Goal: Task Accomplishment & Management: Manage account settings

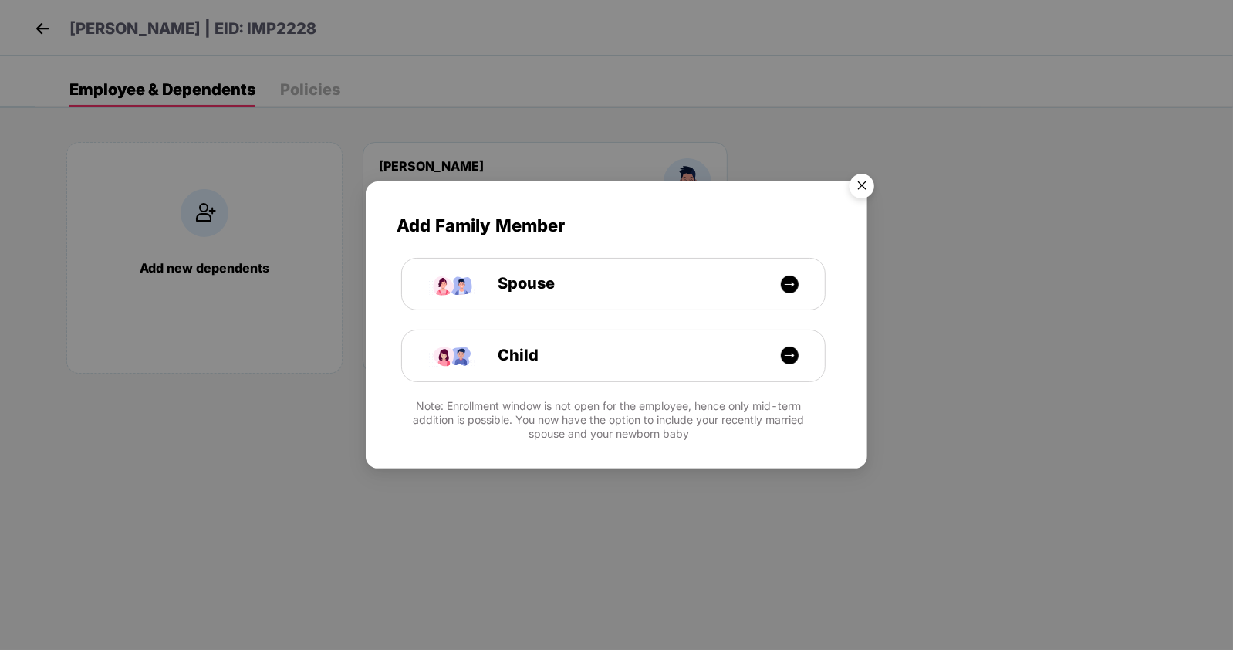
click at [872, 181] on img "Close" at bounding box center [861, 188] width 43 height 43
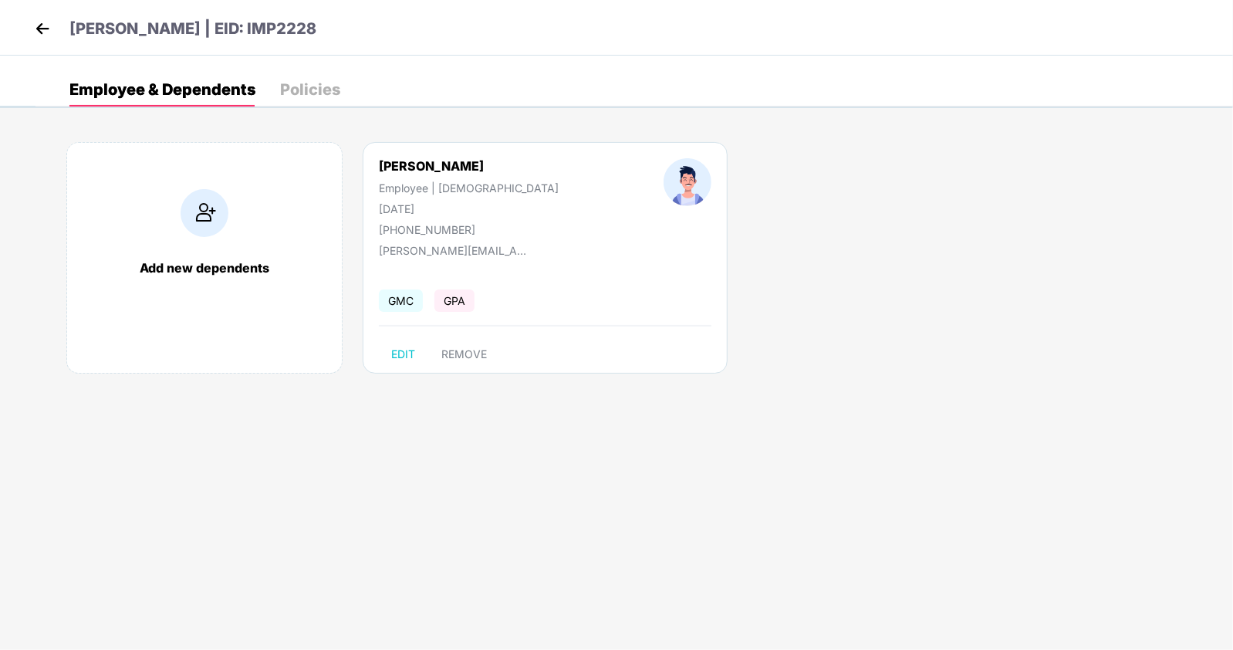
click at [49, 22] on img at bounding box center [42, 28] width 23 height 23
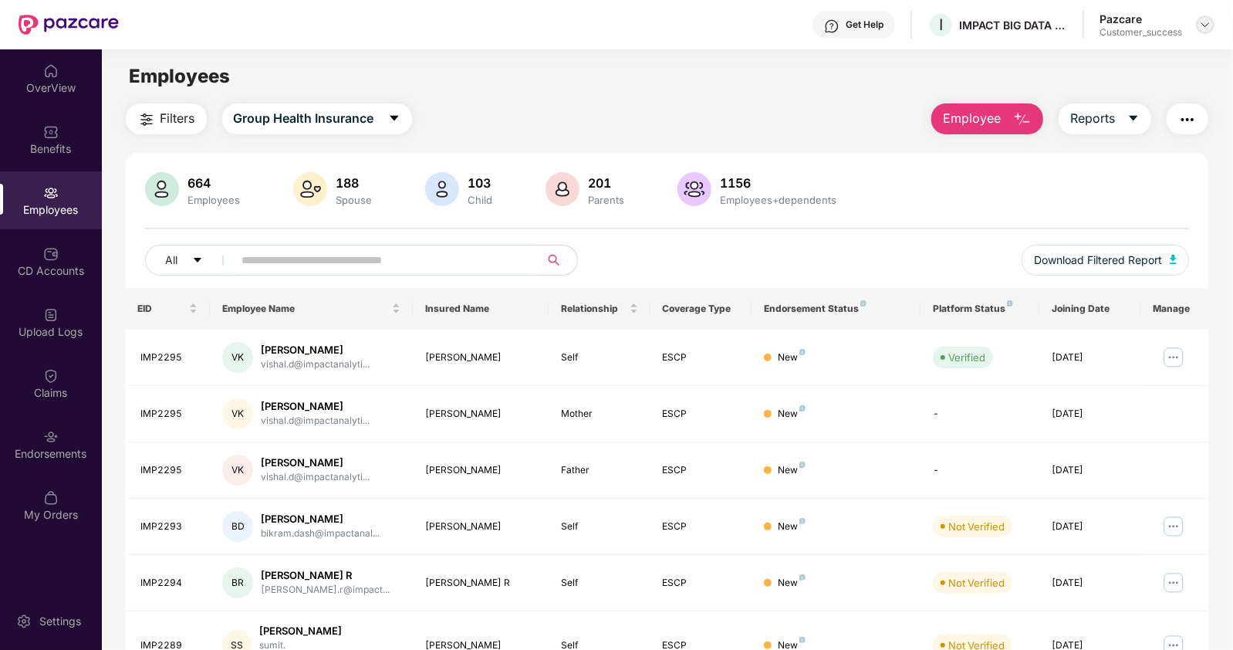
click at [1206, 23] on img at bounding box center [1205, 25] width 12 height 12
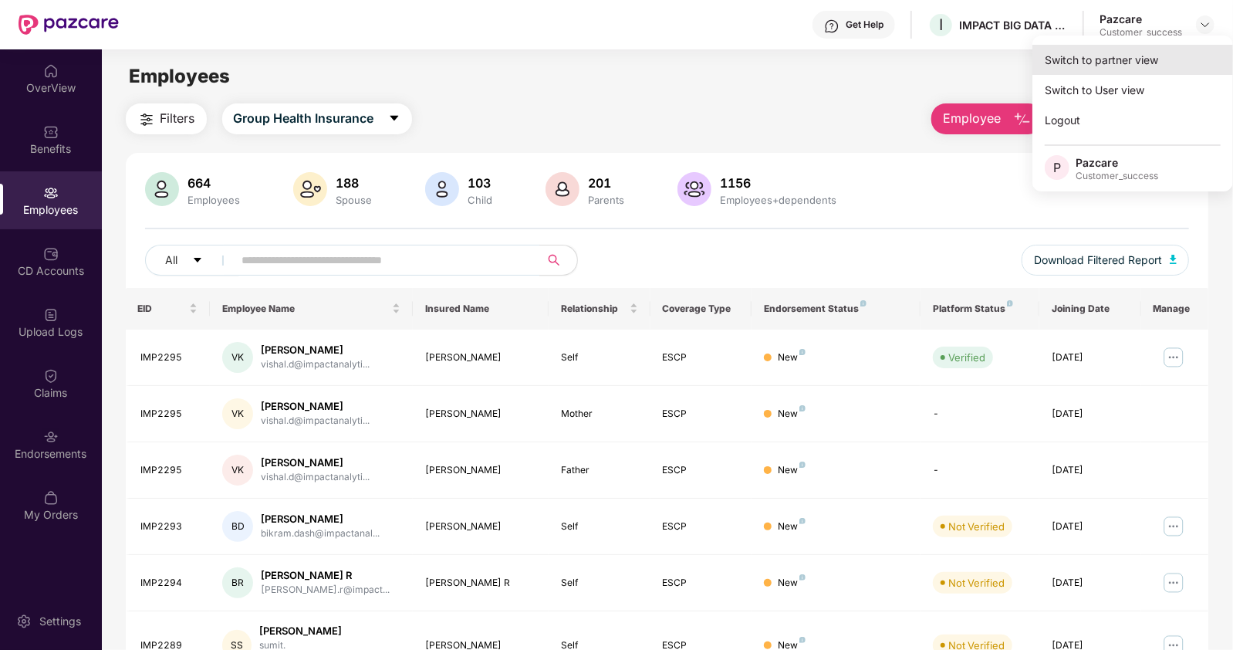
click at [1101, 67] on div "Switch to partner view" at bounding box center [1132, 60] width 201 height 30
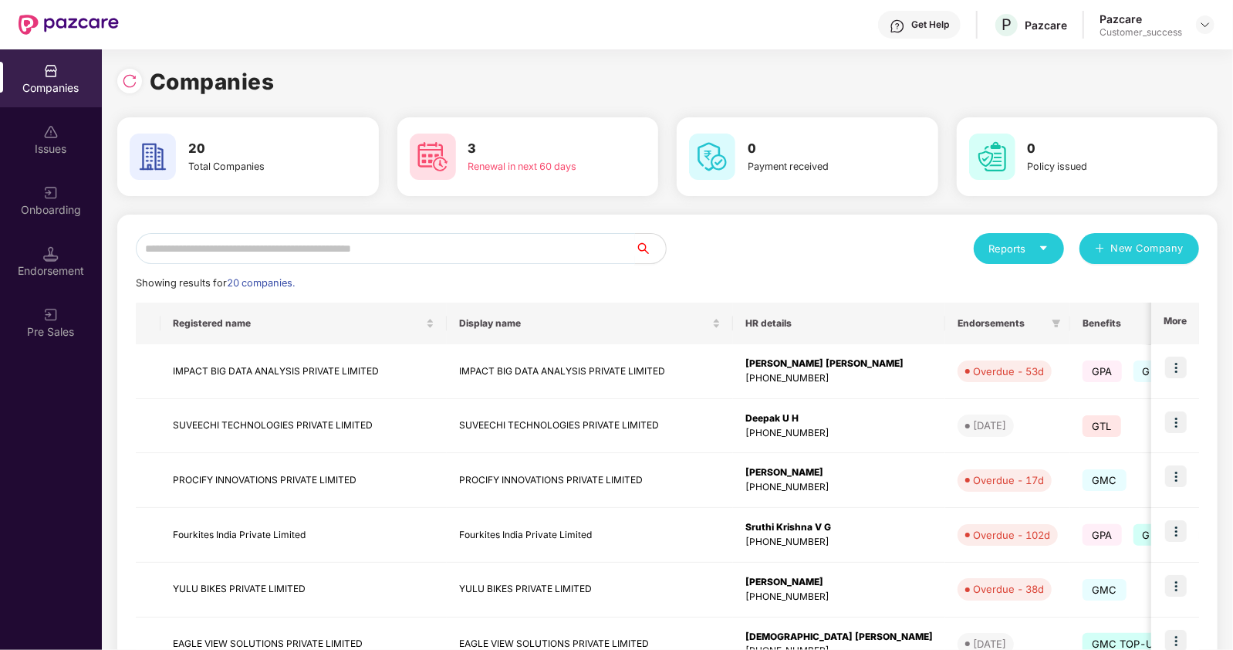
click at [342, 243] on input "text" at bounding box center [385, 248] width 499 height 31
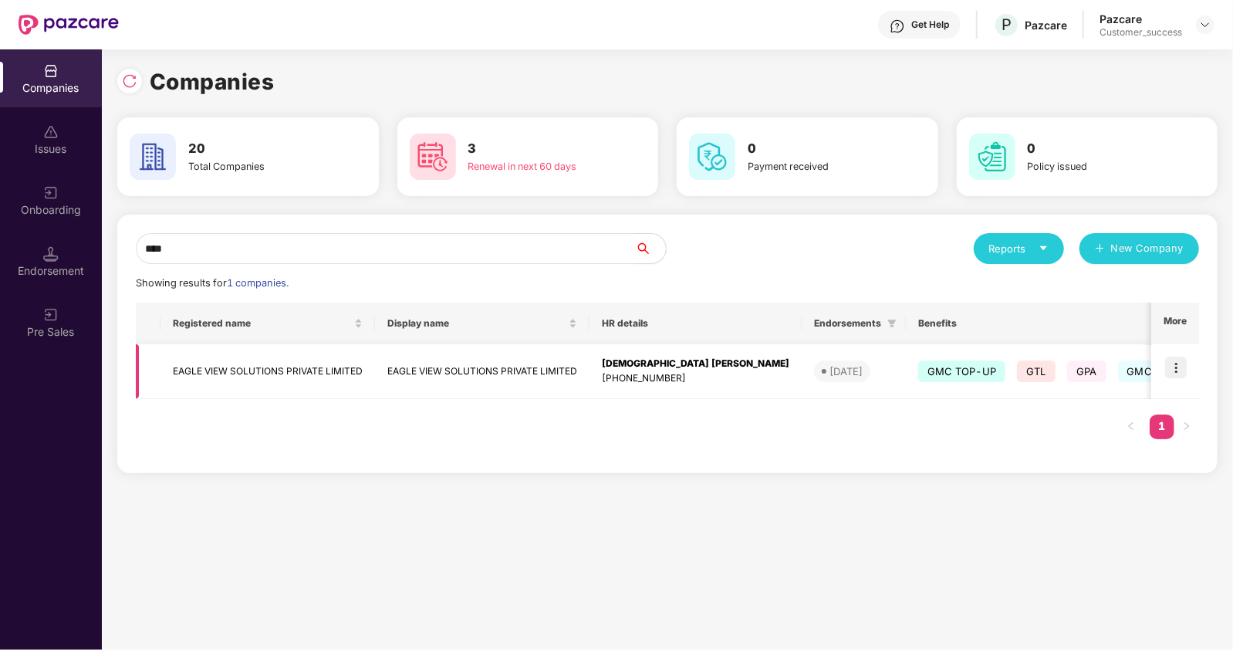
type input "****"
click at [1176, 368] on img at bounding box center [1176, 368] width 22 height 22
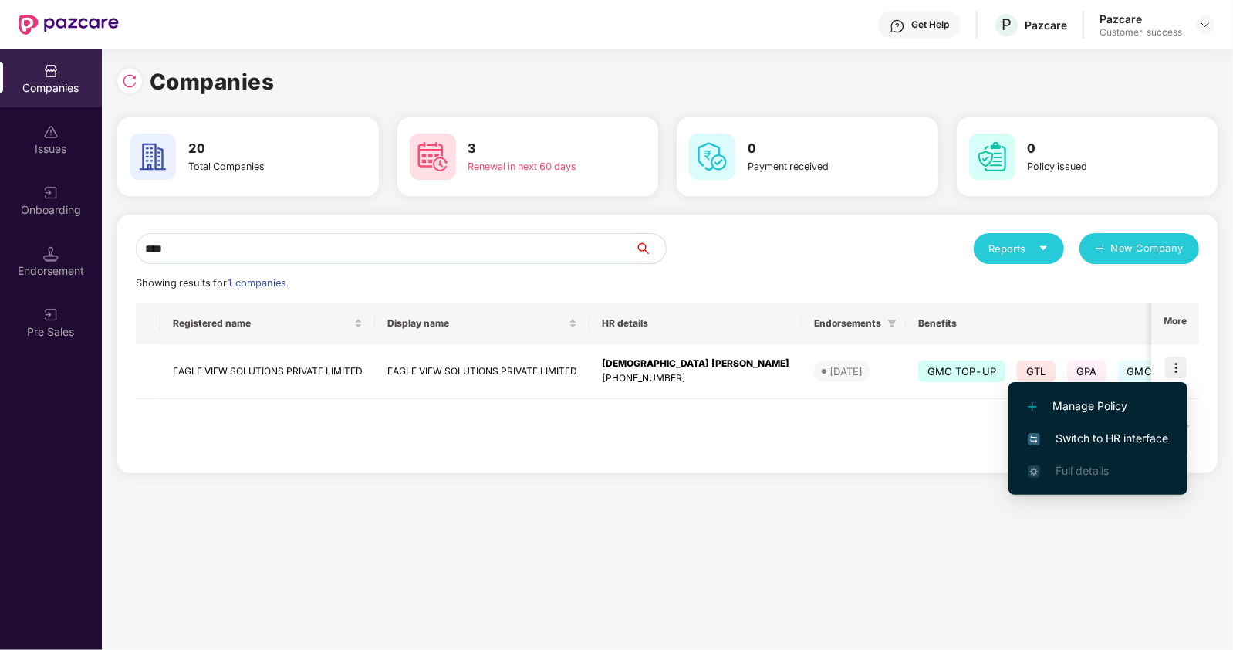
click at [1103, 441] on span "Switch to HR interface" at bounding box center [1098, 438] width 140 height 17
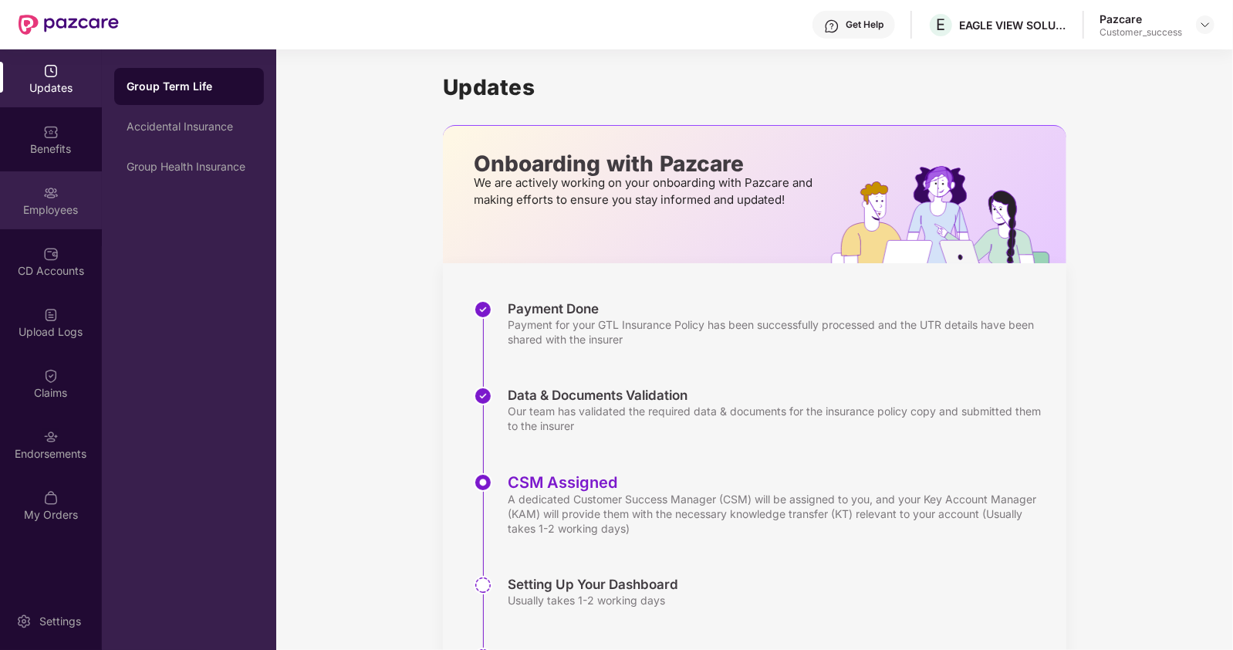
click at [46, 206] on div "Employees" at bounding box center [51, 209] width 102 height 15
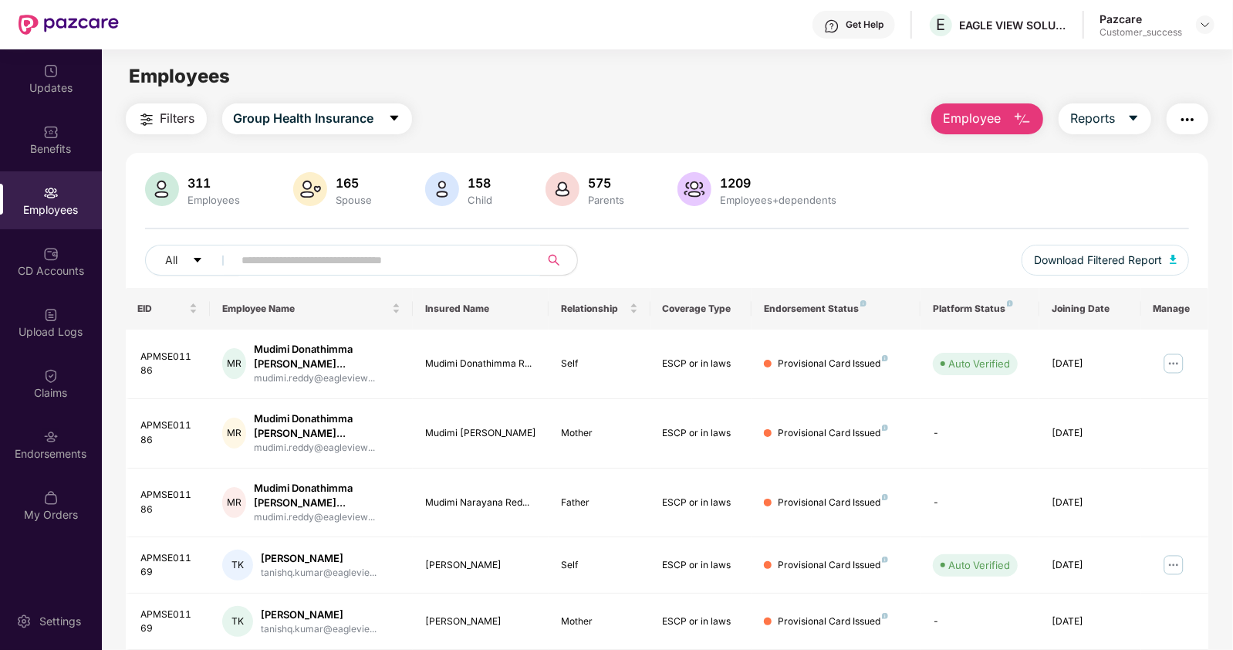
click at [306, 259] on input "text" at bounding box center [380, 259] width 277 height 23
paste input "**********"
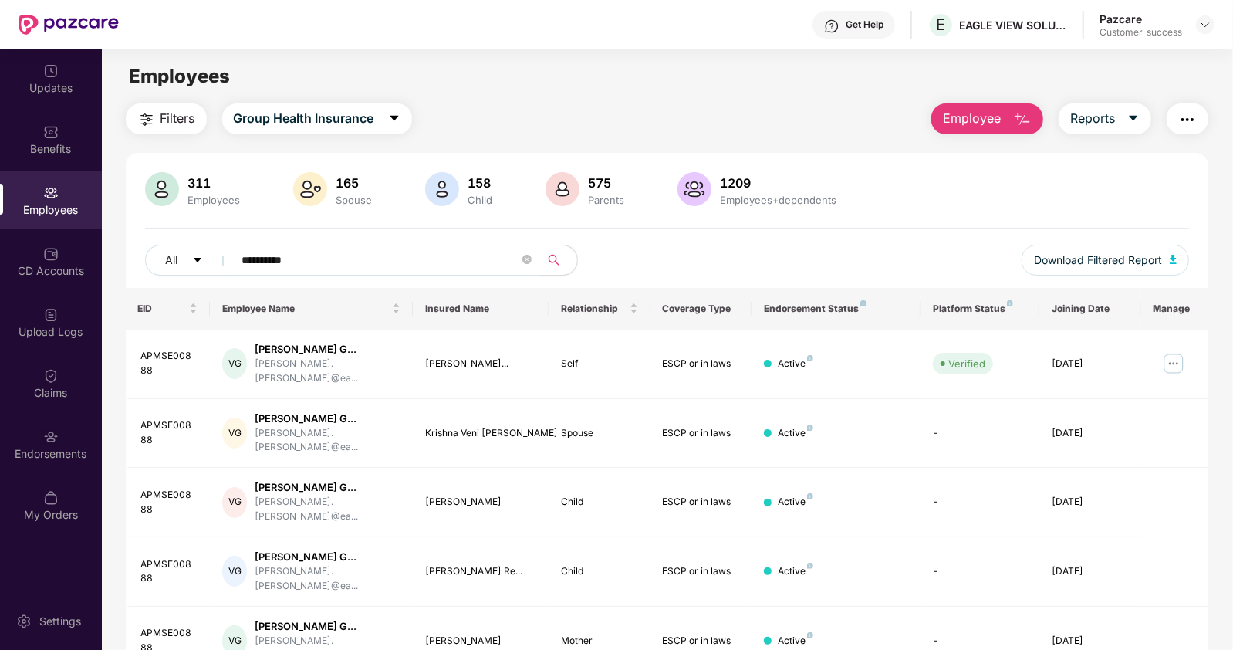
type input "**********"
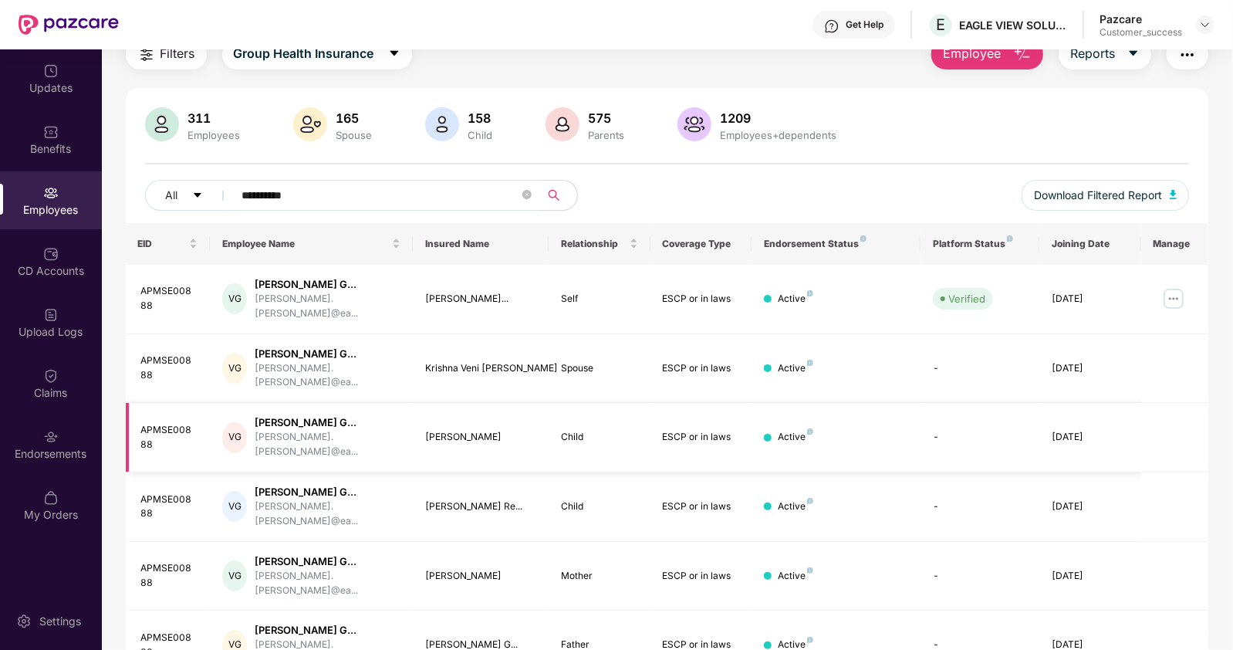
scroll to position [73, 0]
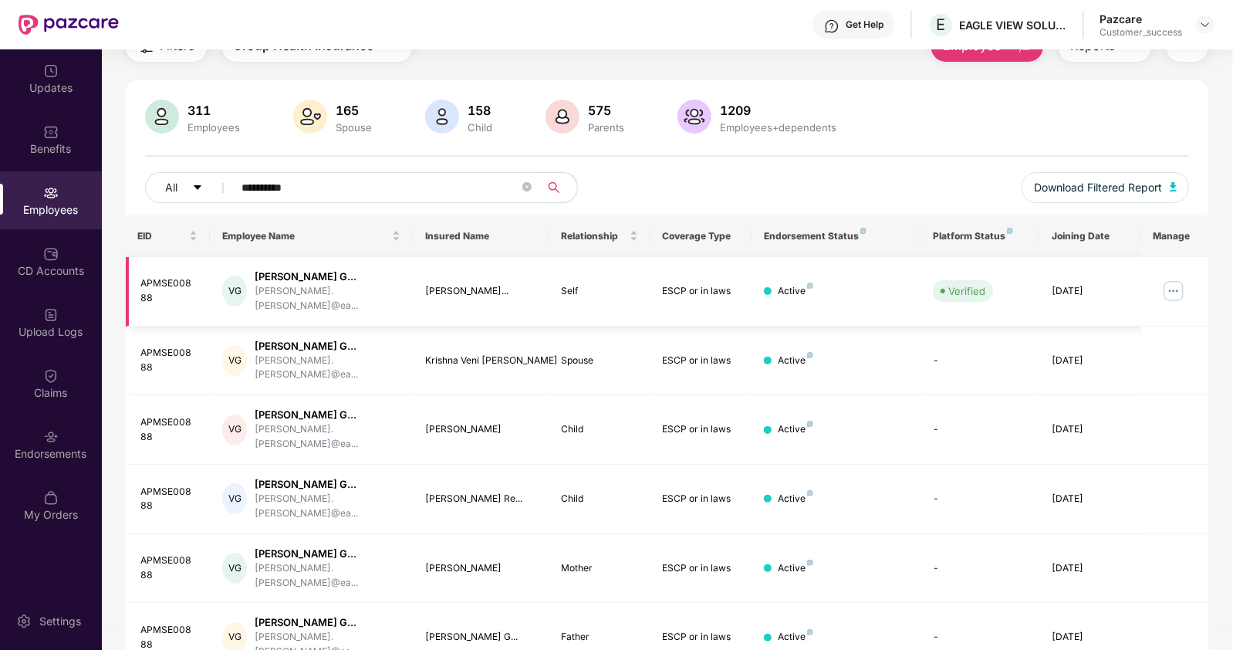
click at [1178, 282] on img at bounding box center [1173, 291] width 25 height 25
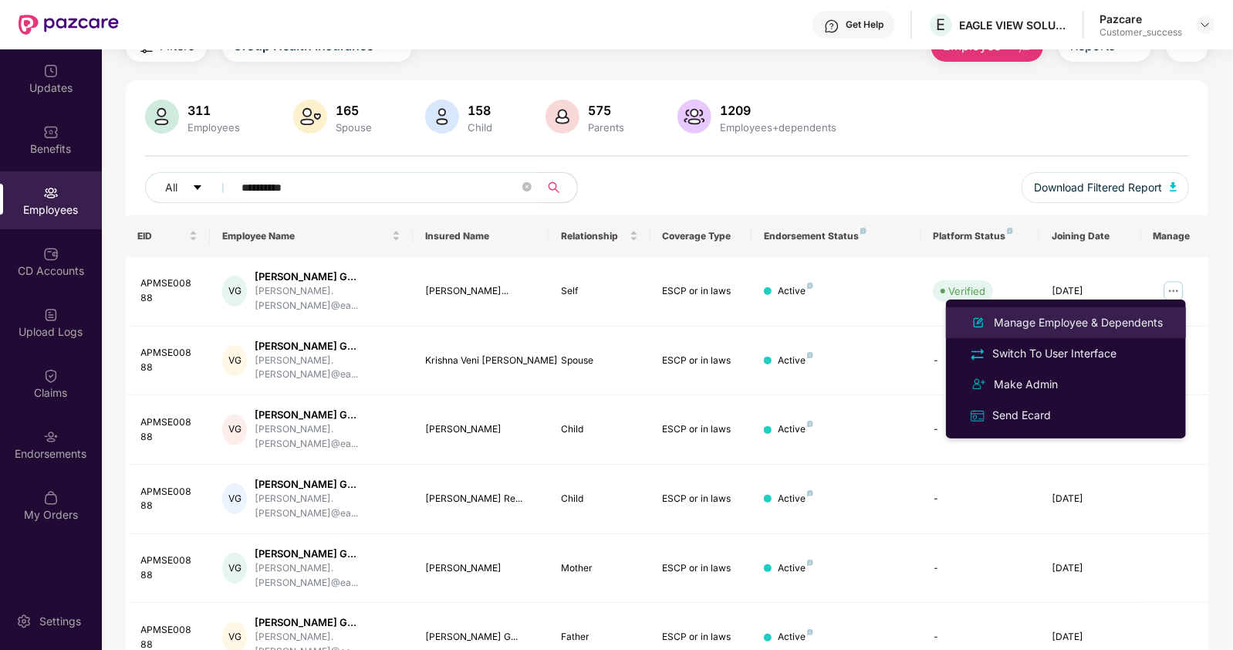
click at [1015, 315] on div "Manage Employee & Dependents" at bounding box center [1078, 322] width 175 height 17
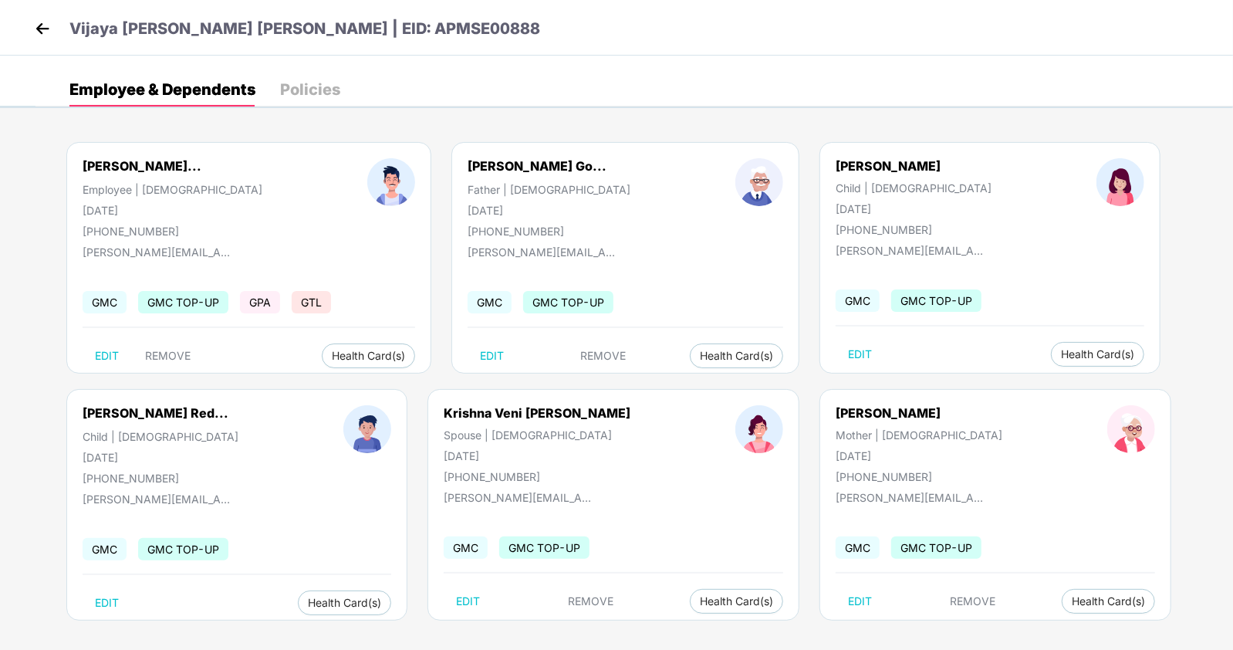
scroll to position [9, 0]
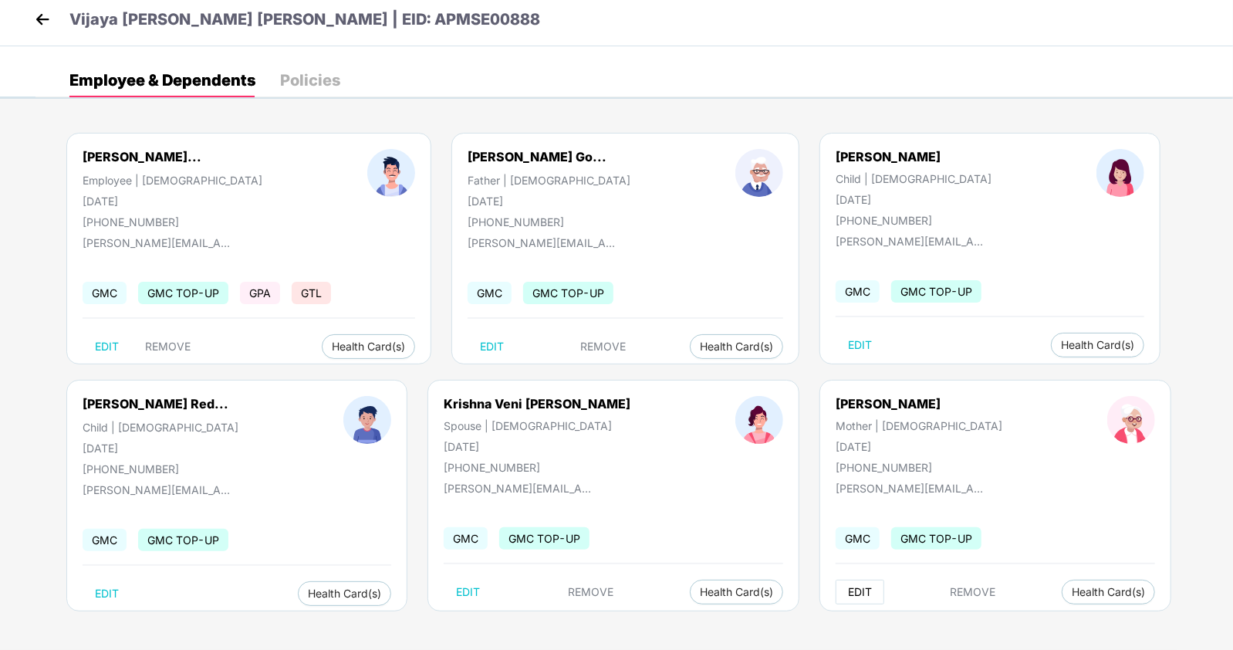
click at [848, 586] on span "EDIT" at bounding box center [860, 592] width 24 height 12
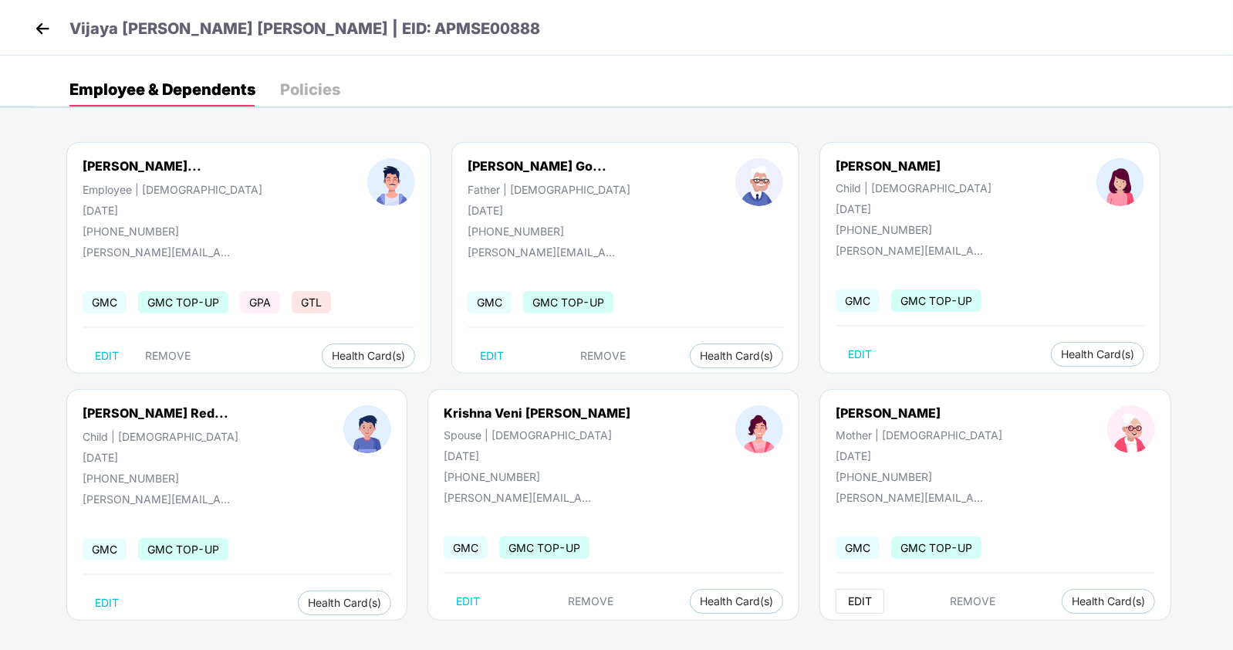
select select "******"
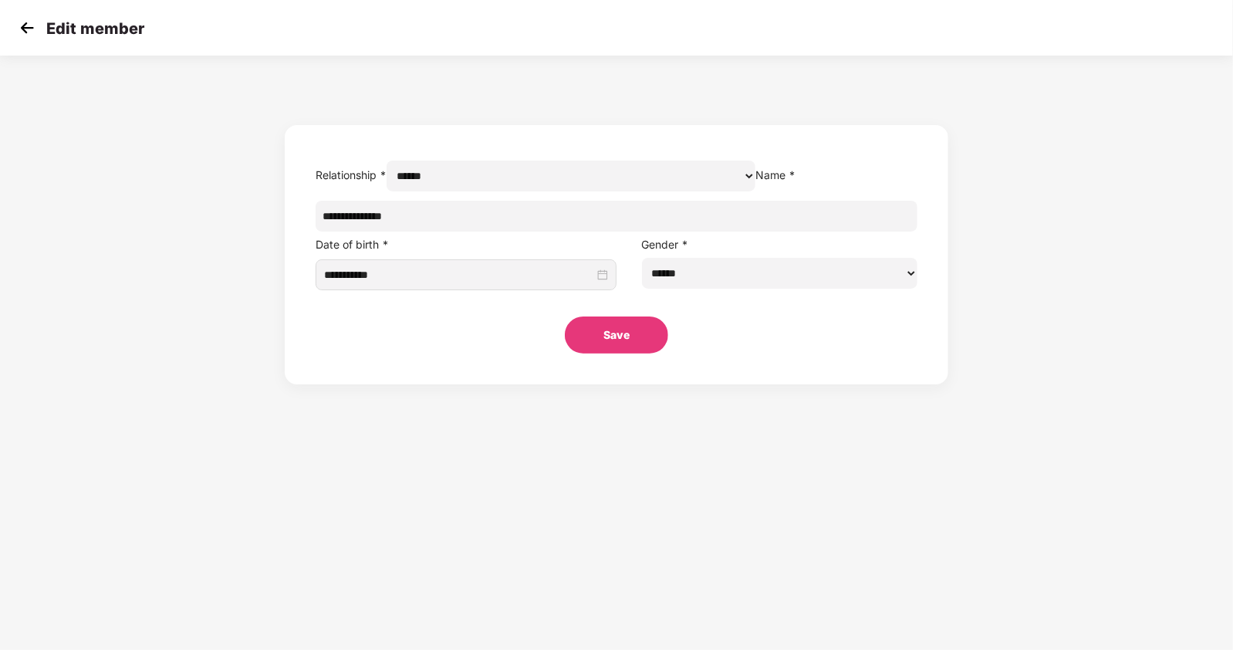
click at [620, 231] on input "**********" at bounding box center [617, 216] width 603 height 31
paste input "**********"
drag, startPoint x: 532, startPoint y: 250, endPoint x: 422, endPoint y: 263, distance: 111.1
click at [422, 263] on form "**********" at bounding box center [617, 254] width 664 height 259
type input "**********"
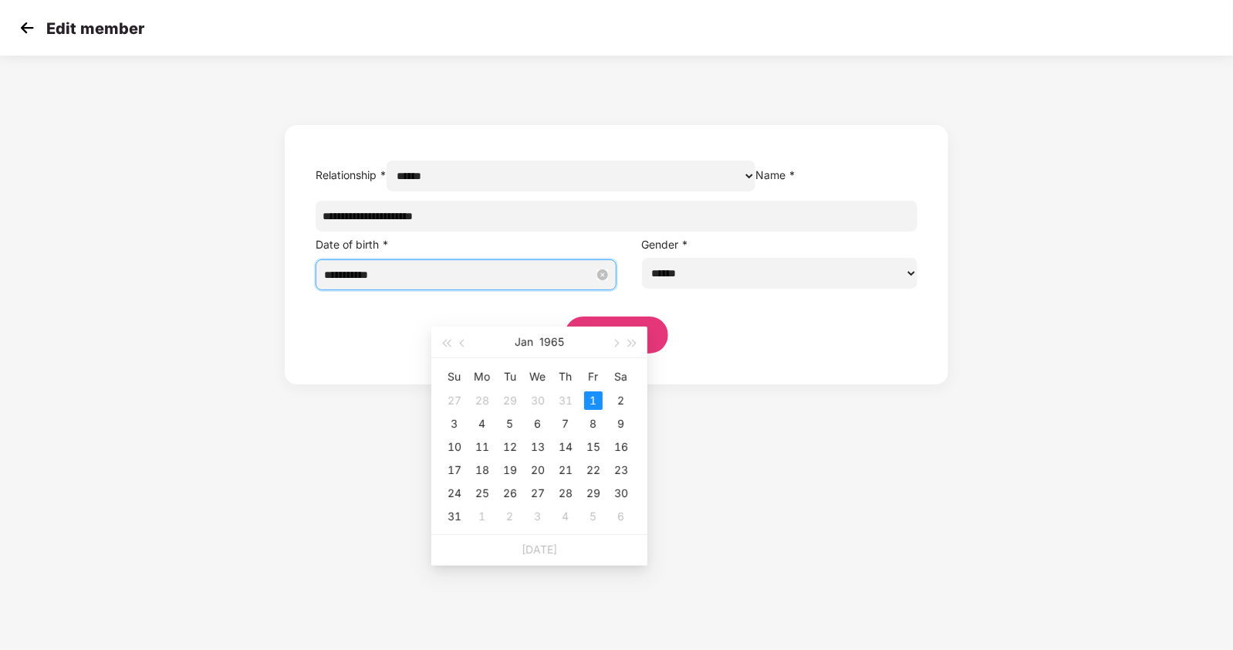
click at [588, 283] on input "**********" at bounding box center [459, 274] width 270 height 17
click at [612, 340] on button "button" at bounding box center [615, 341] width 17 height 31
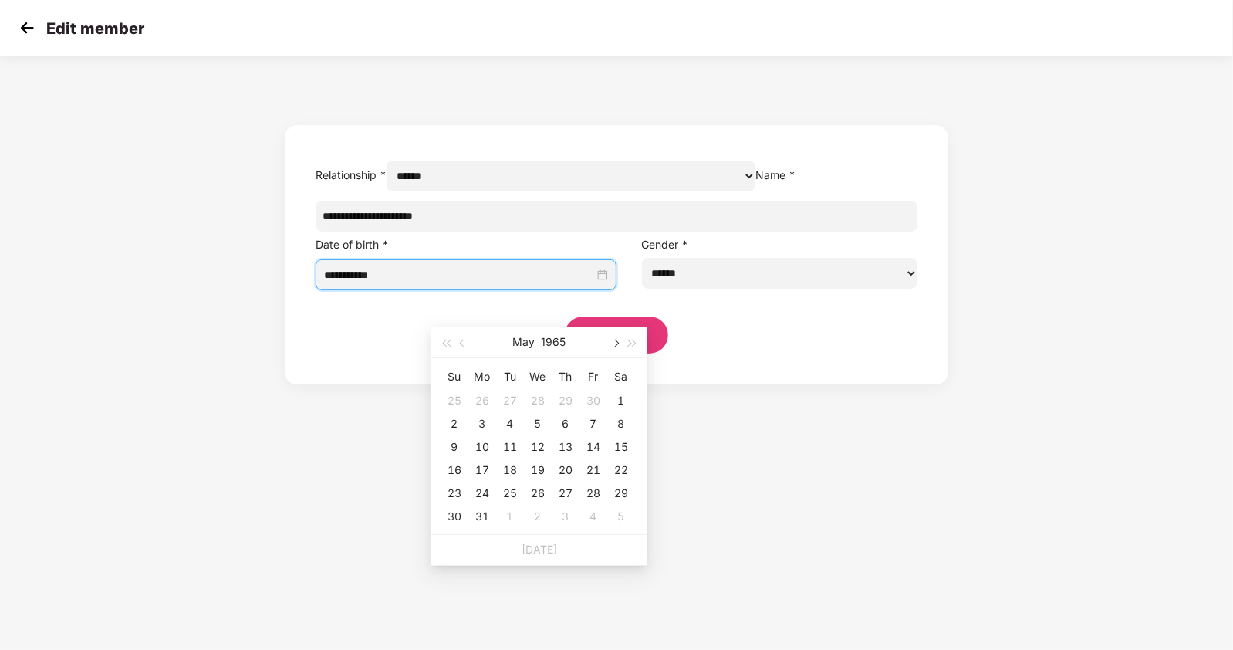
click at [612, 340] on button "button" at bounding box center [615, 341] width 17 height 31
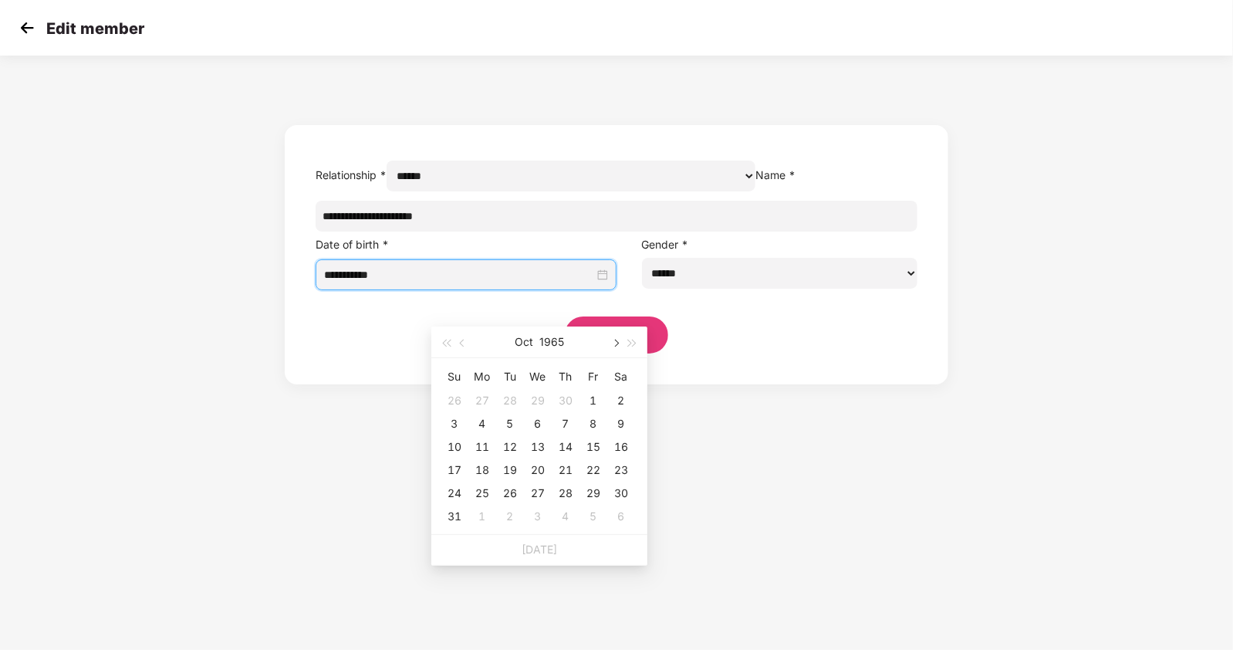
click at [612, 340] on button "button" at bounding box center [615, 341] width 17 height 31
click at [549, 342] on button "1965" at bounding box center [553, 341] width 25 height 31
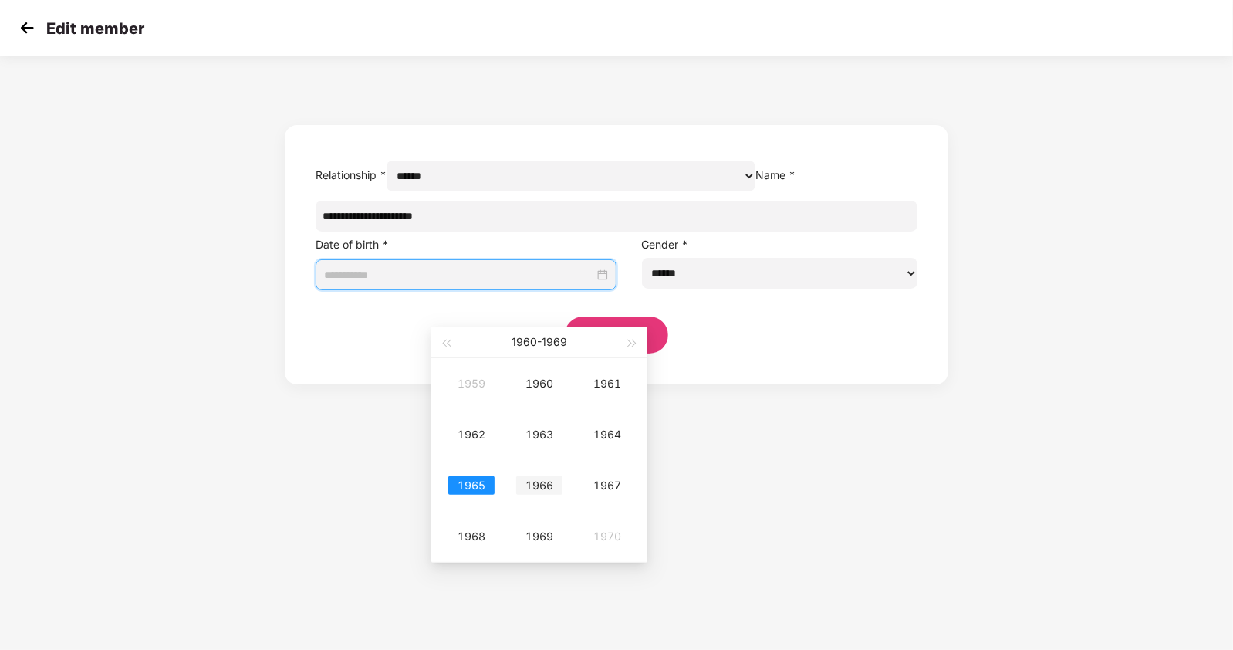
click at [548, 484] on div "1966" at bounding box center [539, 485] width 46 height 19
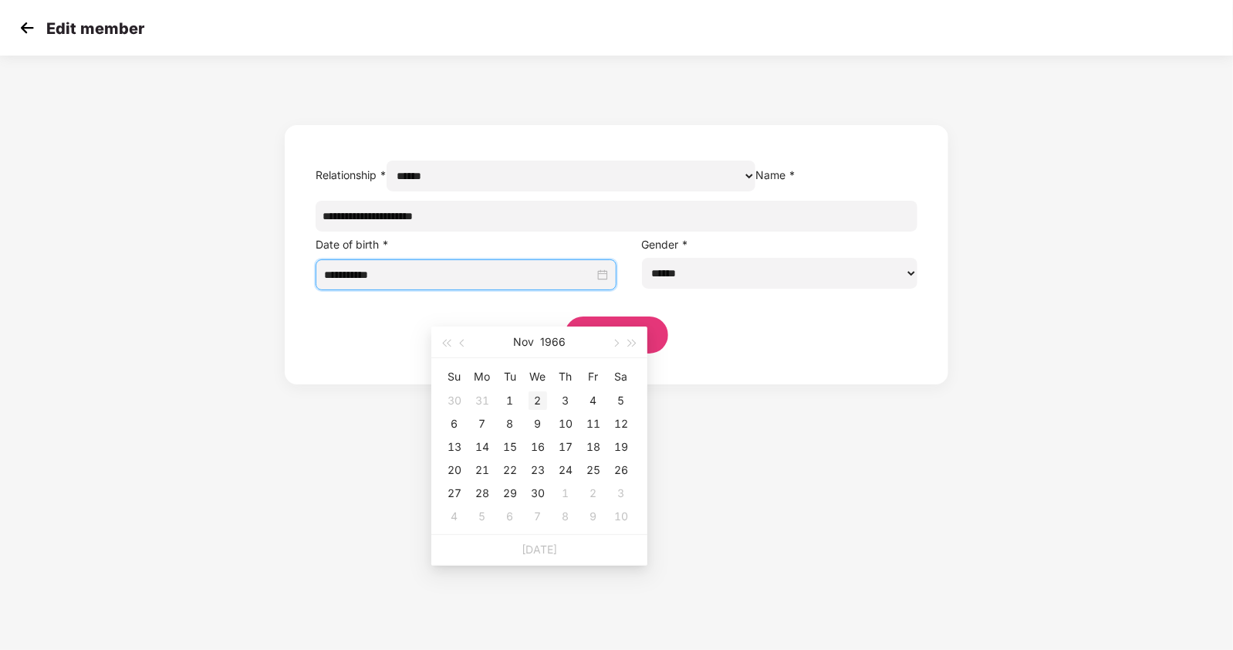
type input "**********"
click at [536, 402] on div "2" at bounding box center [538, 400] width 19 height 19
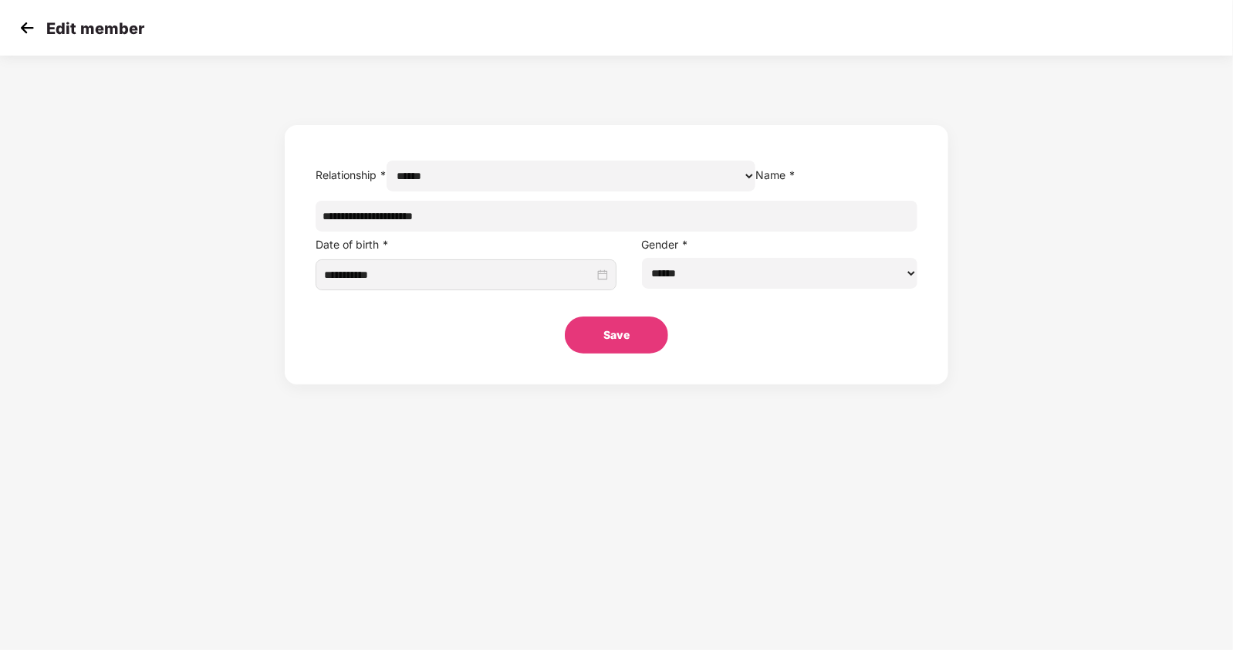
click at [620, 353] on button "Save" at bounding box center [616, 334] width 103 height 37
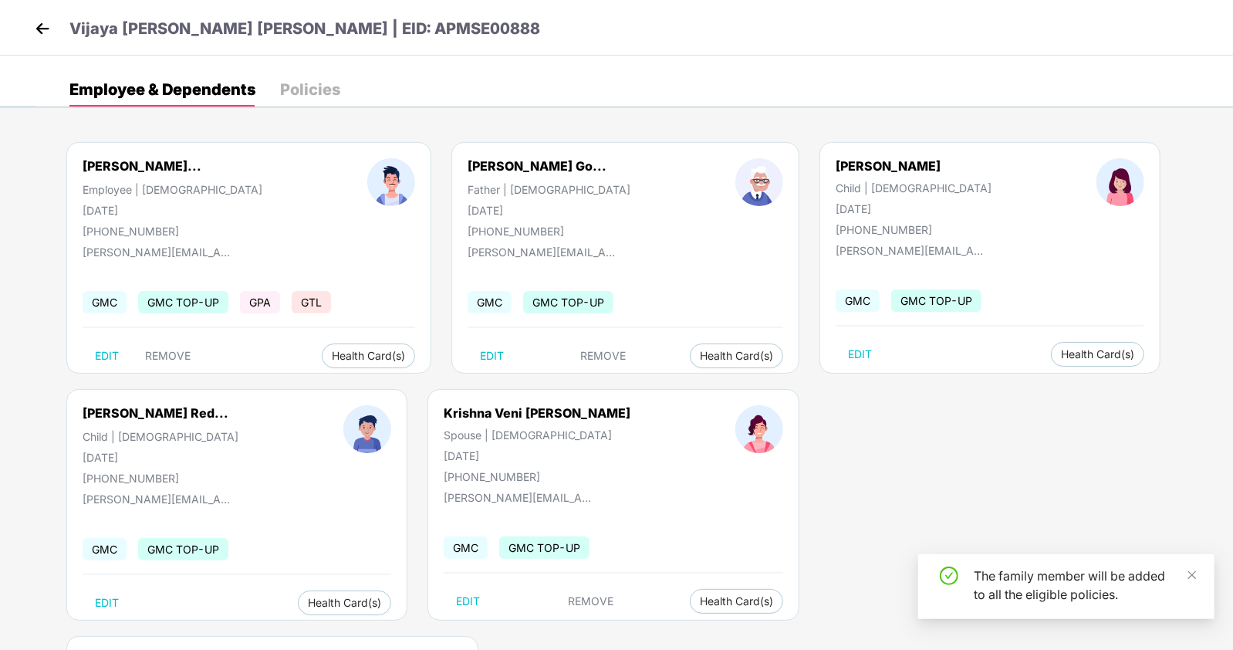
click at [41, 31] on img at bounding box center [42, 28] width 23 height 23
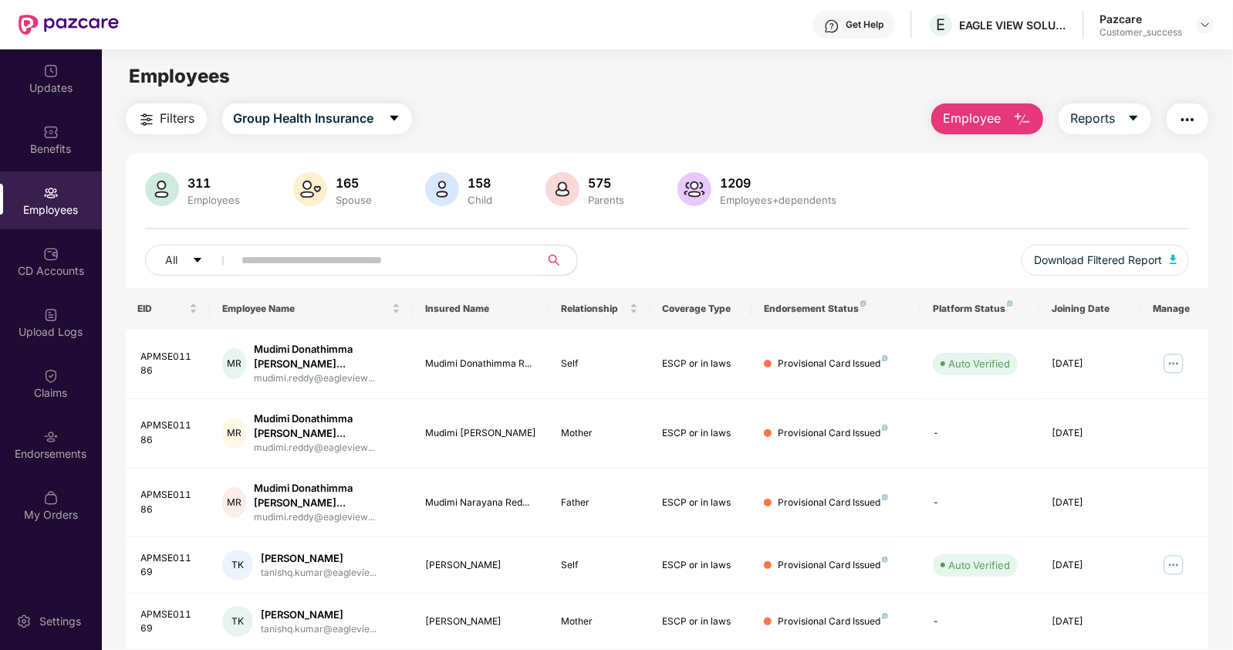
click at [313, 263] on input "text" at bounding box center [380, 259] width 277 height 23
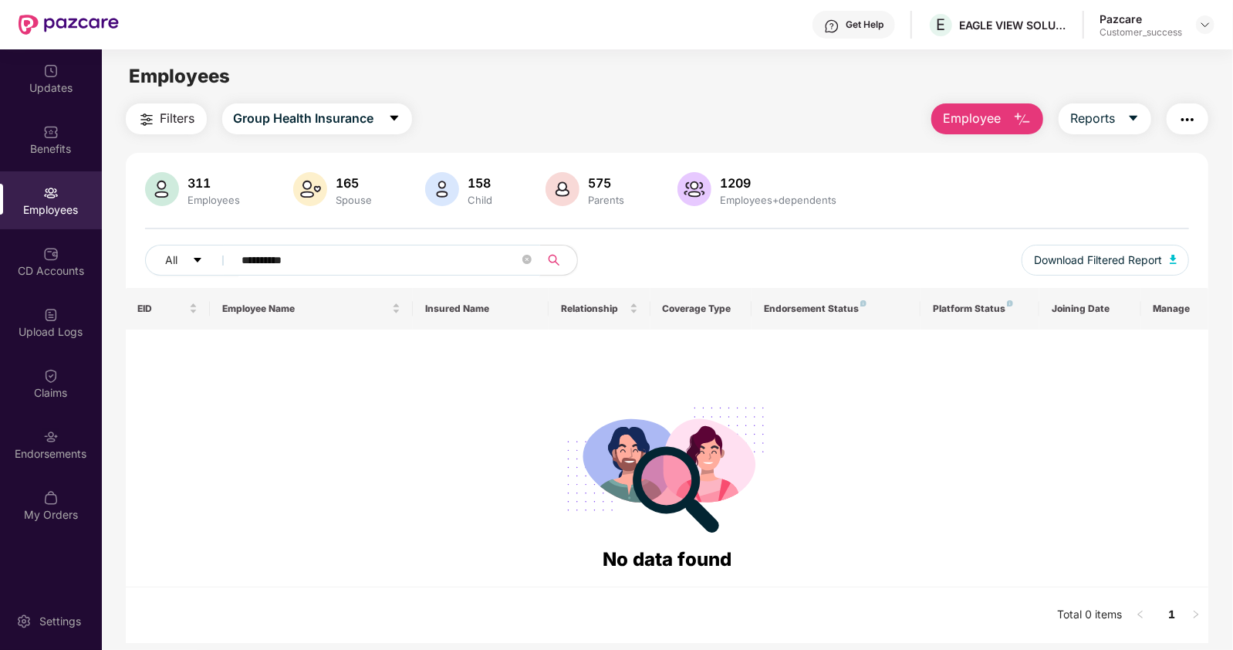
click at [262, 261] on input "**********" at bounding box center [380, 259] width 277 height 23
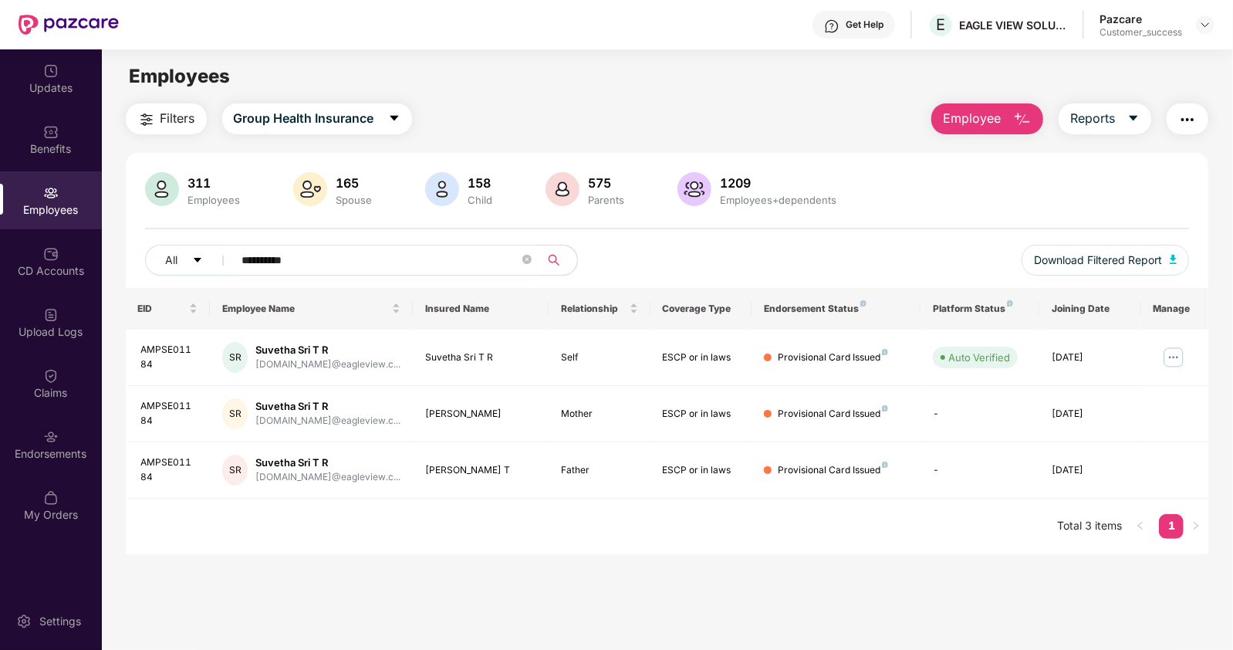
type input "**********"
click at [1203, 17] on div at bounding box center [1205, 24] width 19 height 19
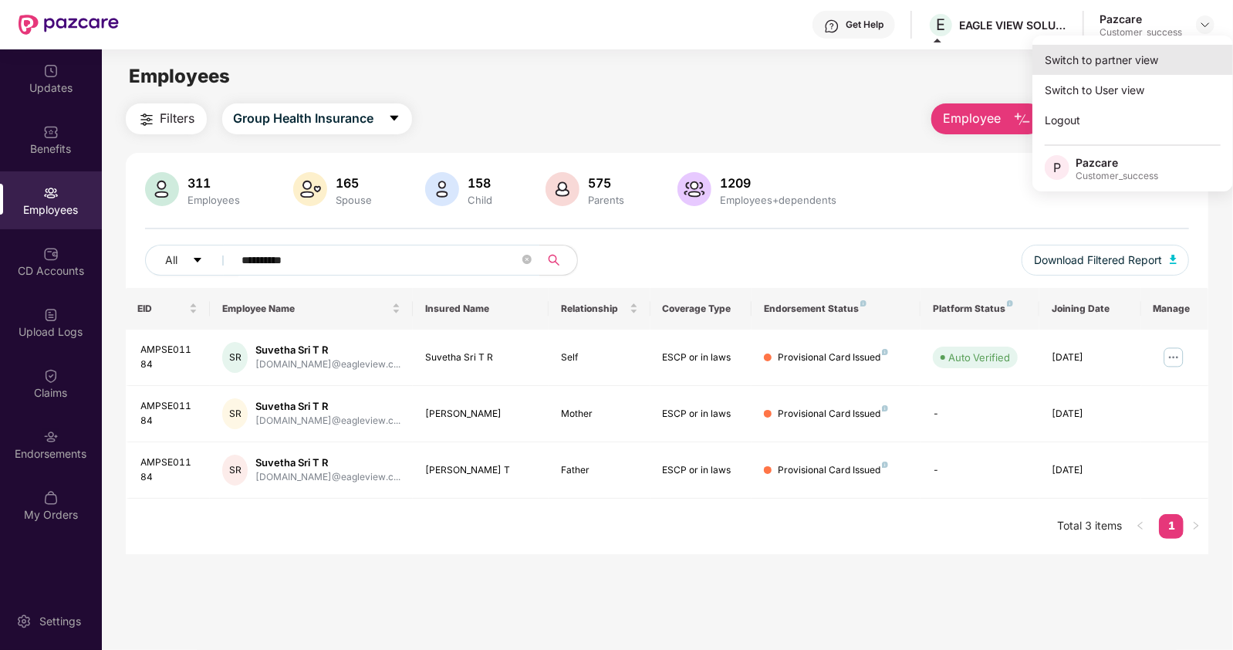
click at [1122, 60] on div "Switch to partner view" at bounding box center [1132, 60] width 201 height 30
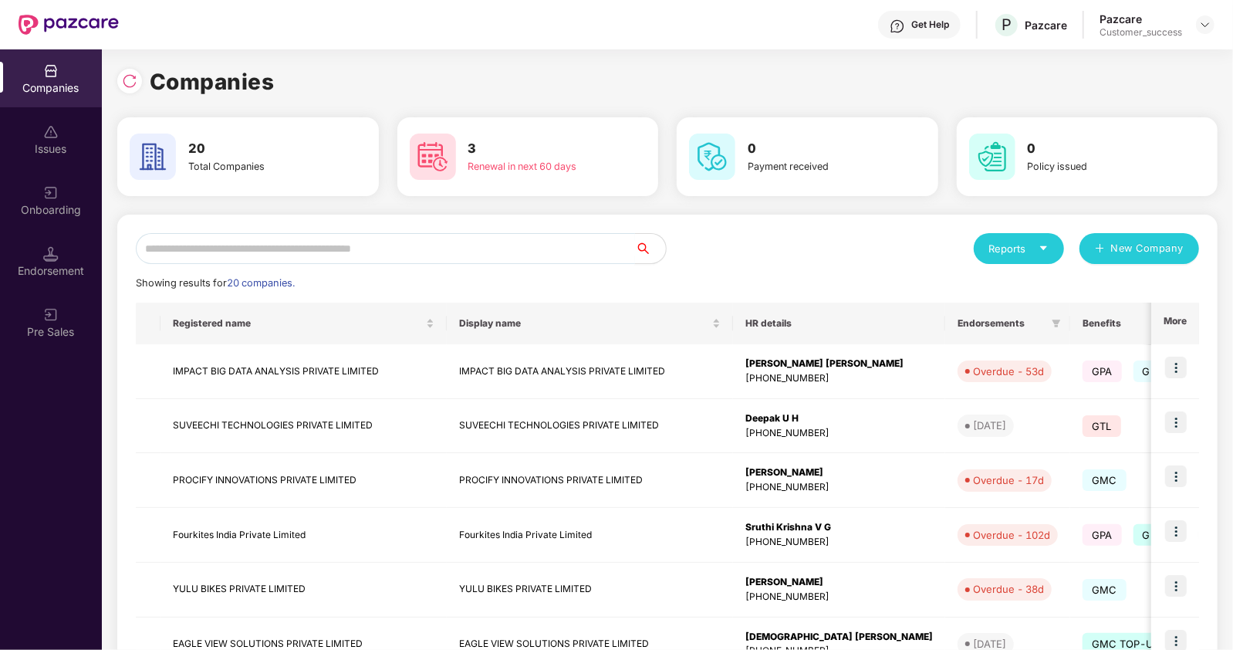
click at [282, 251] on input "text" at bounding box center [385, 248] width 499 height 31
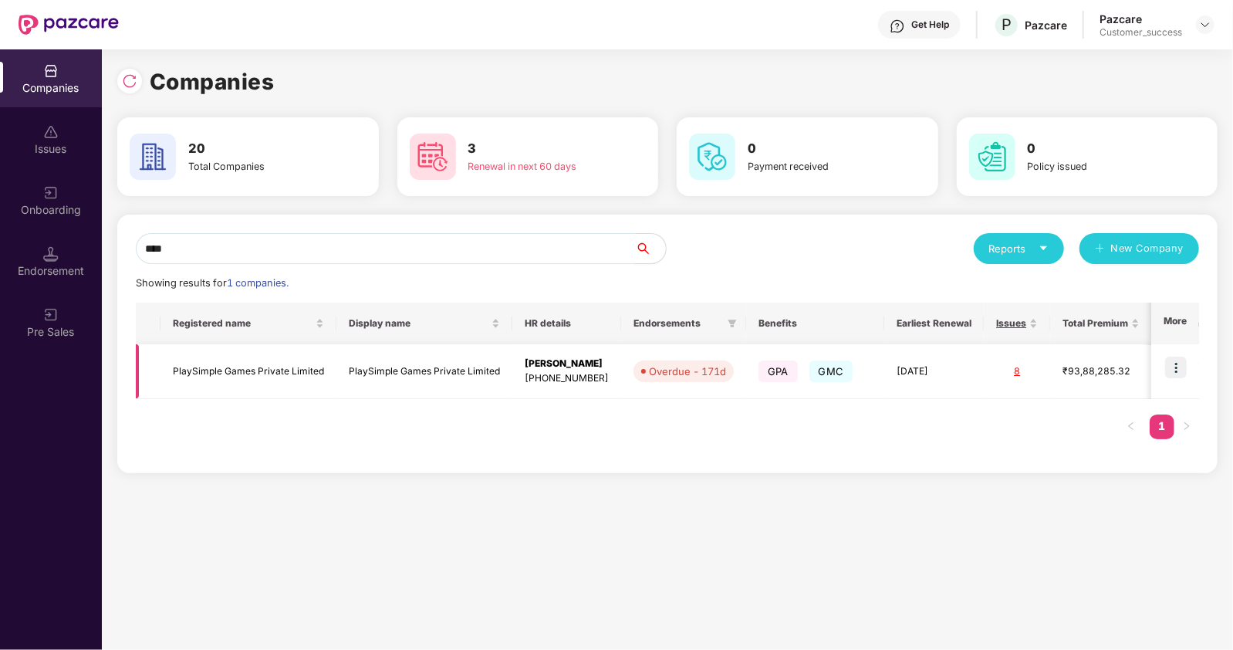
type input "****"
click at [1175, 372] on img at bounding box center [1176, 368] width 22 height 22
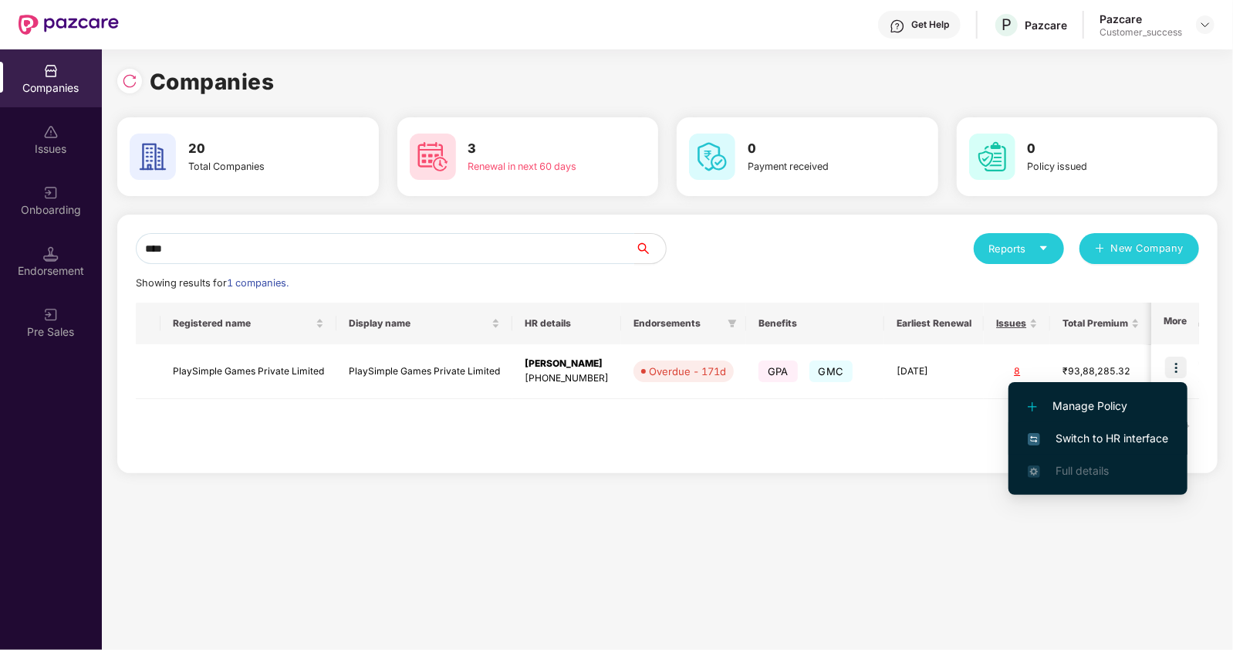
click at [1116, 435] on span "Switch to HR interface" at bounding box center [1098, 438] width 140 height 17
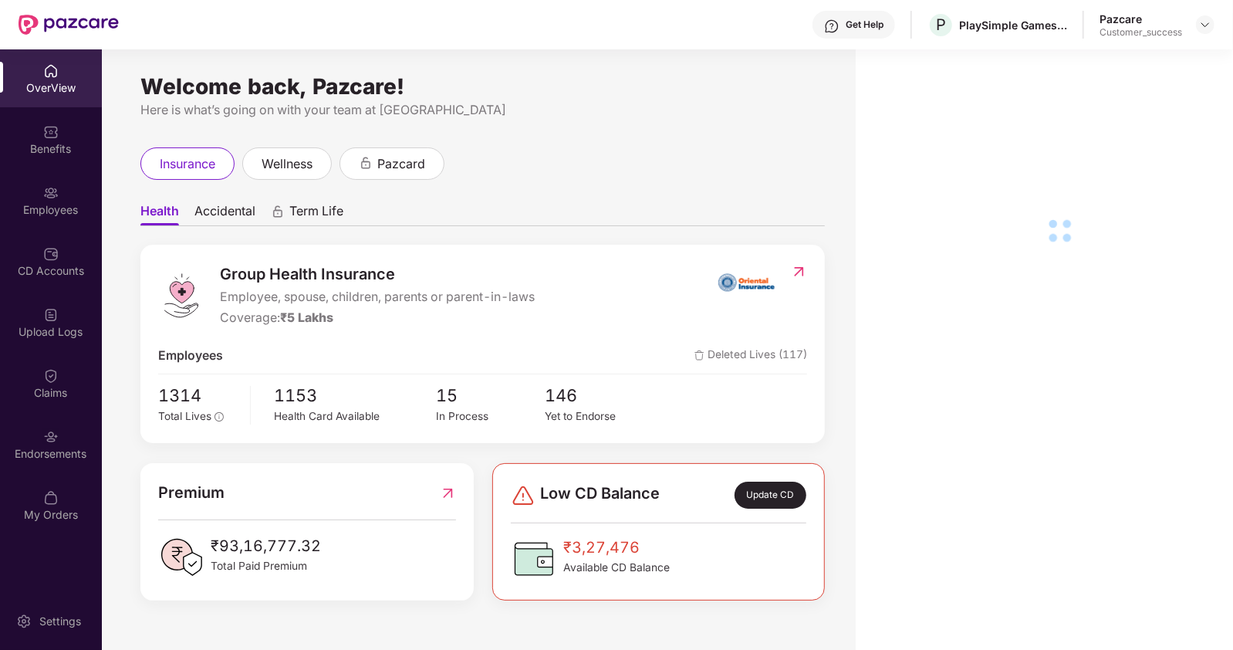
click at [52, 198] on img at bounding box center [50, 192] width 15 height 15
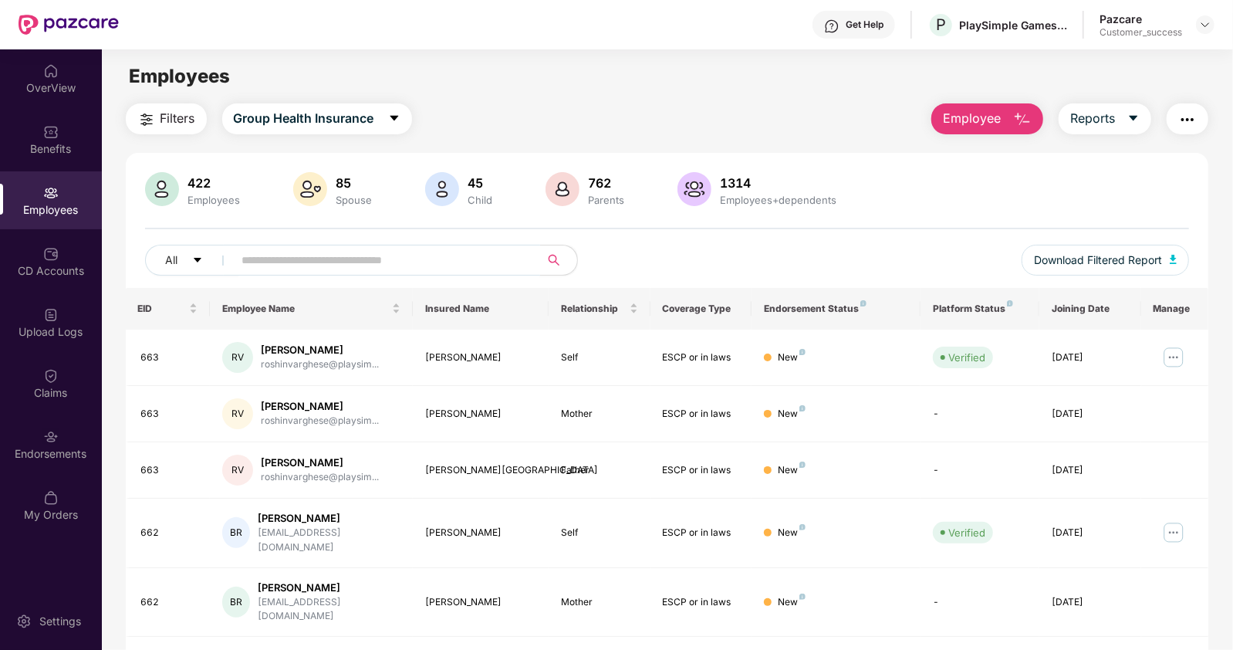
click at [296, 263] on input "text" at bounding box center [380, 259] width 277 height 23
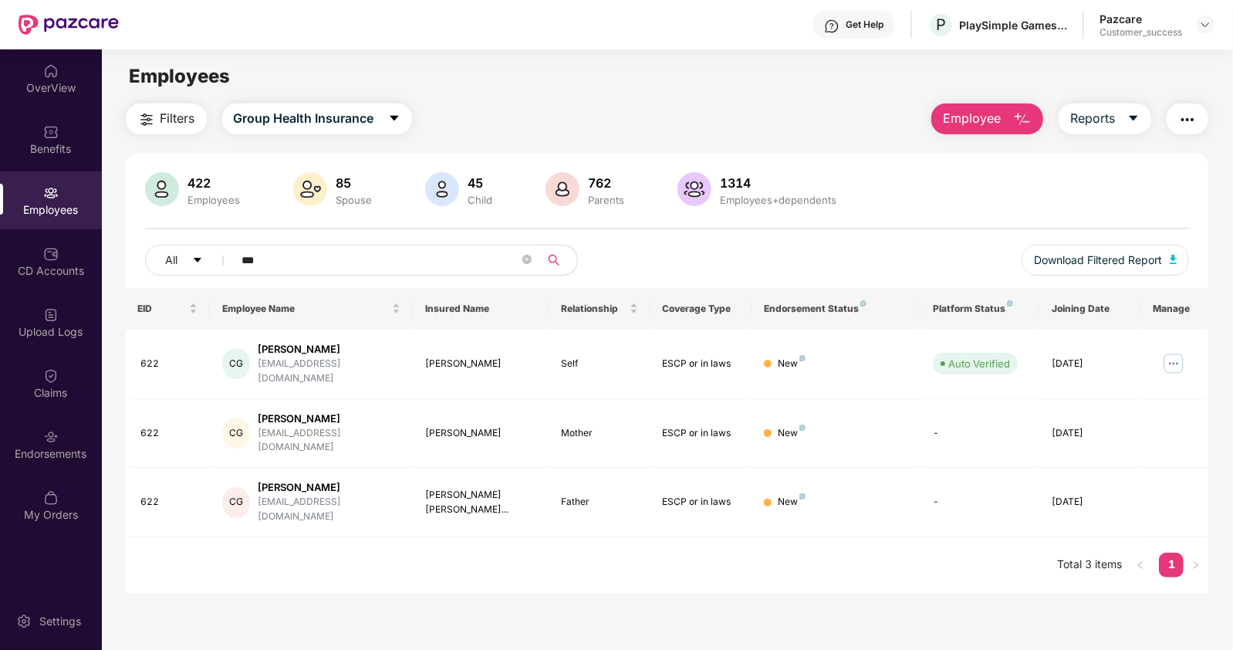
type input "***"
click at [1160, 260] on span "Download Filtered Report" at bounding box center [1098, 260] width 128 height 17
click at [1208, 25] on img at bounding box center [1205, 25] width 12 height 12
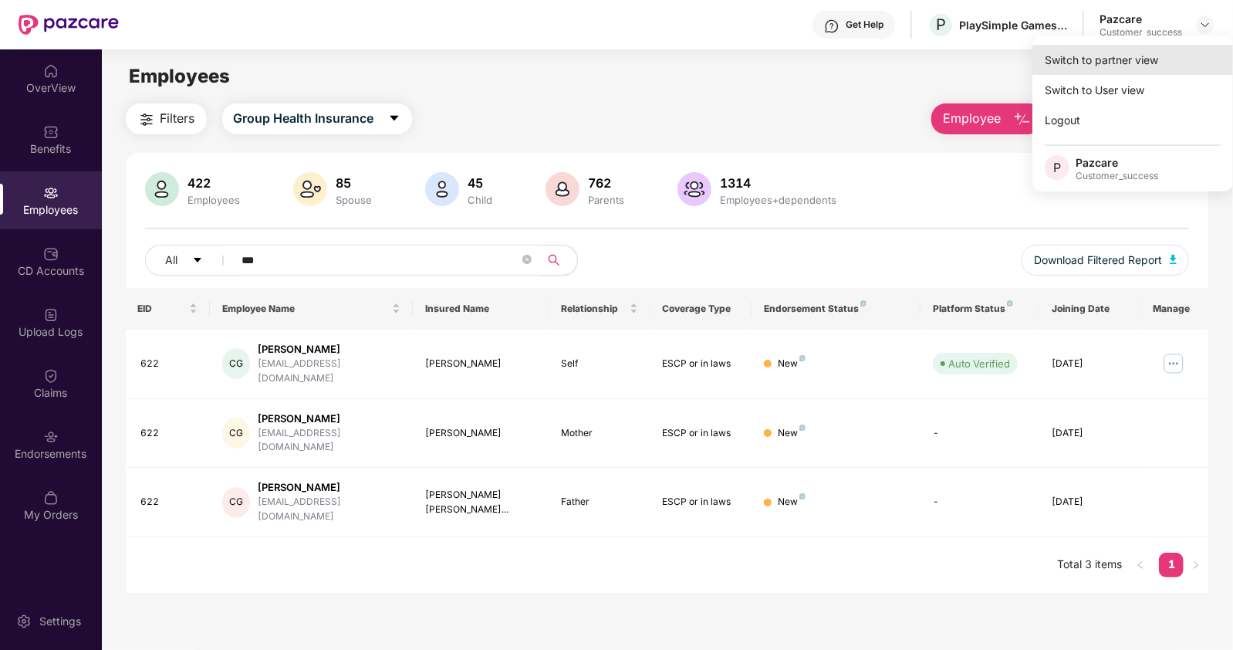
click at [1103, 60] on div "Switch to partner view" at bounding box center [1132, 60] width 201 height 30
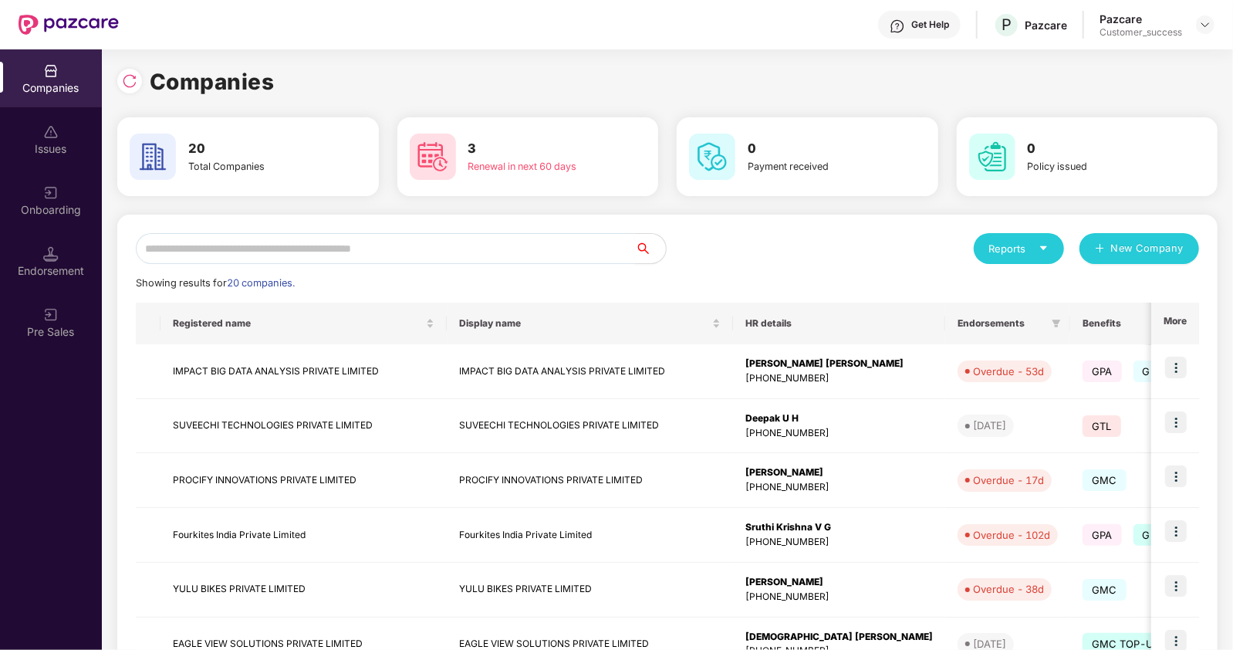
click at [343, 248] on input "text" at bounding box center [385, 248] width 499 height 31
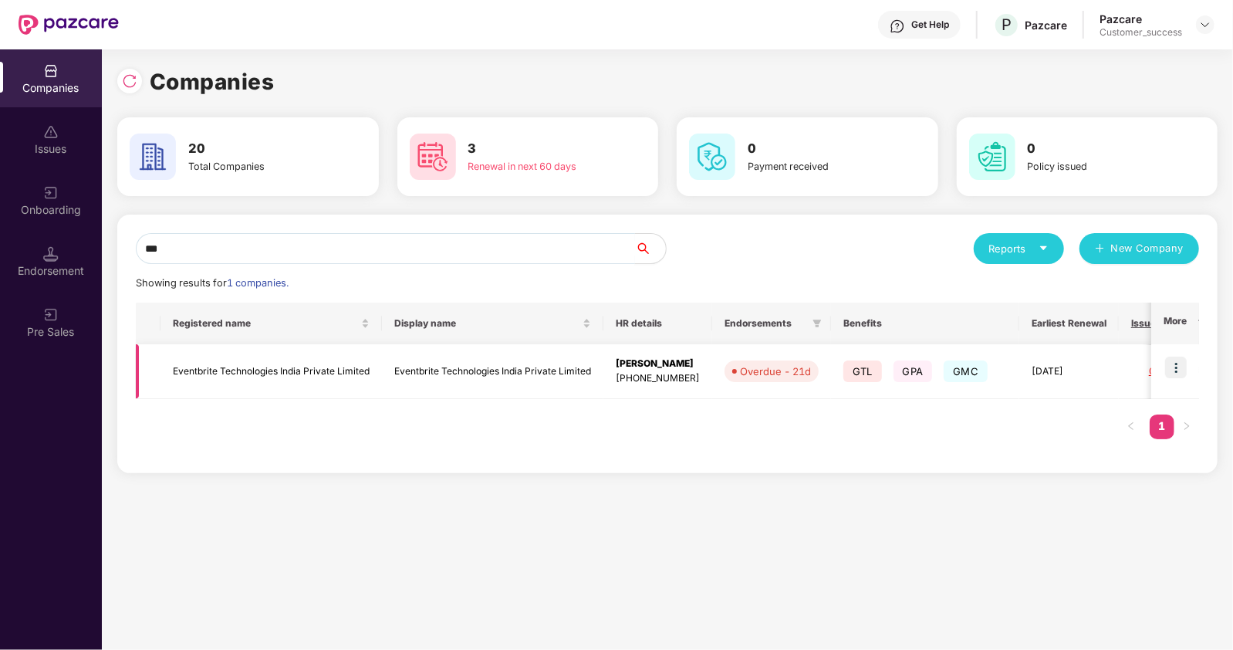
type input "***"
click at [1174, 360] on img at bounding box center [1176, 368] width 22 height 22
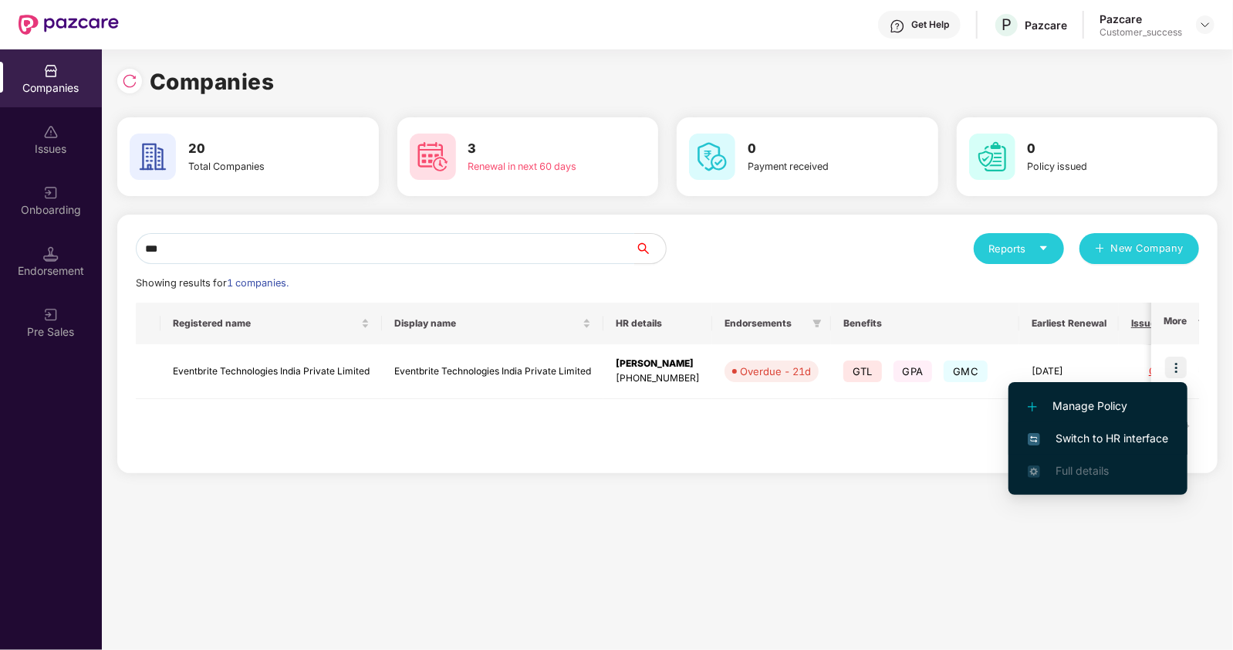
click at [1049, 432] on span "Switch to HR interface" at bounding box center [1098, 438] width 140 height 17
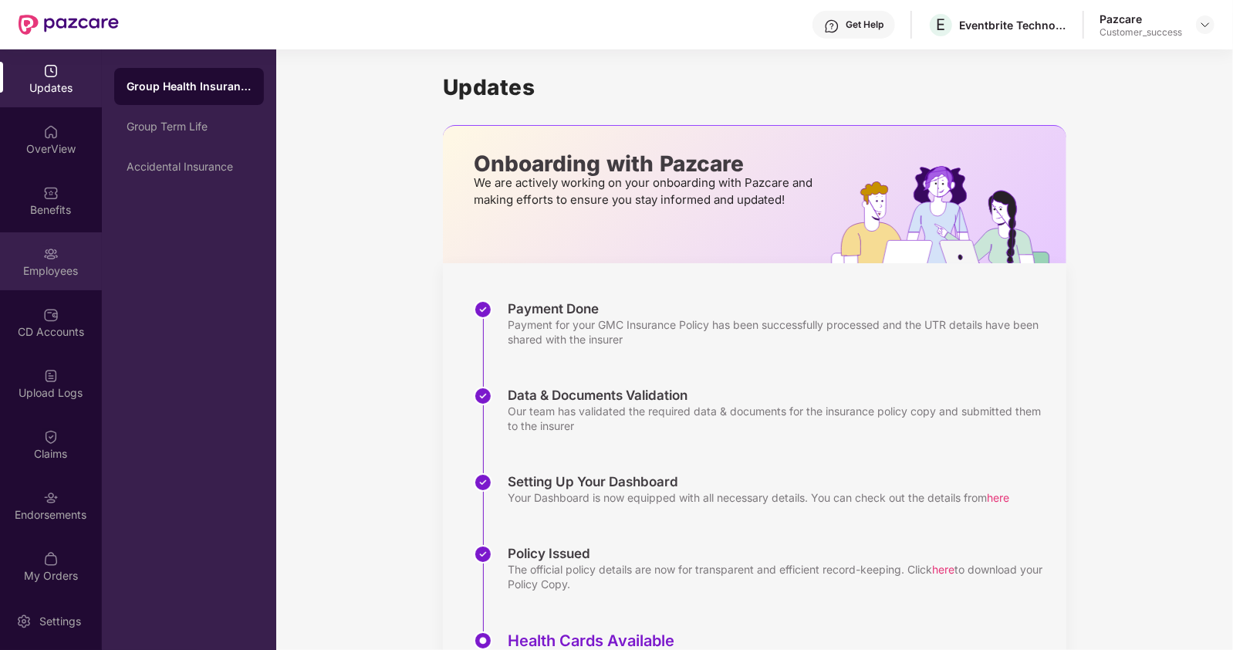
click at [36, 270] on div "Employees" at bounding box center [51, 270] width 102 height 15
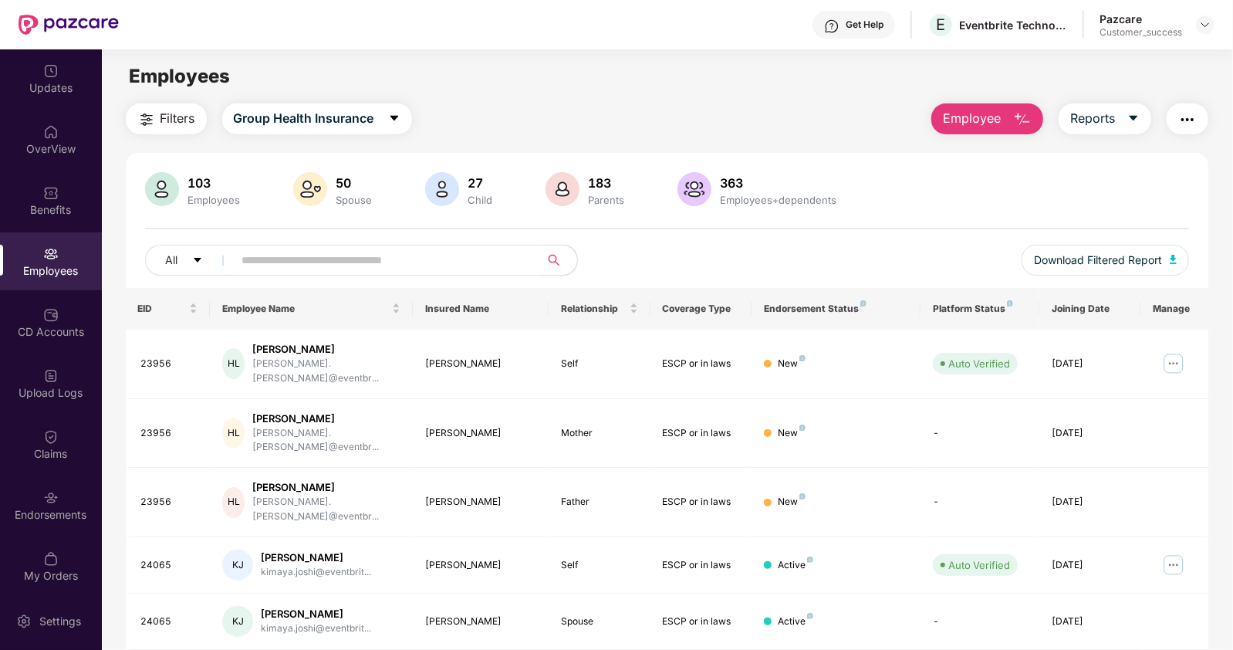
click at [245, 256] on input "text" at bounding box center [380, 259] width 277 height 23
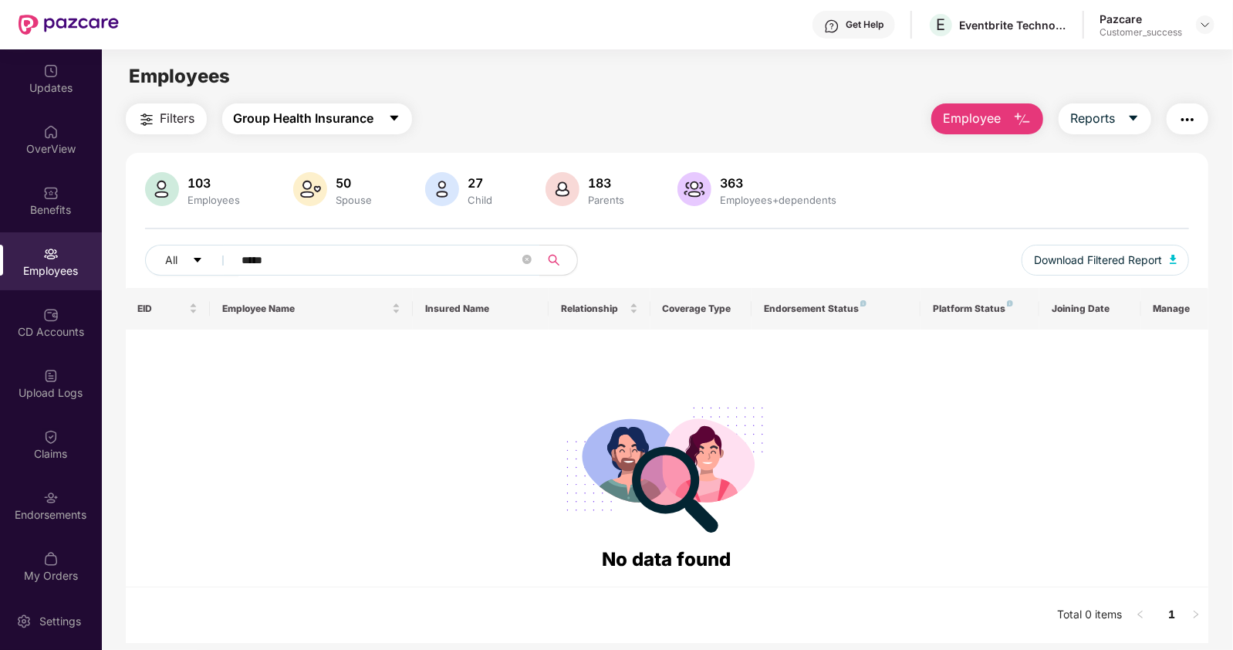
click at [384, 113] on button "Group Health Insurance" at bounding box center [317, 118] width 190 height 31
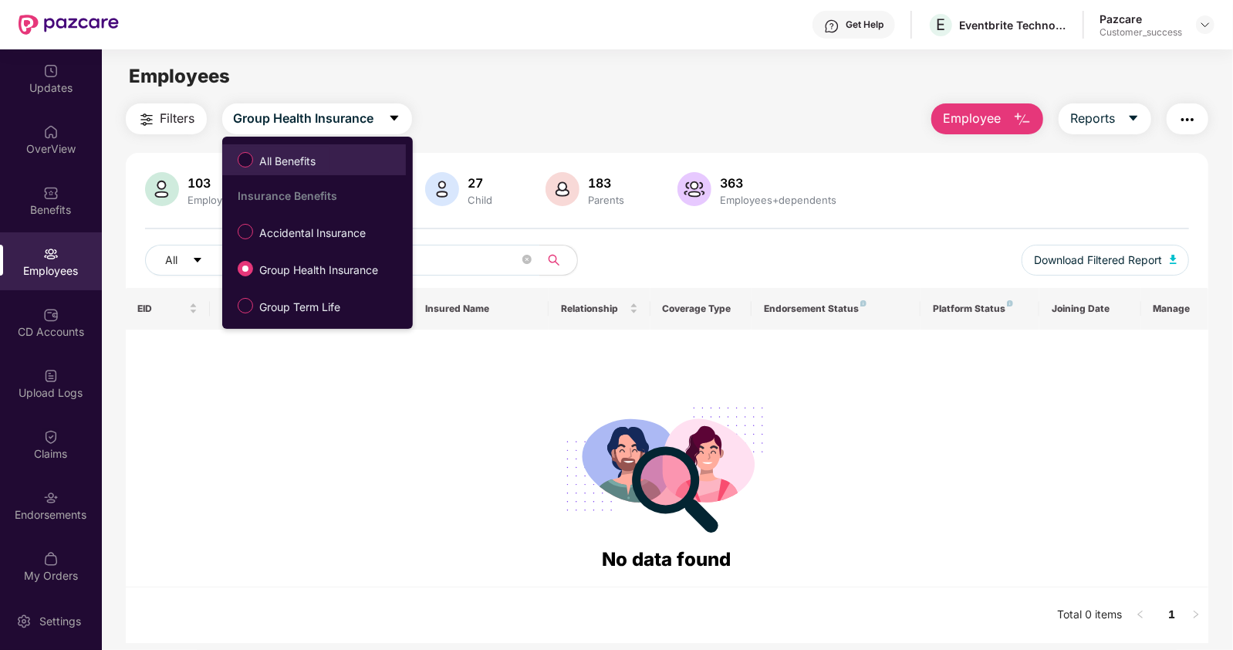
click at [291, 157] on span "All Benefits" at bounding box center [287, 161] width 69 height 17
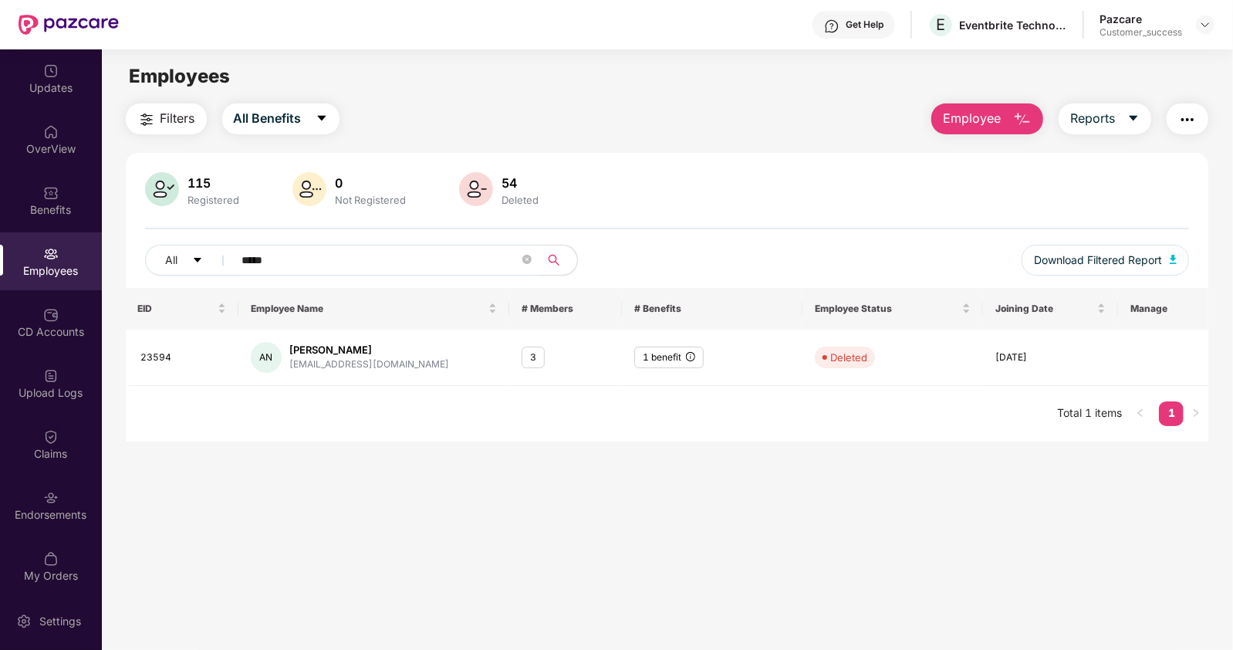
click at [404, 254] on input "*****" at bounding box center [380, 259] width 277 height 23
click at [312, 117] on button "All Benefits" at bounding box center [280, 118] width 117 height 31
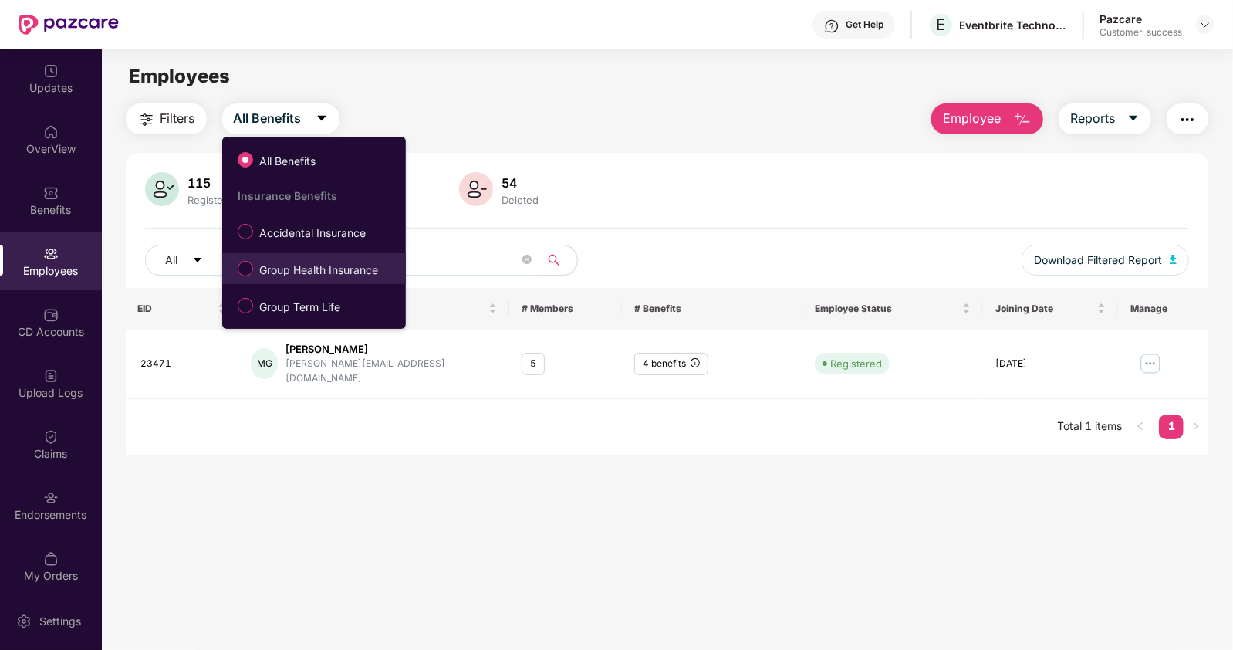
click at [274, 272] on span "Group Health Insurance" at bounding box center [318, 270] width 131 height 17
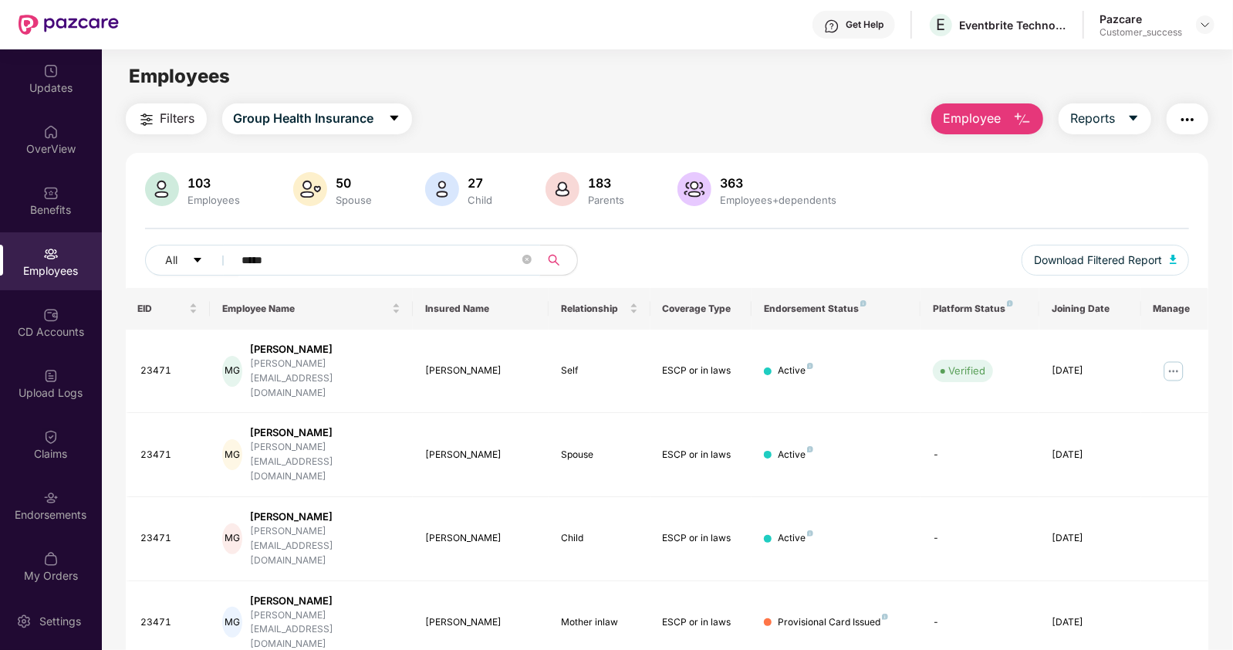
click at [336, 260] on input "*****" at bounding box center [380, 259] width 277 height 23
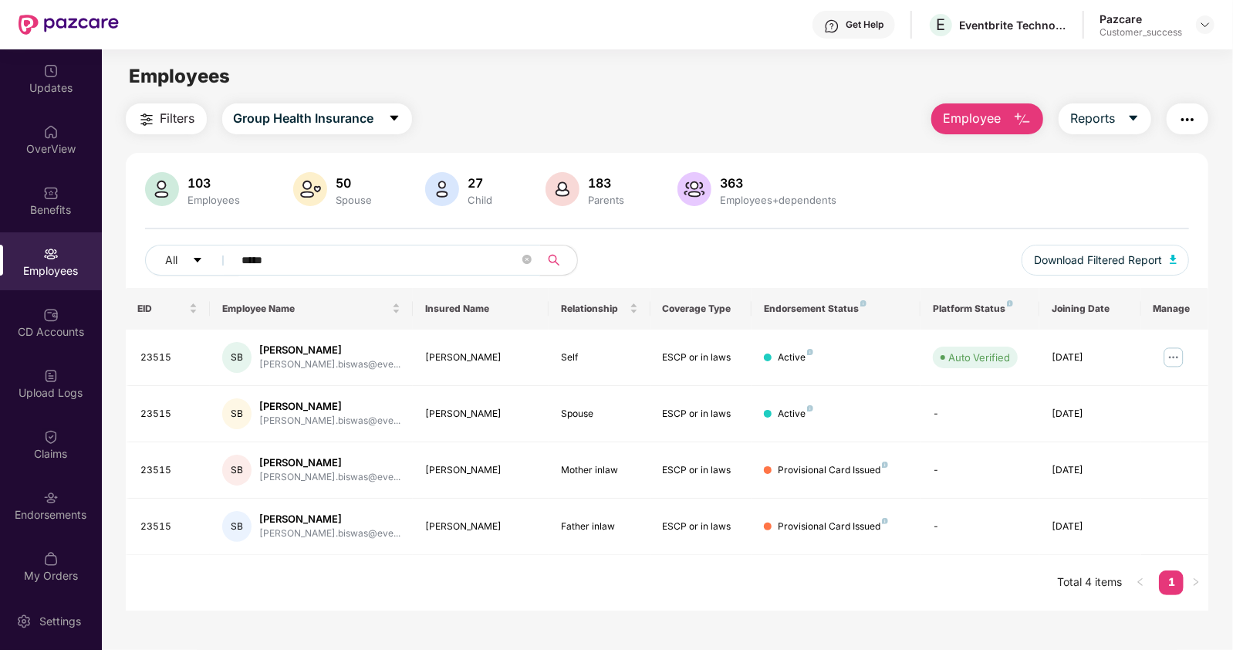
type input "*****"
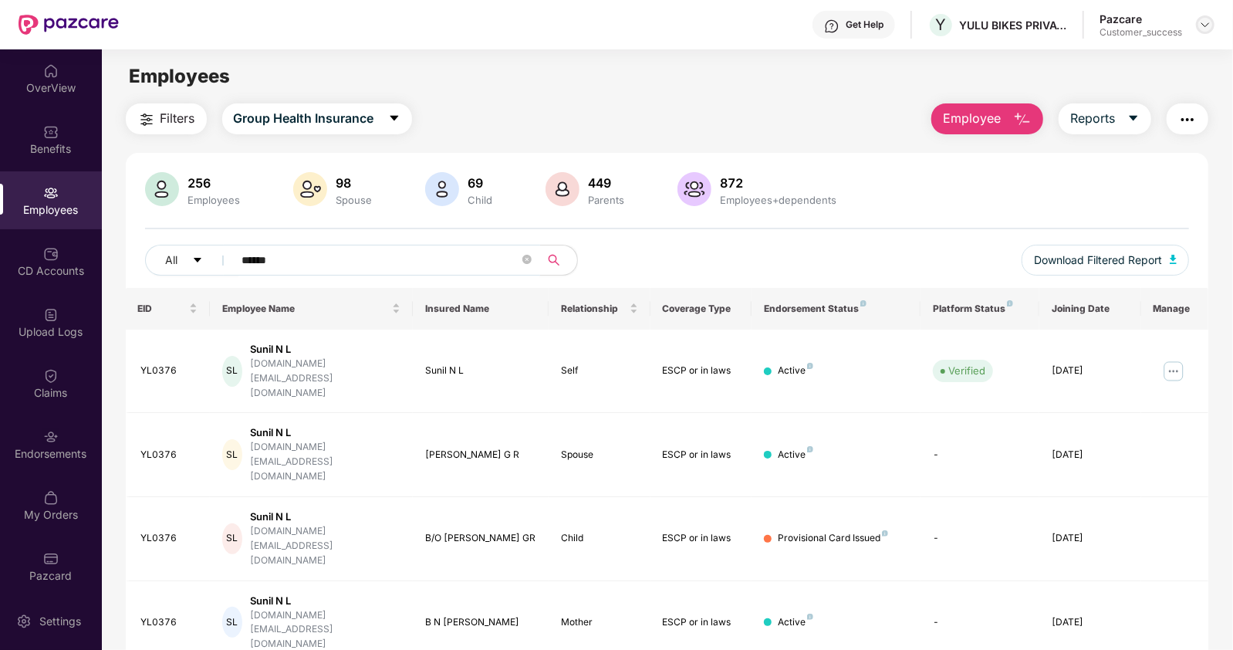
click at [1205, 21] on img at bounding box center [1205, 25] width 12 height 12
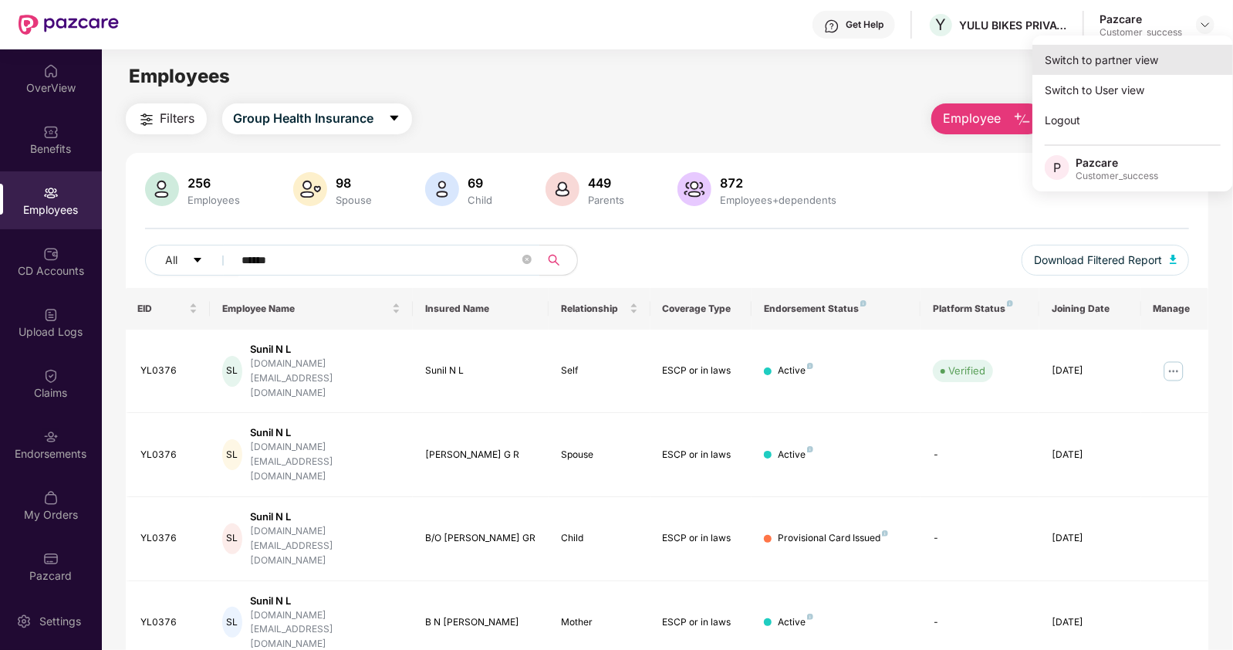
click at [1127, 50] on div "Switch to partner view" at bounding box center [1132, 60] width 201 height 30
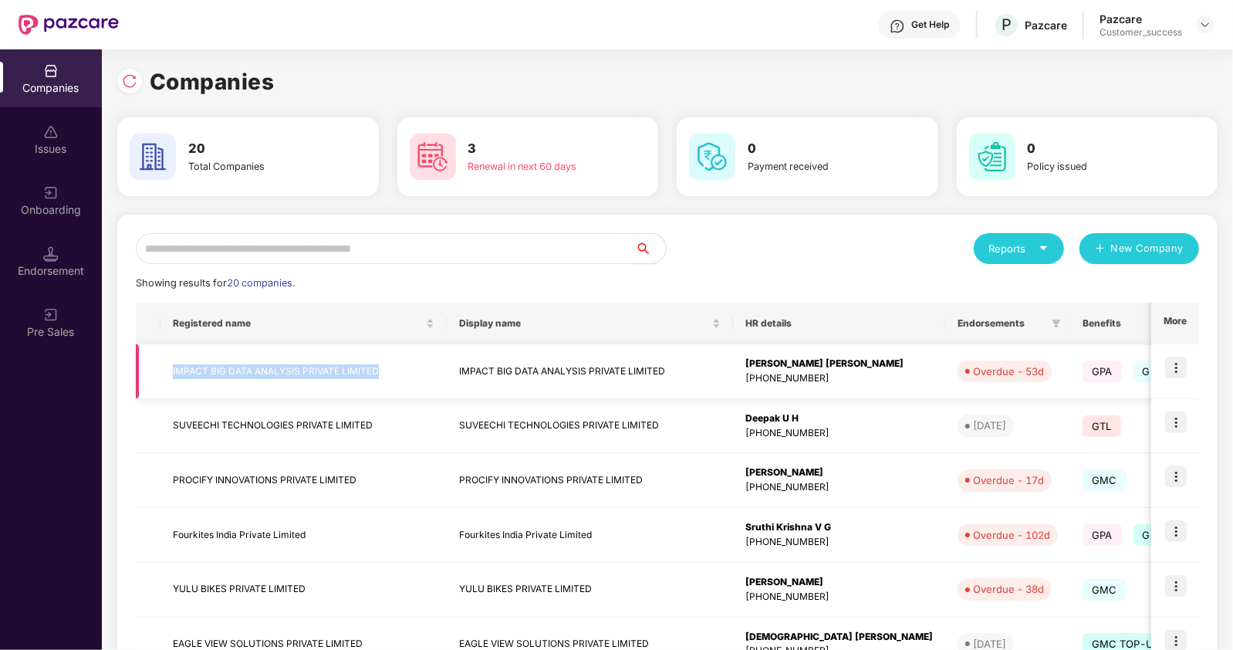
drag, startPoint x: 167, startPoint y: 361, endPoint x: 384, endPoint y: 373, distance: 217.2
click at [384, 373] on td "IMPACT BIG DATA ANALYSIS PRIVATE LIMITED" at bounding box center [304, 371] width 286 height 55
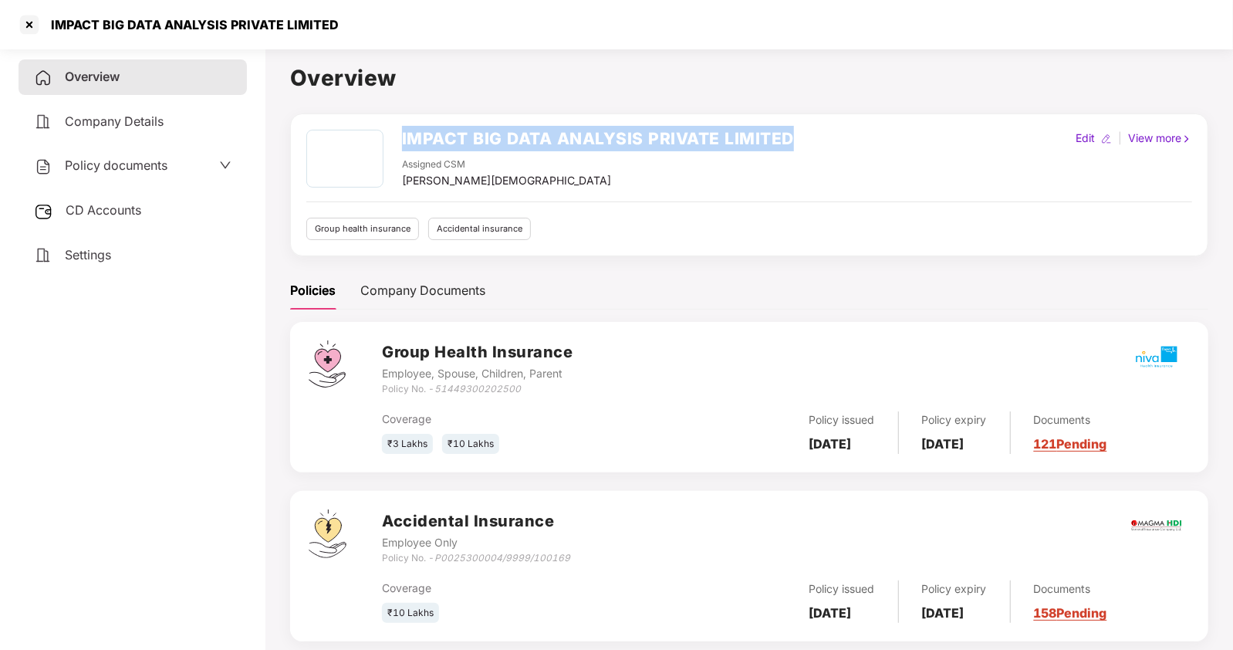
drag, startPoint x: 799, startPoint y: 138, endPoint x: 403, endPoint y: 145, distance: 395.9
click at [403, 145] on div "IMPACT BIG DATA ANALYSIS PRIVATE LIMITED Assigned CSM [PERSON_NAME] Edit | View…" at bounding box center [749, 159] width 886 height 59
copy h2 "IMPACT BIG DATA ANALYSIS PRIVATE LIMITED"
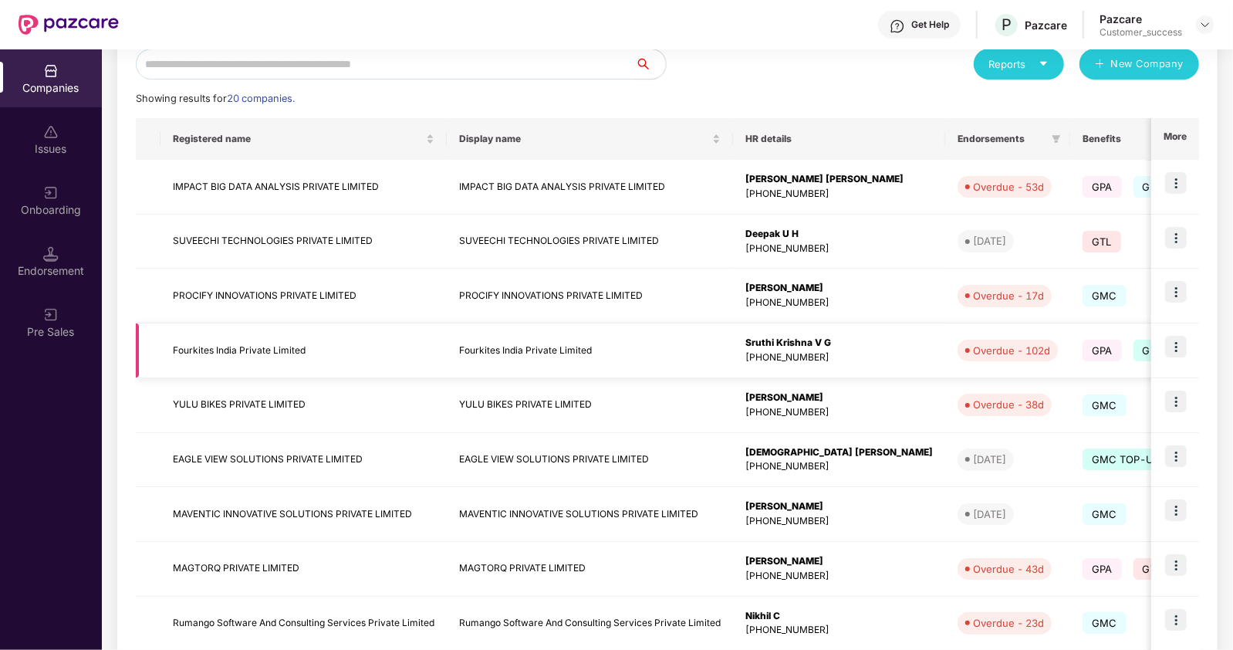
scroll to position [201, 0]
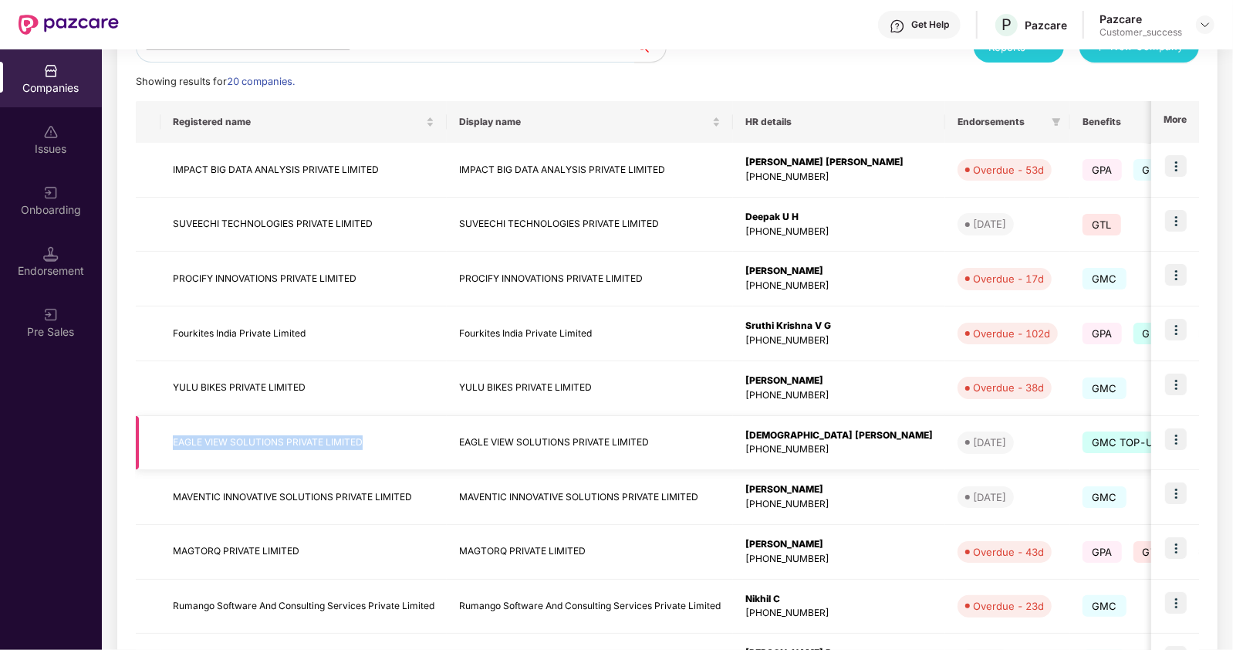
drag, startPoint x: 166, startPoint y: 434, endPoint x: 365, endPoint y: 432, distance: 199.1
click at [365, 432] on td "EAGLE VIEW SOLUTIONS PRIVATE LIMITED" at bounding box center [304, 443] width 286 height 55
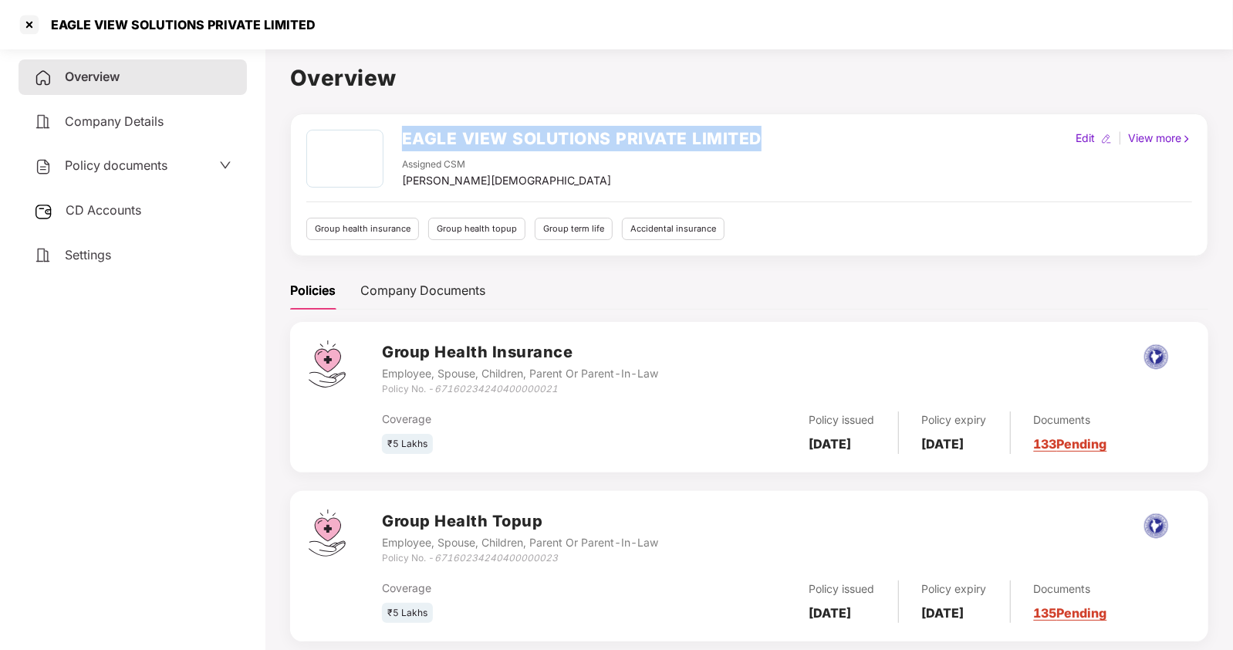
drag, startPoint x: 401, startPoint y: 139, endPoint x: 810, endPoint y: 123, distance: 409.3
click at [810, 123] on div "EAGLE VIEW SOLUTIONS PRIVATE LIMITED Assigned CSM [PERSON_NAME] Edit | View mor…" at bounding box center [749, 184] width 918 height 143
copy h2 "EAGLE VIEW SOLUTIONS PRIVATE LIMITED"
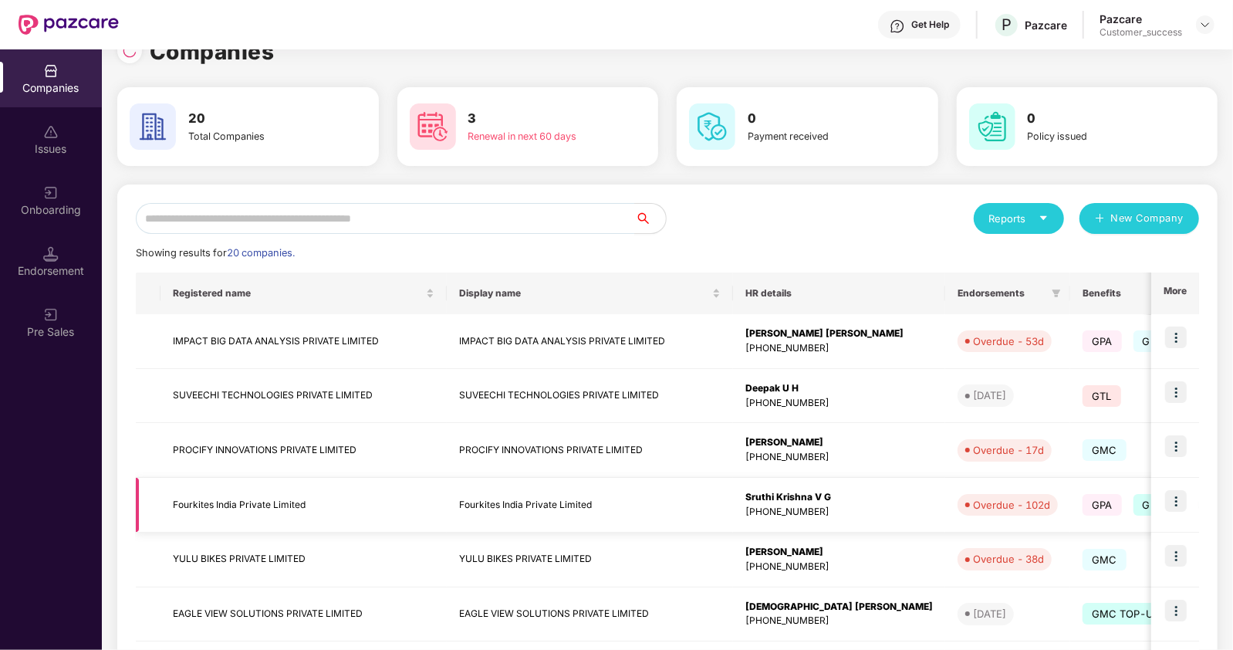
scroll to position [32, 0]
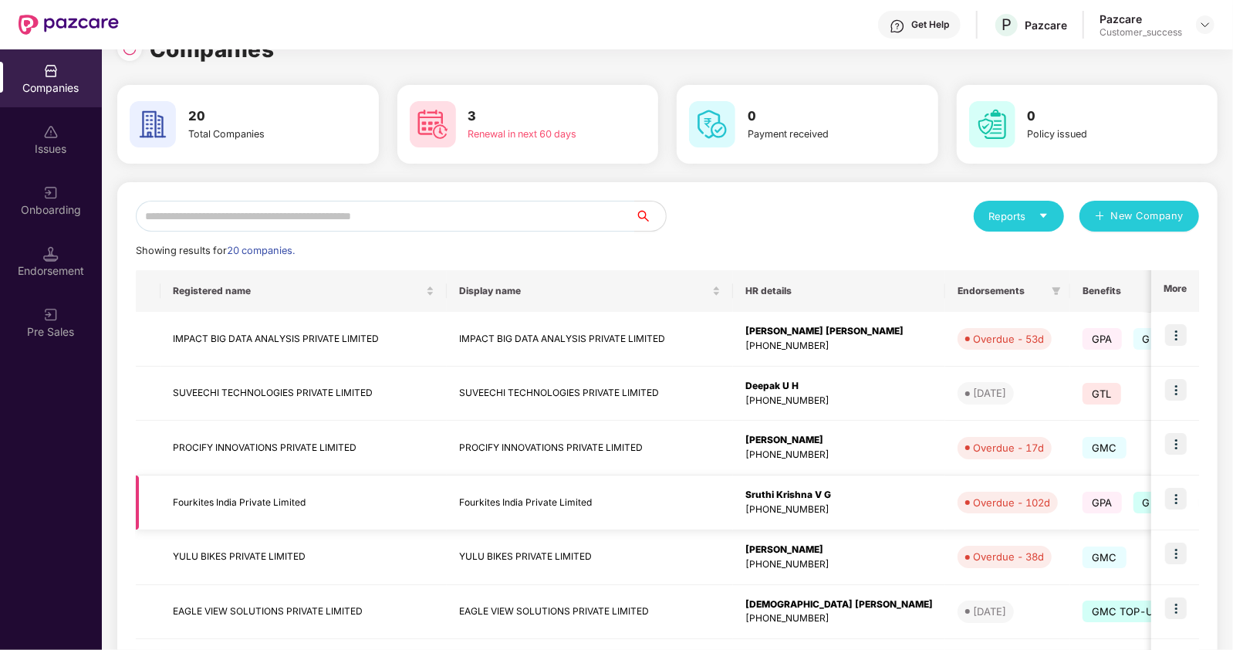
click at [229, 501] on td "Fourkites India Private Limited" at bounding box center [304, 502] width 286 height 55
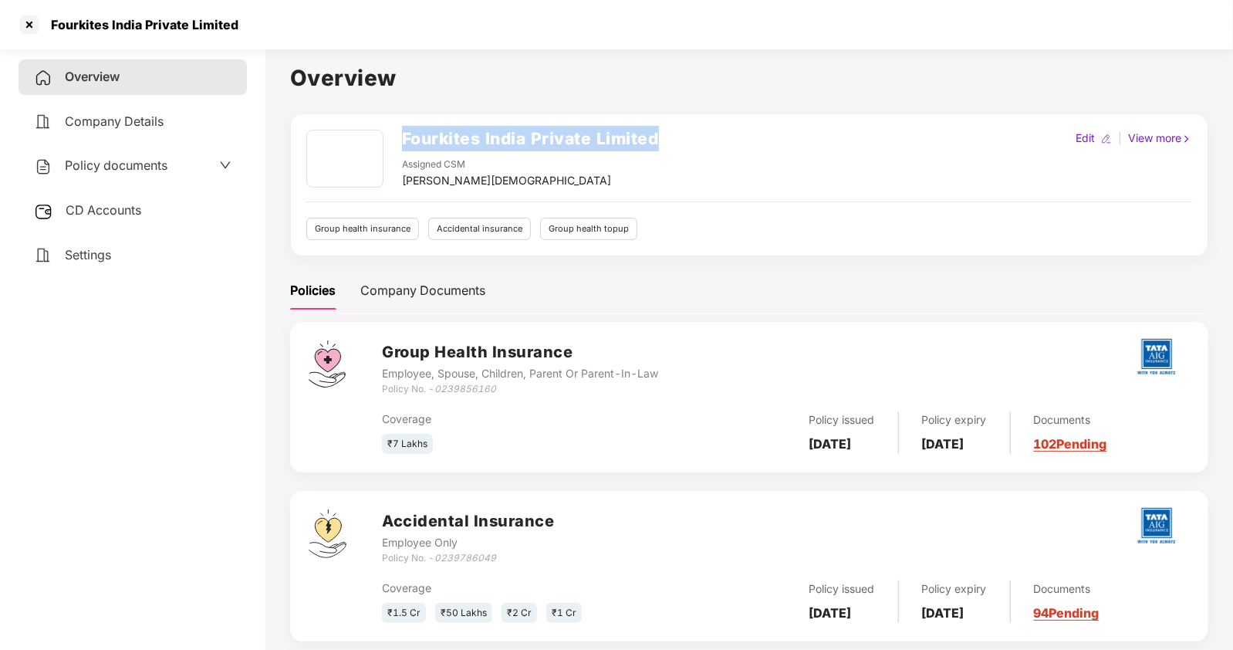
drag, startPoint x: 667, startPoint y: 134, endPoint x: 389, endPoint y: 127, distance: 278.7
click at [389, 127] on div "Fourkites India Private Limited Assigned CSM [PERSON_NAME] Edit | View more Gro…" at bounding box center [749, 184] width 918 height 143
copy div "Fourkites India Private Limited"
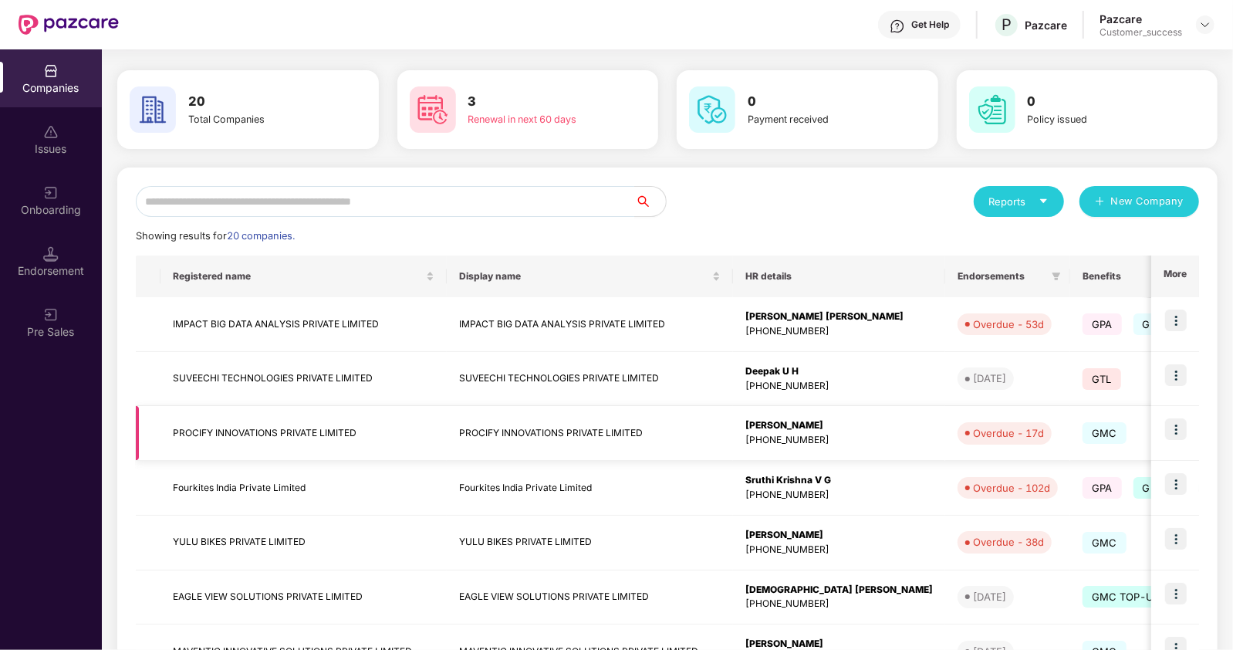
scroll to position [48, 0]
click at [239, 537] on td "YULU BIKES PRIVATE LIMITED" at bounding box center [304, 542] width 286 height 55
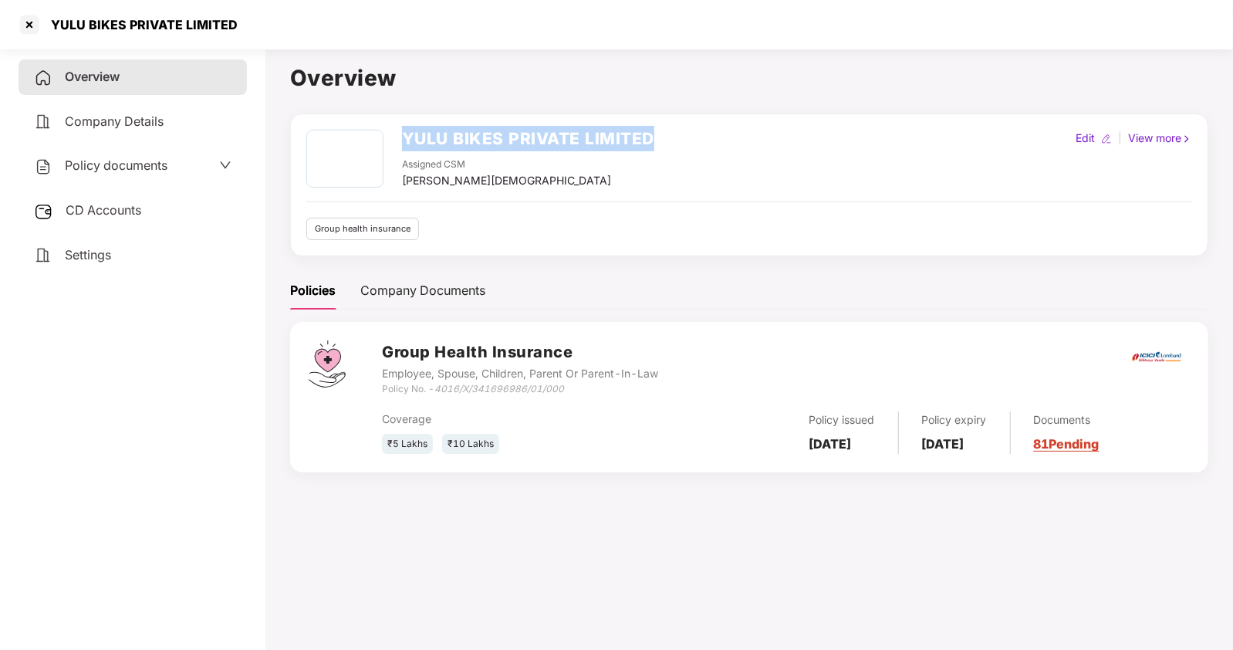
drag, startPoint x: 662, startPoint y: 131, endPoint x: 346, endPoint y: 129, distance: 316.4
click at [346, 130] on div "YULU BIKES PRIVATE LIMITED Assigned CSM [PERSON_NAME] Edit | View more" at bounding box center [749, 159] width 886 height 59
copy div "YULU BIKES PRIVATE LIMITED"
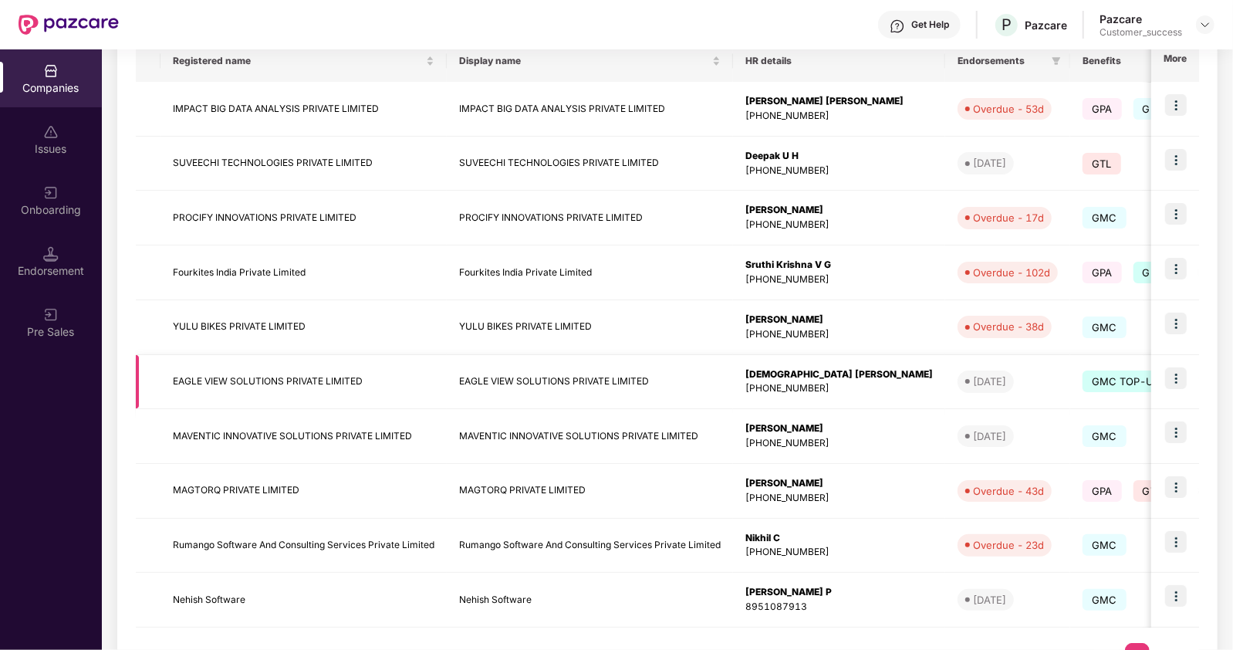
scroll to position [325, 0]
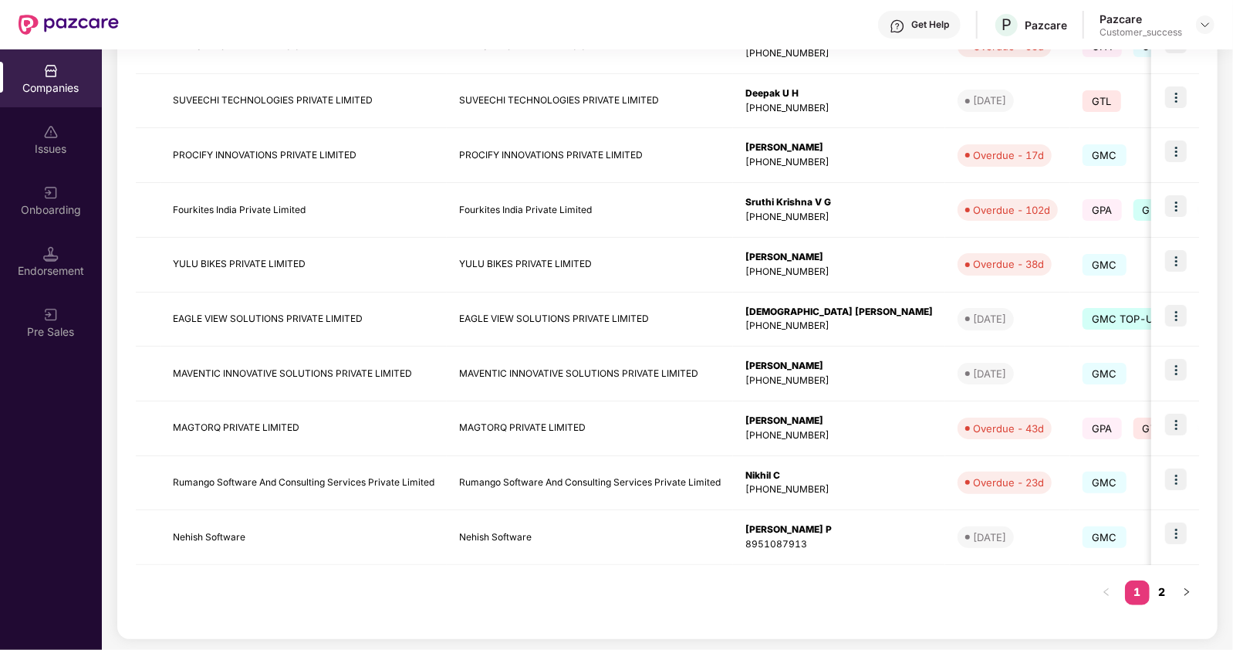
click at [1165, 591] on link "2" at bounding box center [1162, 591] width 25 height 23
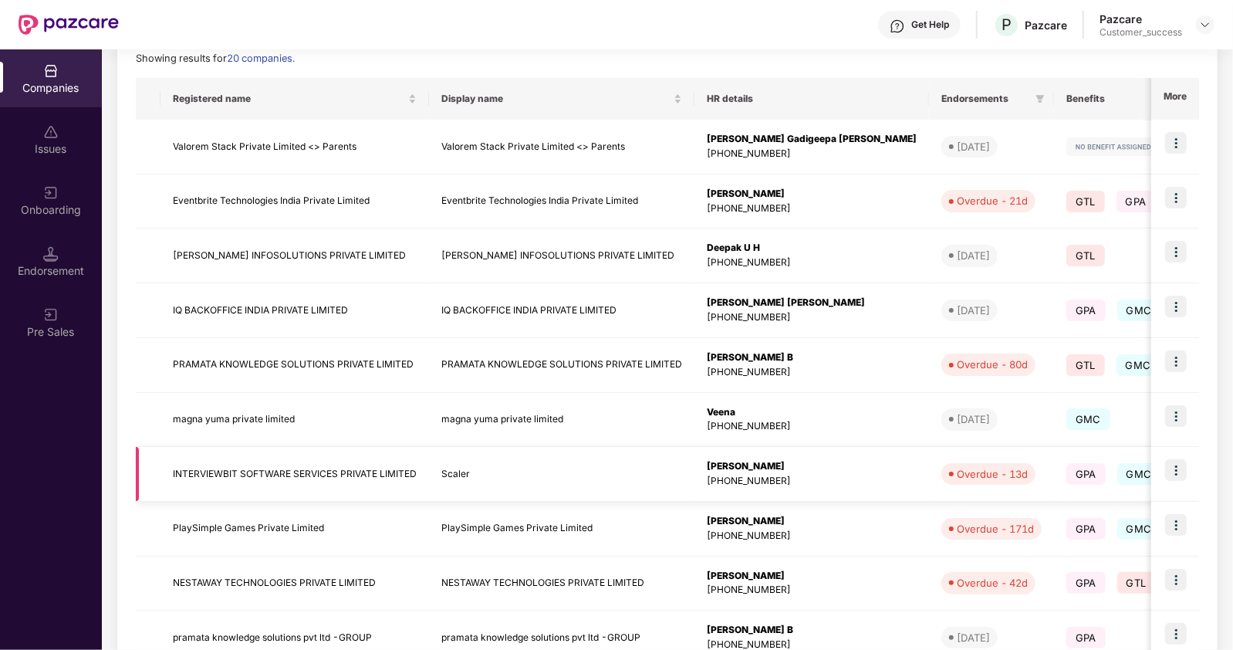
scroll to position [213, 0]
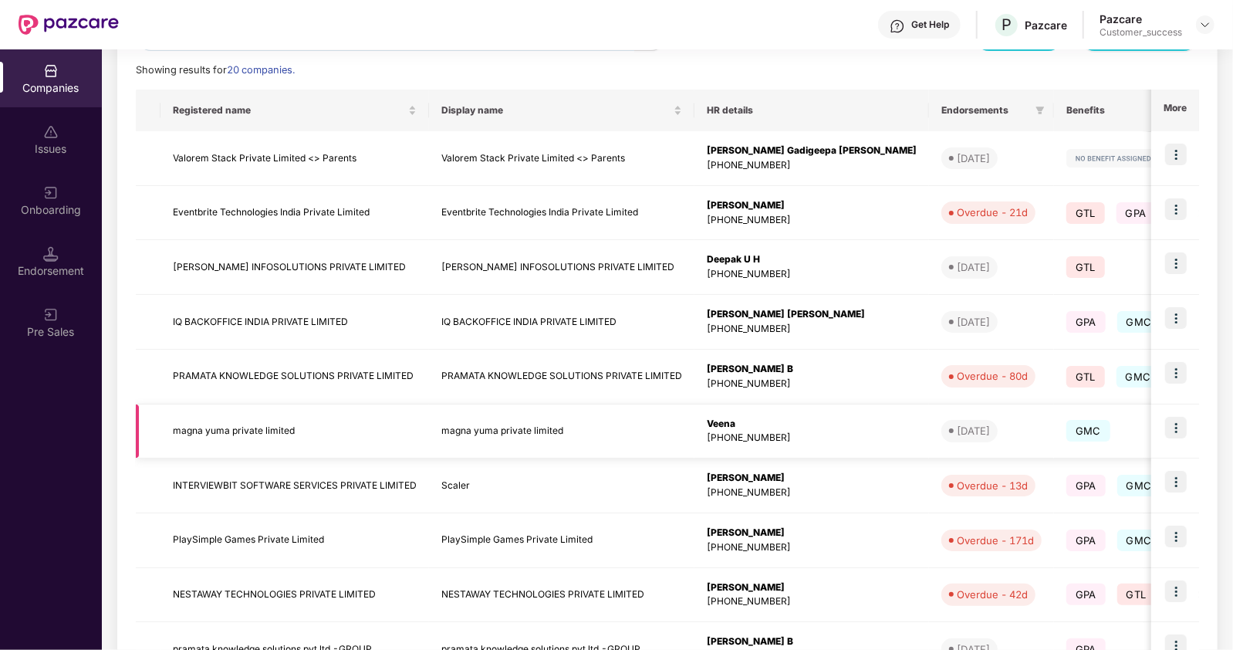
click at [245, 430] on td "magna yuma private limited" at bounding box center [295, 431] width 269 height 55
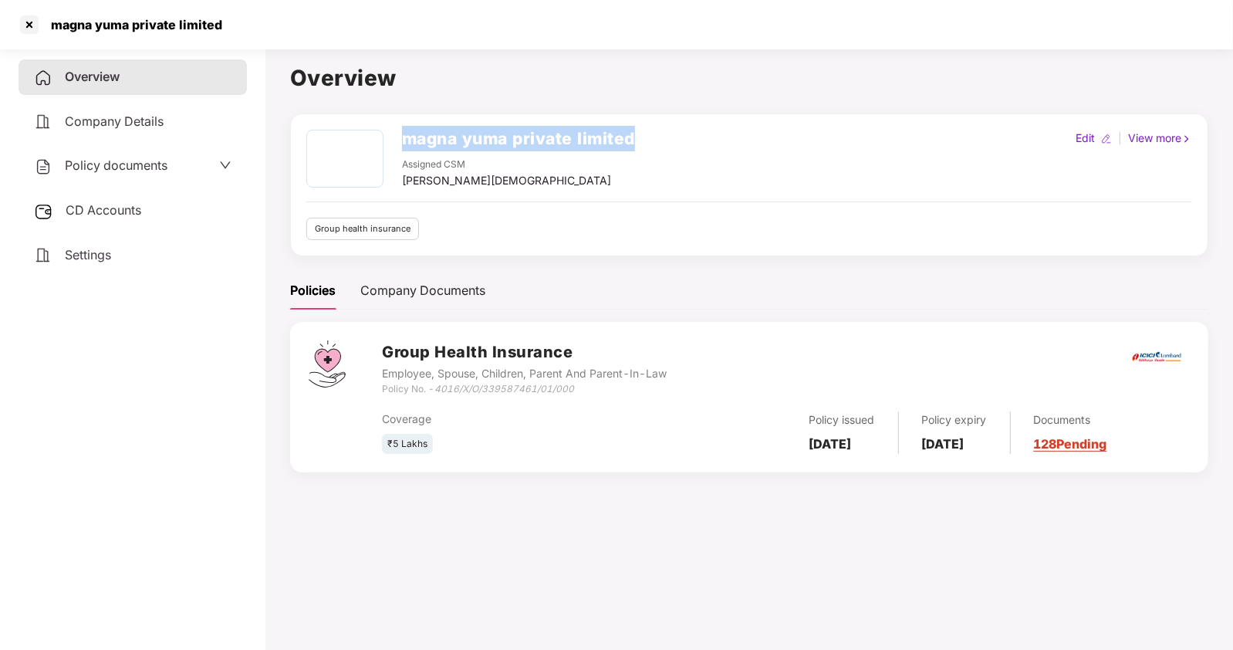
drag, startPoint x: 652, startPoint y: 135, endPoint x: 401, endPoint y: 147, distance: 251.1
click at [401, 147] on div "magna yuma private limited Assigned CSM [PERSON_NAME] Edit | View more" at bounding box center [749, 159] width 886 height 59
copy h2 "magna yuma private limited"
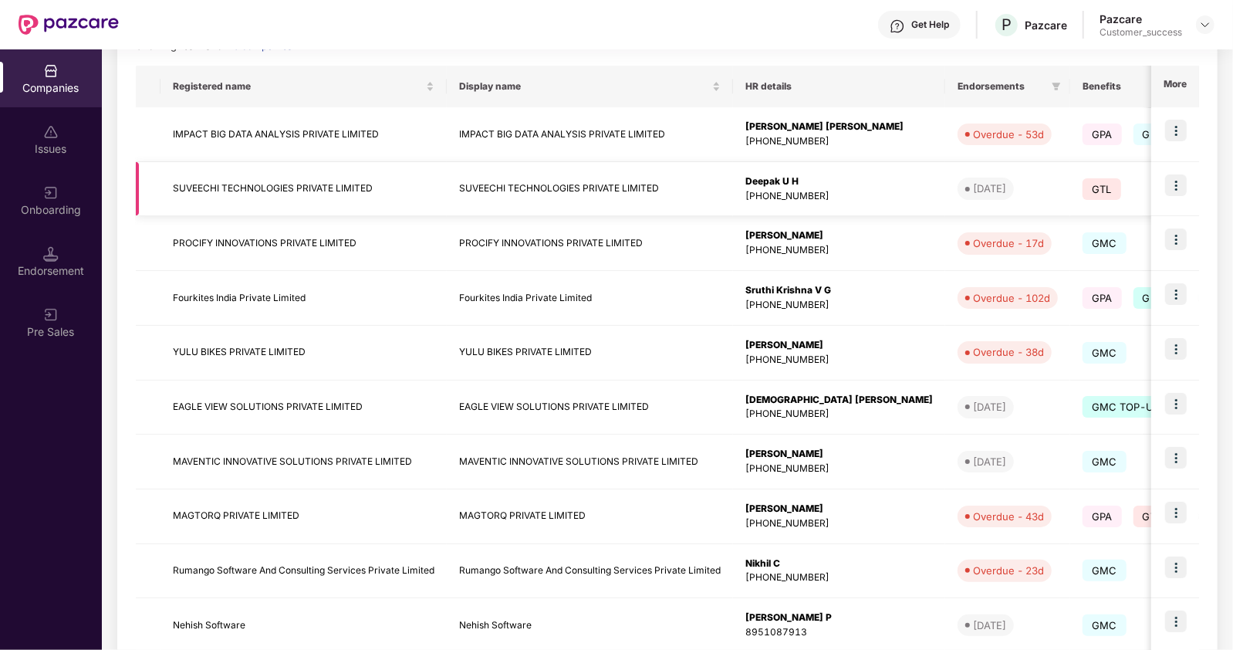
scroll to position [325, 0]
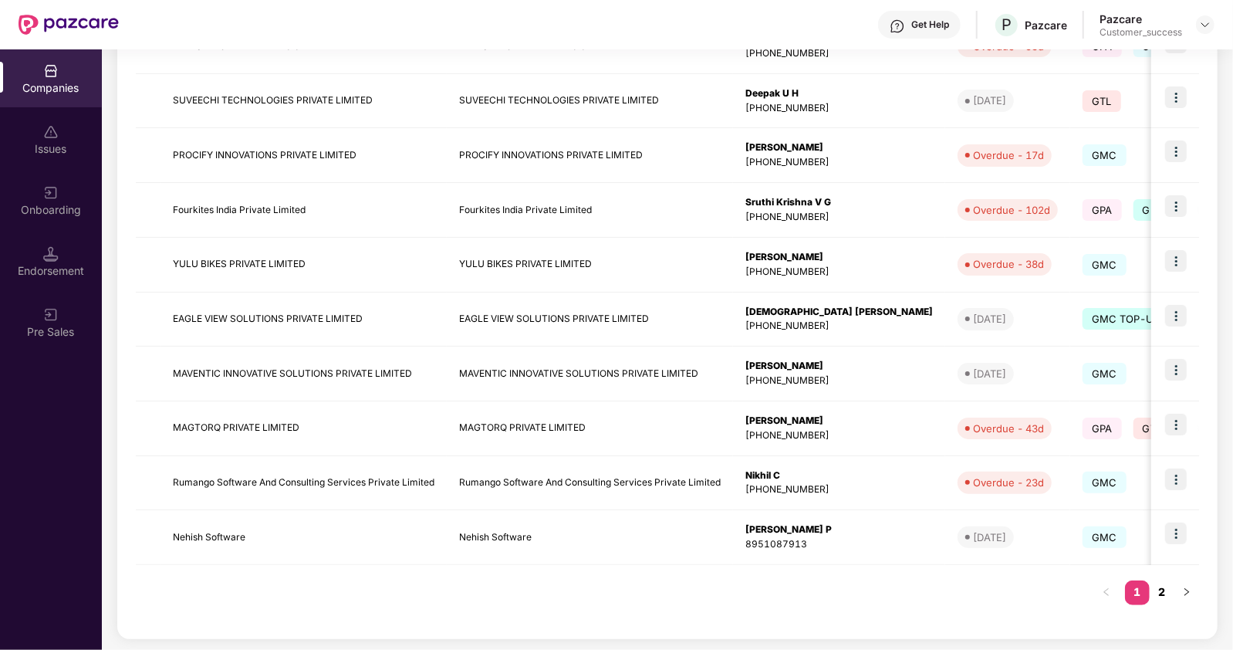
click at [1163, 584] on link "2" at bounding box center [1162, 591] width 25 height 23
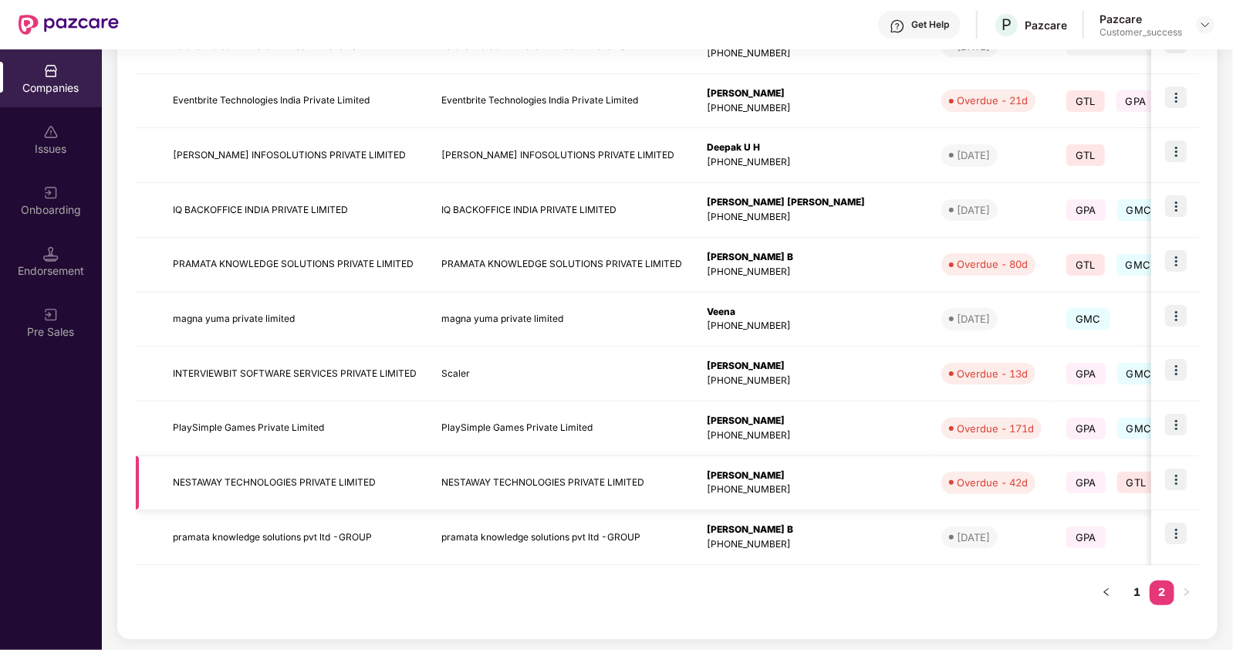
click at [300, 482] on td "NESTAWAY TECHNOLOGIES PRIVATE LIMITED" at bounding box center [295, 483] width 269 height 55
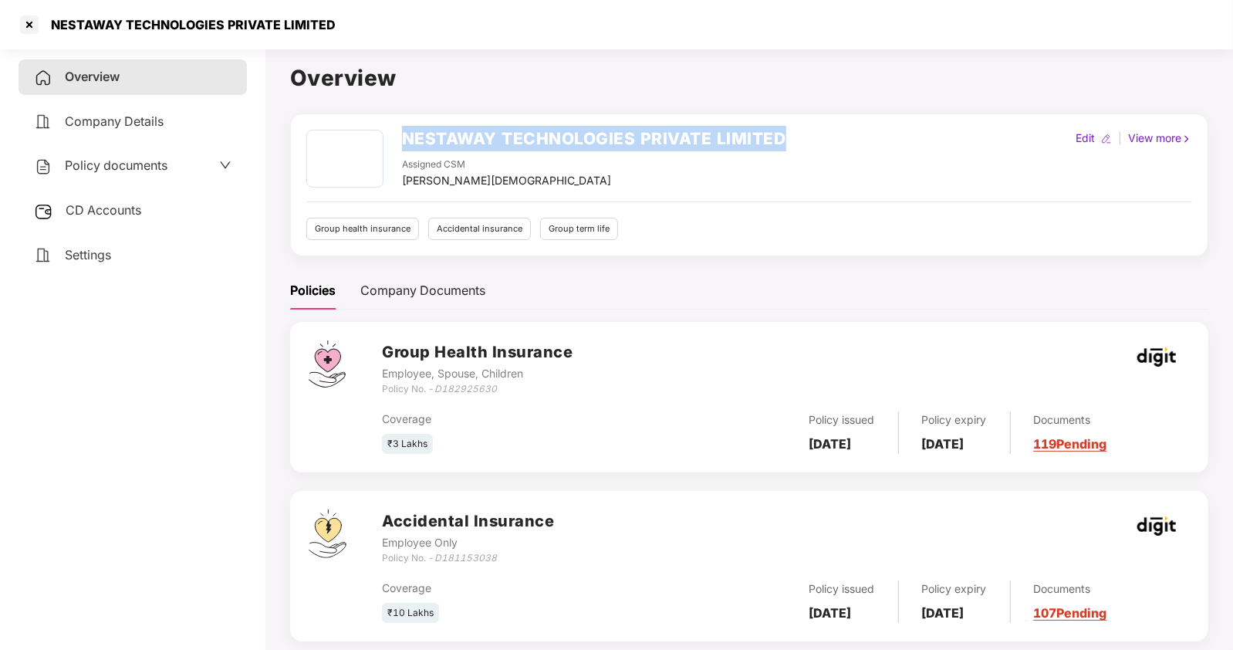
drag, startPoint x: 397, startPoint y: 134, endPoint x: 824, endPoint y: 145, distance: 426.9
click at [824, 145] on div "NESTAWAY TECHNOLOGIES PRIVATE LIMITED Assigned CSM [PERSON_NAME] Edit | View mo…" at bounding box center [749, 159] width 886 height 59
copy h2 "NESTAWAY TECHNOLOGIES PRIVATE LIMITED"
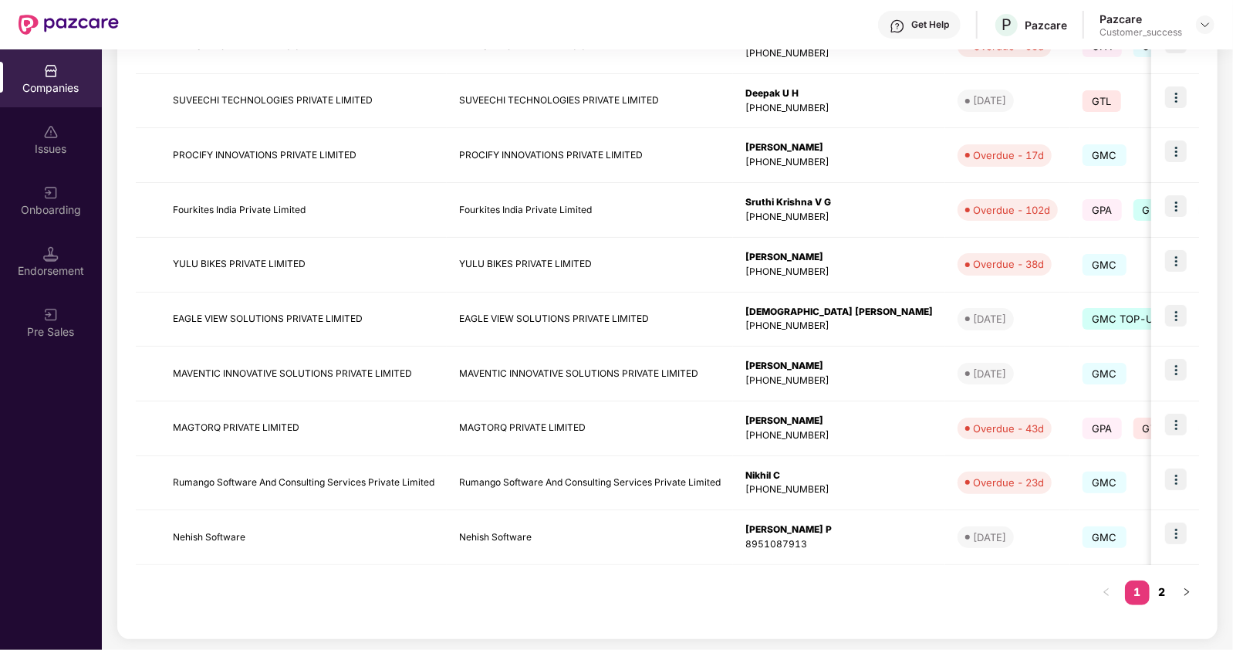
click at [1165, 587] on link "2" at bounding box center [1162, 591] width 25 height 23
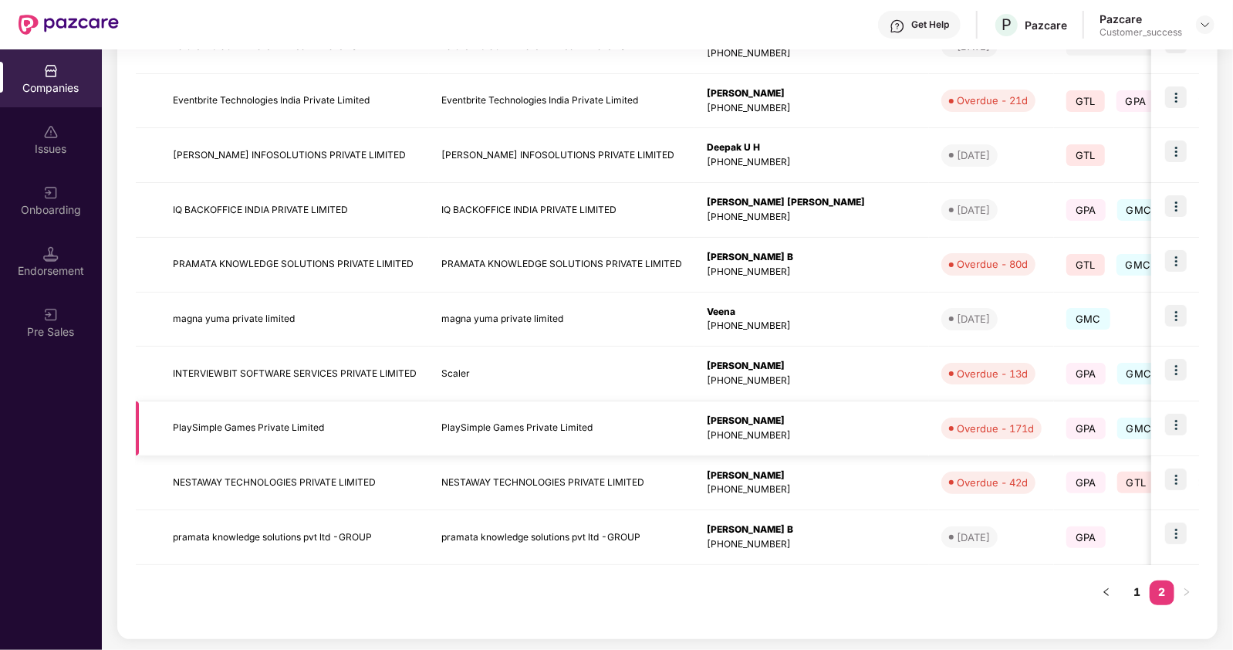
click at [282, 430] on td "PlaySimple Games Private Limited" at bounding box center [295, 428] width 269 height 55
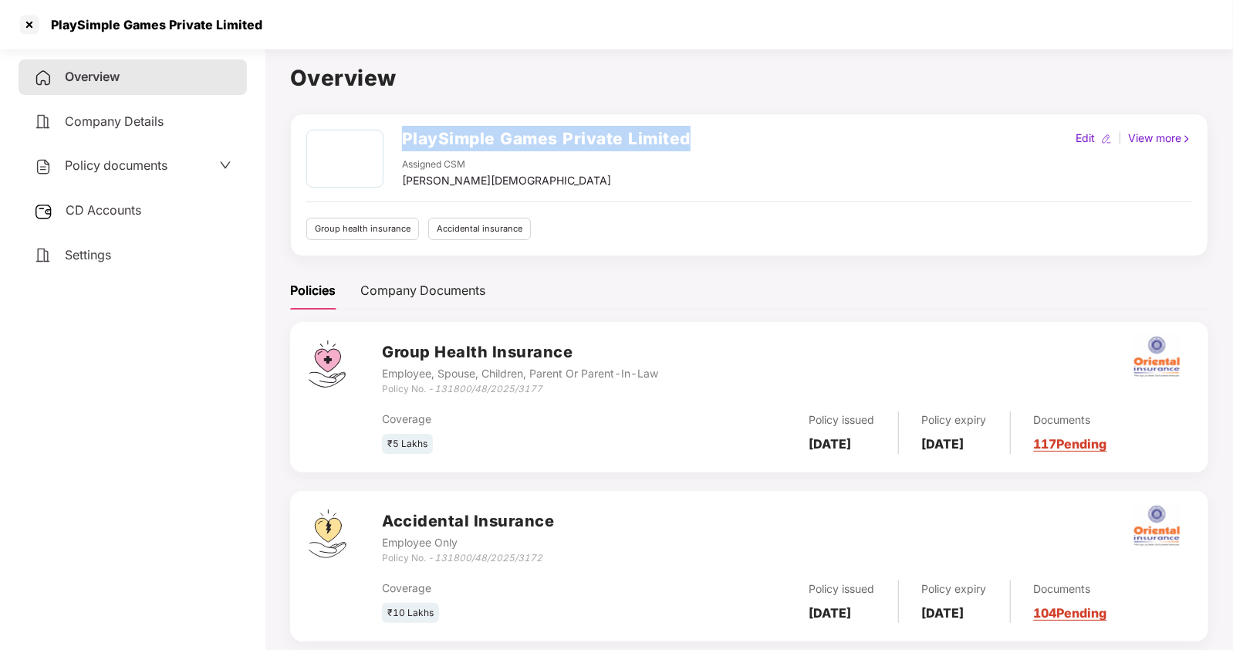
drag, startPoint x: 698, startPoint y: 133, endPoint x: 392, endPoint y: 144, distance: 306.6
click at [392, 144] on div "PlaySimple Games Private Limited Assigned CSM [PERSON_NAME] Edit | View more" at bounding box center [749, 159] width 886 height 59
copy div "PlaySimple Games Private Limited"
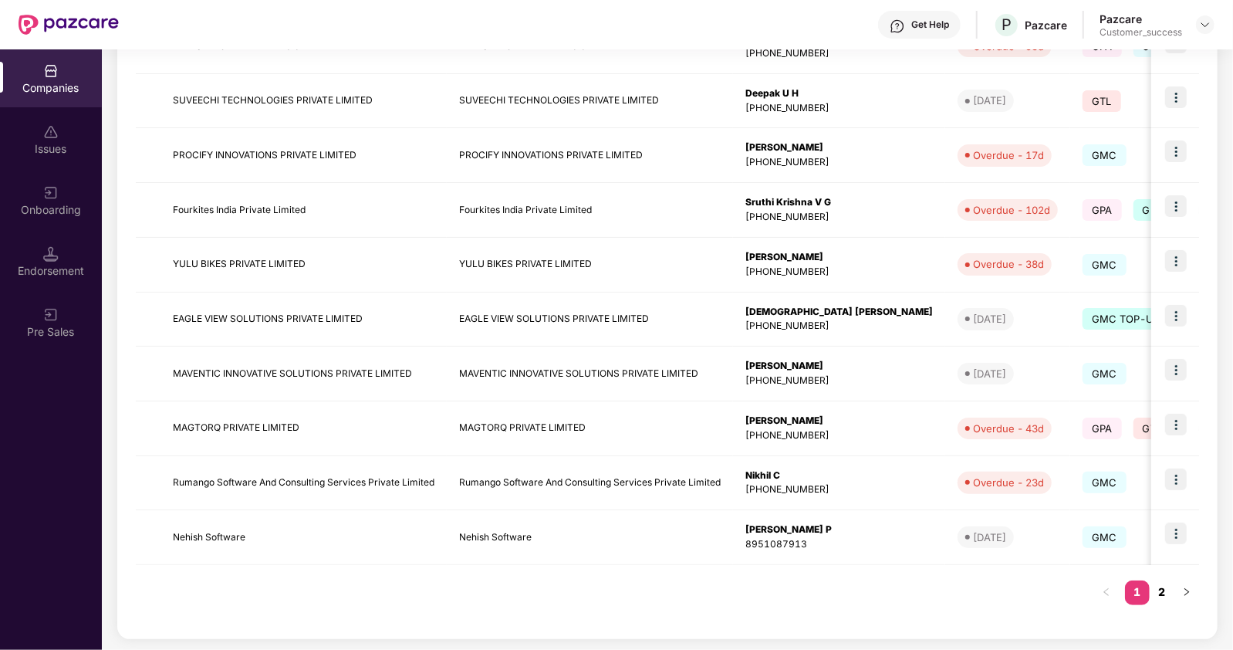
click at [1160, 584] on link "2" at bounding box center [1162, 591] width 25 height 23
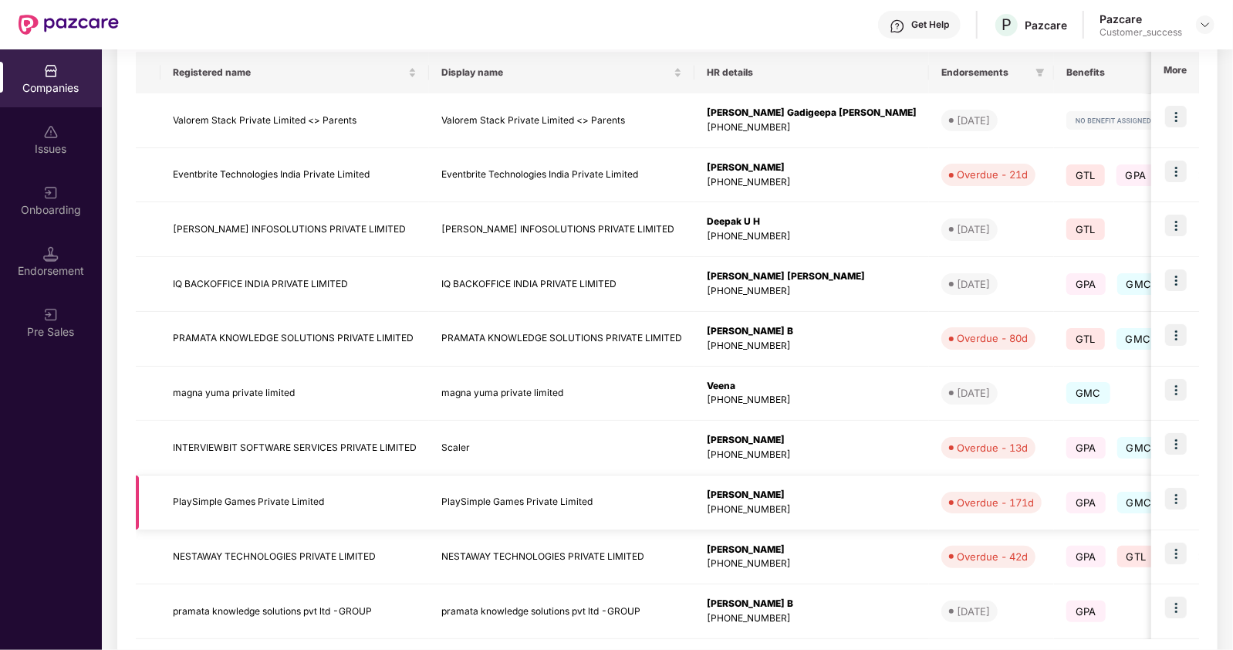
scroll to position [250, 0]
click at [299, 437] on td "INTERVIEWBIT SOFTWARE SERVICES PRIVATE LIMITED" at bounding box center [295, 448] width 269 height 55
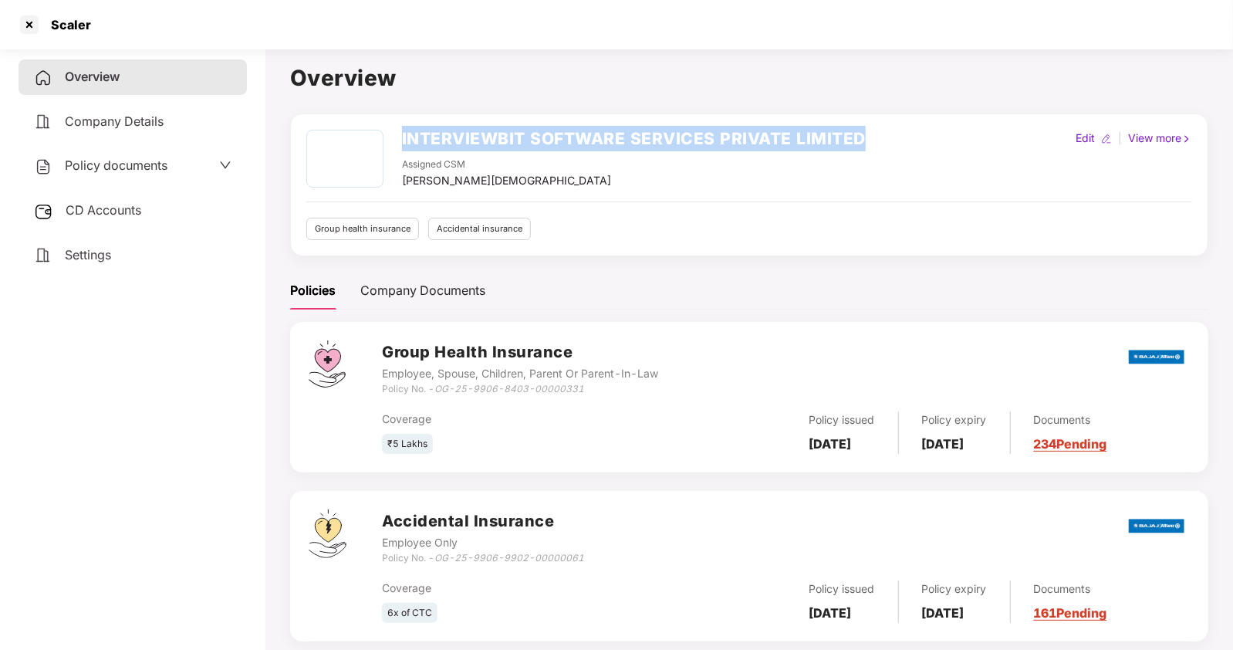
drag, startPoint x: 874, startPoint y: 131, endPoint x: 395, endPoint y: 115, distance: 478.7
click at [395, 115] on div "INTERVIEWBIT SOFTWARE SERVICES PRIVATE LIMITED Assigned CSM [PERSON_NAME] Edit …" at bounding box center [749, 184] width 918 height 143
copy h2 "INTERVIEWBIT SOFTWARE SERVICES PRIVATE LIMITED"
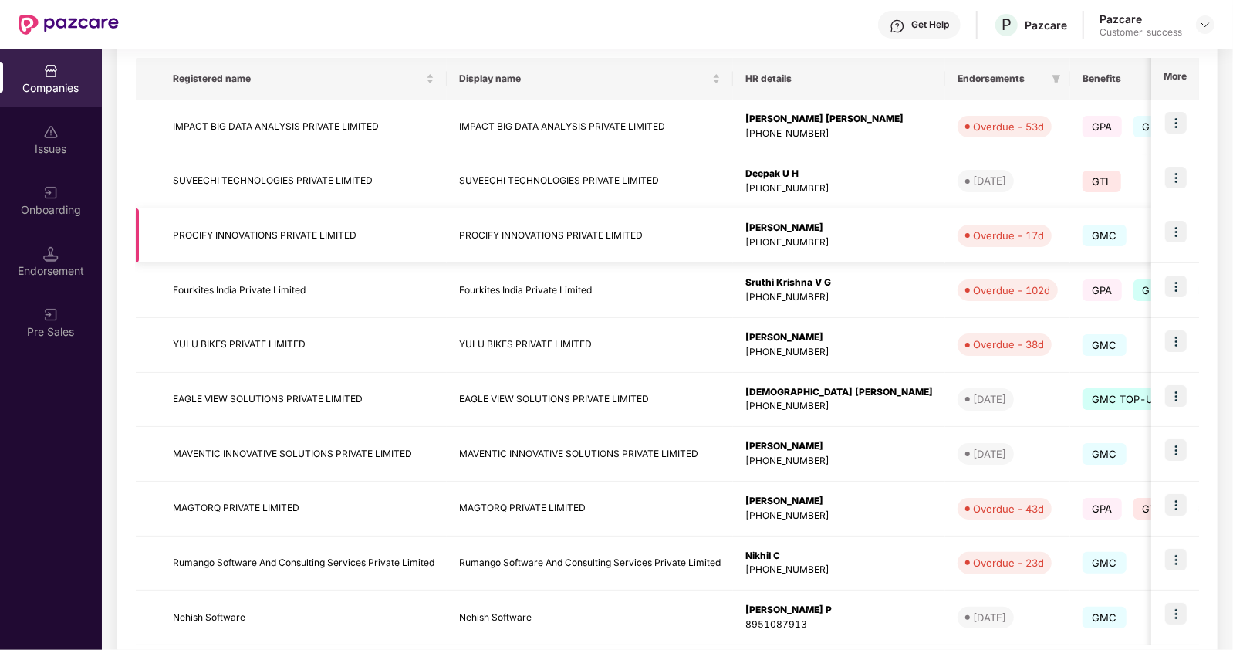
scroll to position [325, 0]
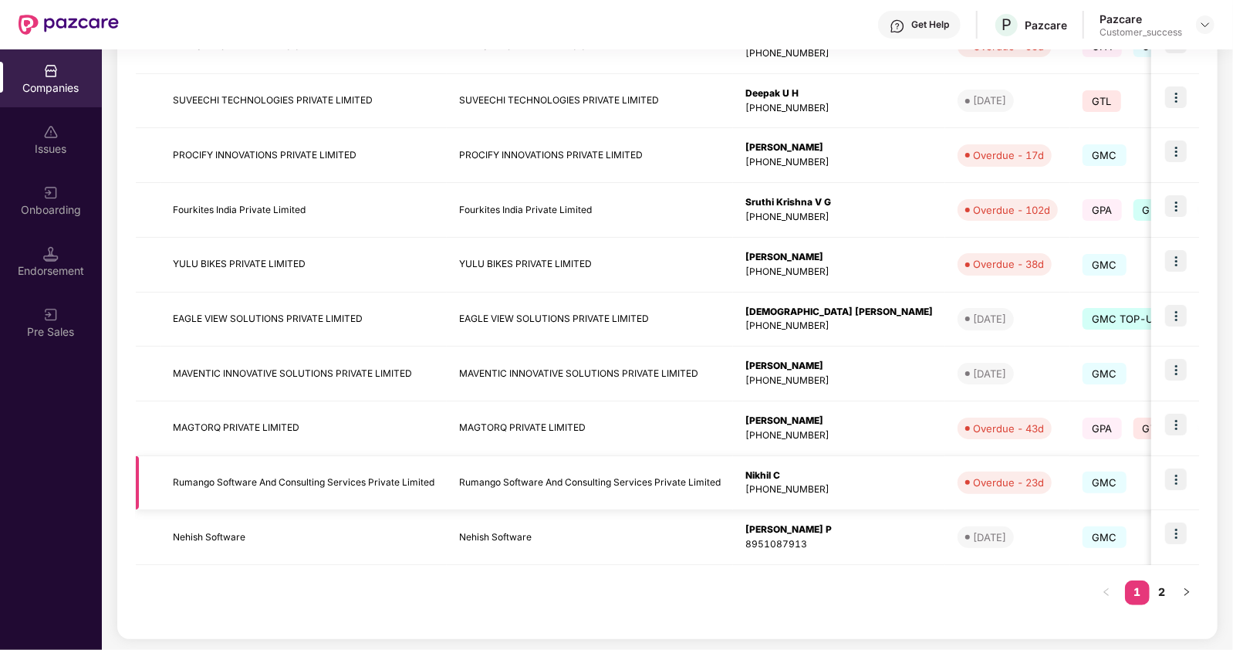
click at [335, 472] on td "Rumango Software And Consulting Services Private Limited" at bounding box center [304, 483] width 286 height 55
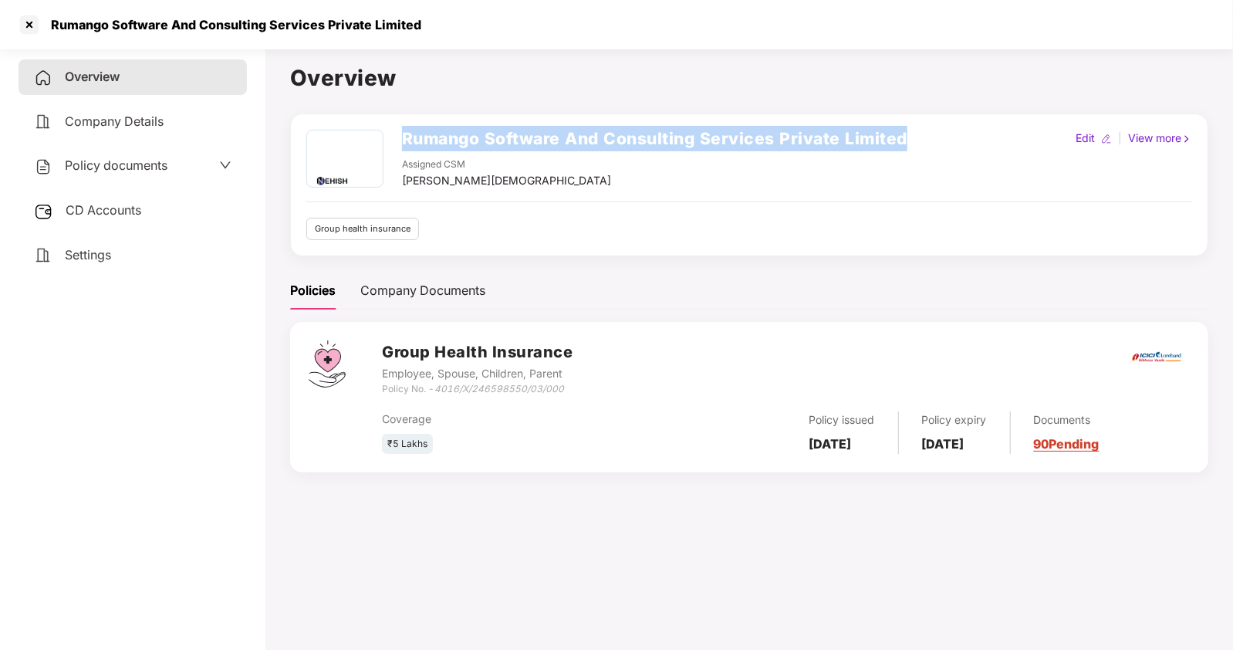
drag, startPoint x: 401, startPoint y: 137, endPoint x: 964, endPoint y: 143, distance: 562.6
click at [964, 143] on div "Rumango Software And Consulting Services Private Limited Assigned CSM [PERSON_N…" at bounding box center [749, 159] width 886 height 59
copy h2 "Rumango Software And Consulting Services Private Limited"
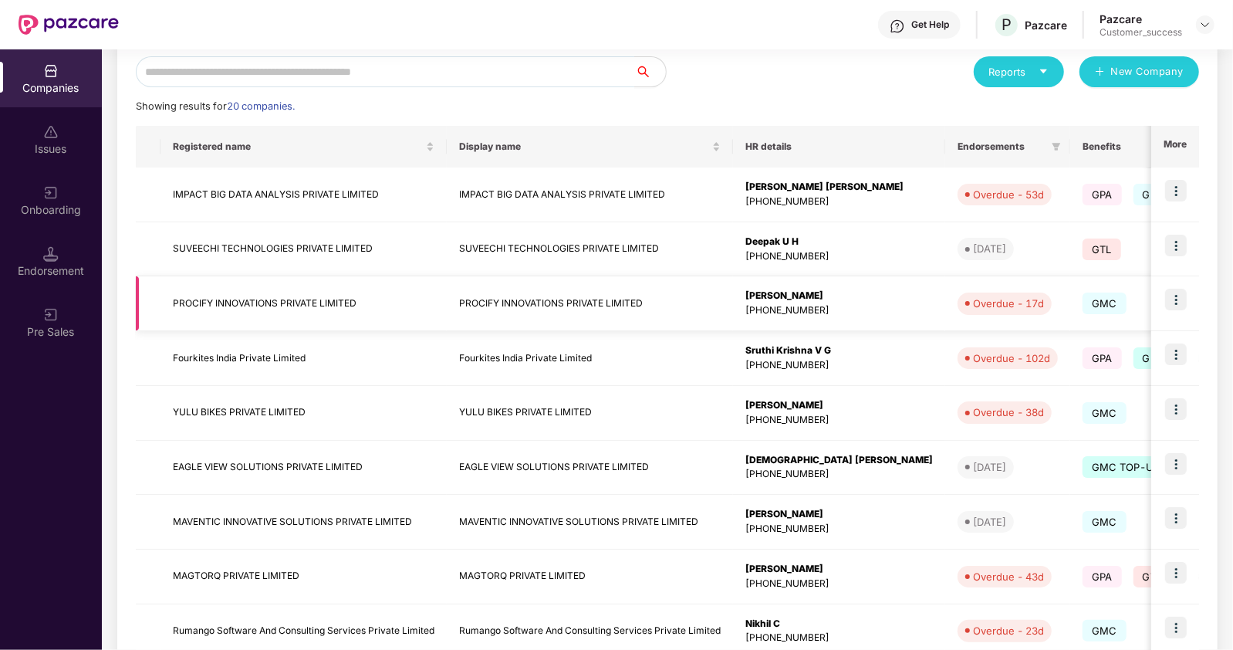
scroll to position [285, 0]
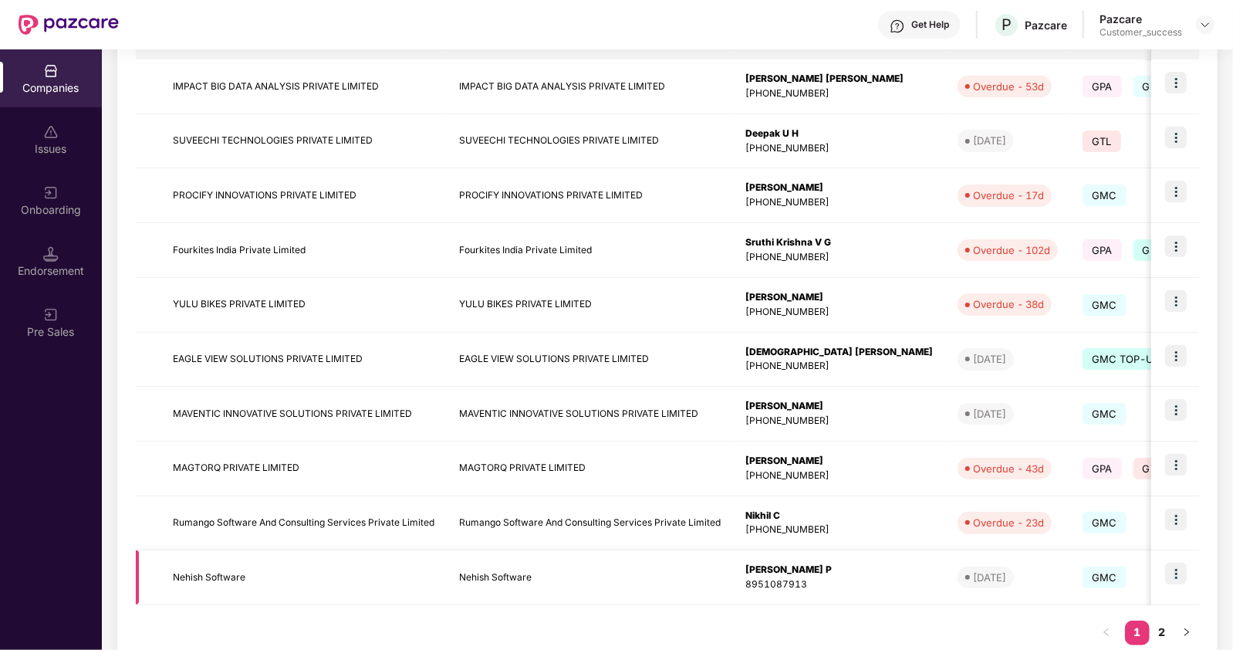
click at [214, 577] on td "Nehish Software" at bounding box center [304, 577] width 286 height 55
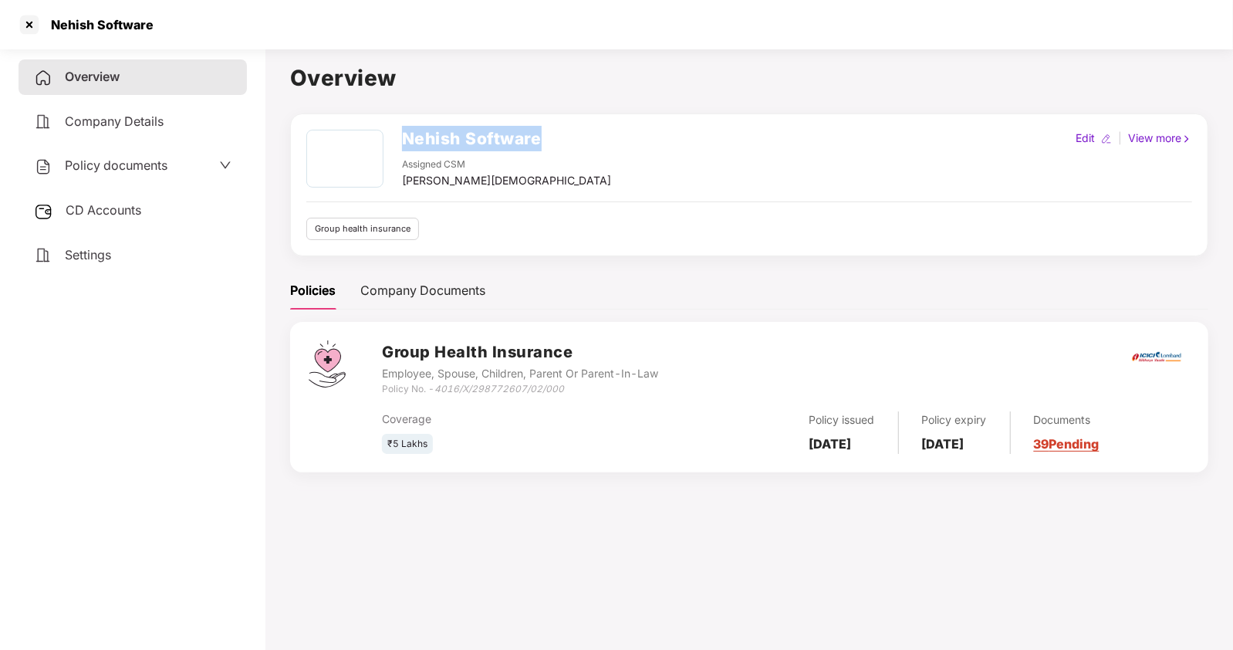
drag, startPoint x: 400, startPoint y: 137, endPoint x: 558, endPoint y: 148, distance: 157.8
click at [558, 148] on div "Nehish Software Assigned CSM [PERSON_NAME] Edit | View more" at bounding box center [749, 159] width 886 height 59
copy h2 "Nehish Software"
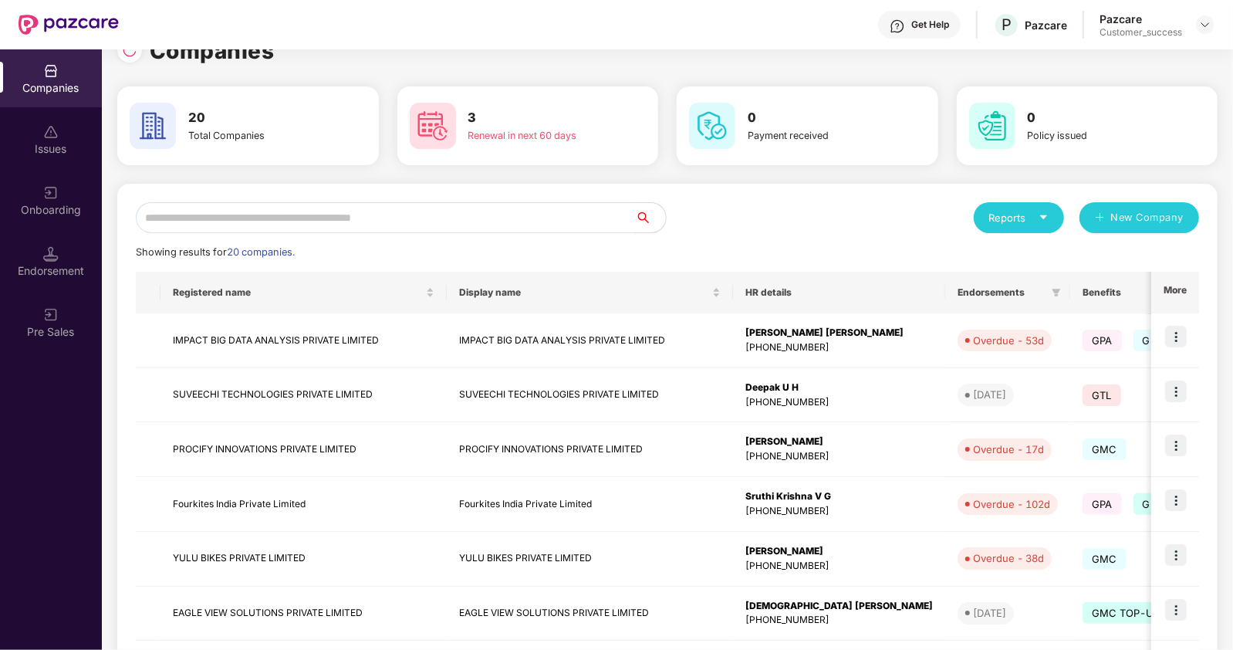
scroll to position [325, 0]
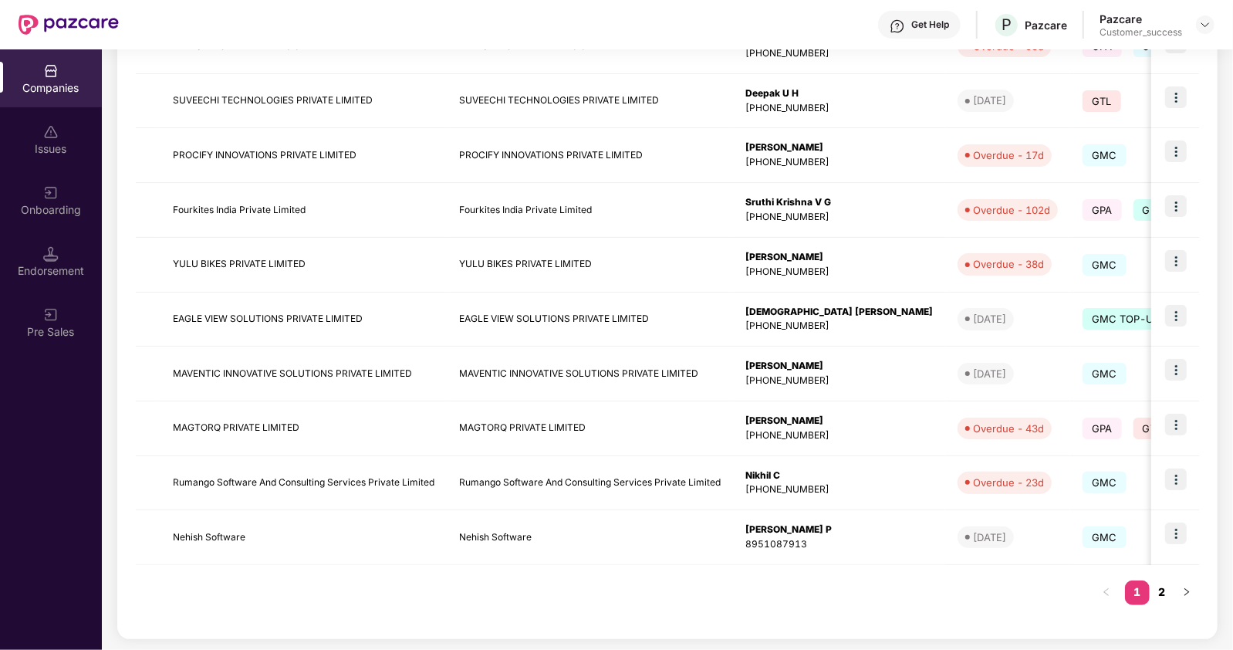
click at [1164, 588] on link "2" at bounding box center [1162, 591] width 25 height 23
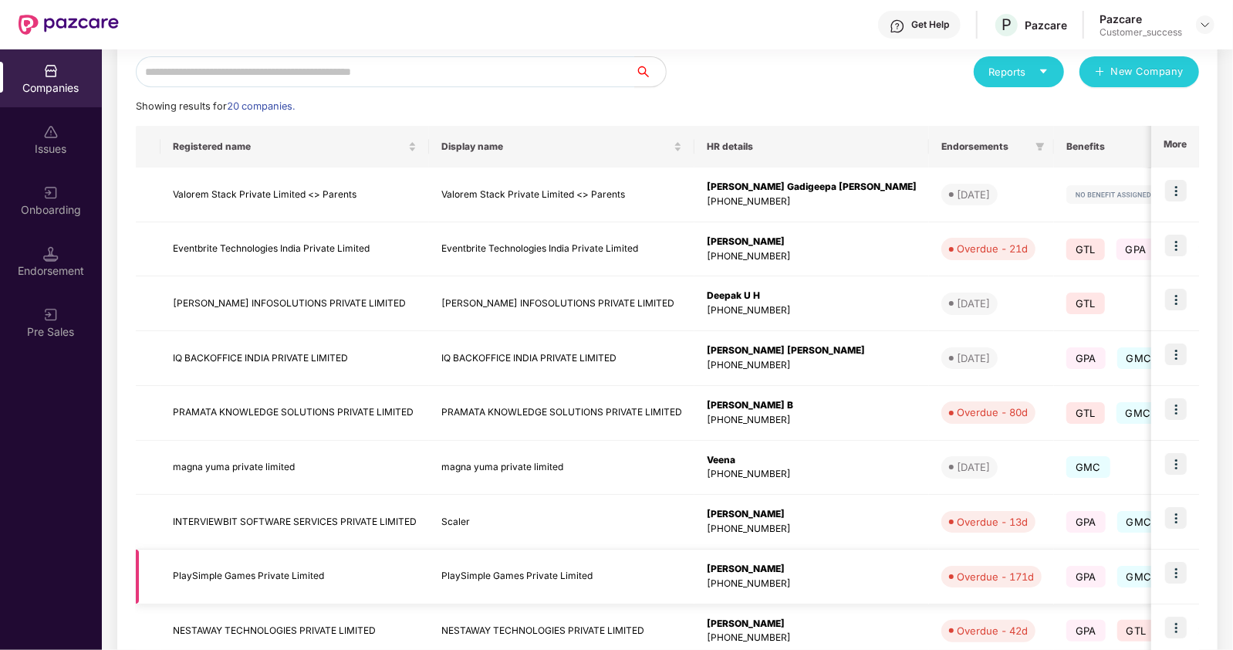
scroll to position [174, 0]
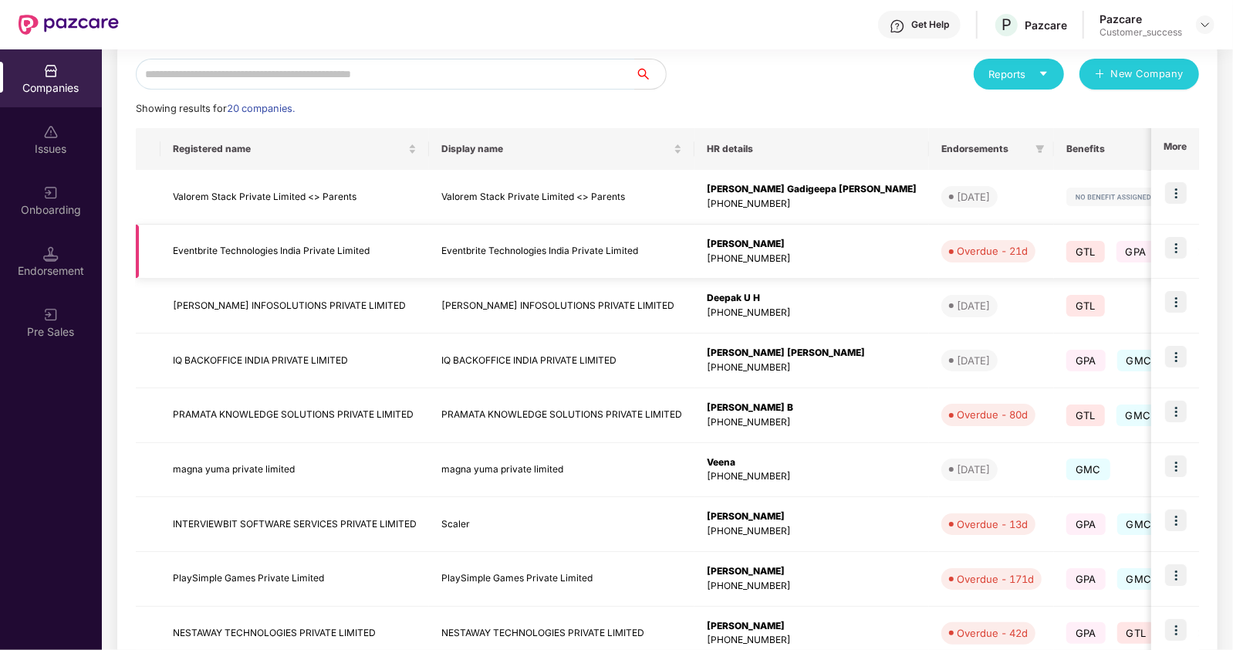
click at [299, 250] on td "Eventbrite Technologies India Private Limited" at bounding box center [295, 252] width 269 height 55
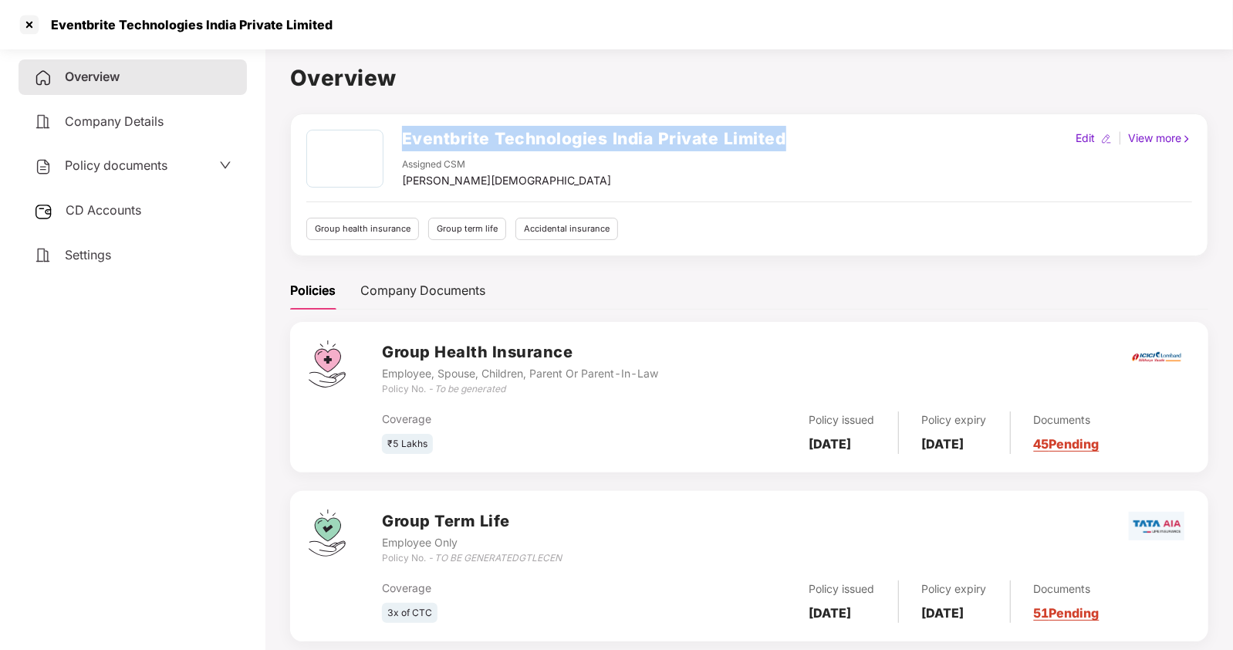
drag, startPoint x: 397, startPoint y: 133, endPoint x: 796, endPoint y: 137, distance: 398.2
click at [796, 137] on div "Eventbrite Technologies India Private Limited Assigned CSM [PERSON_NAME] Edit |…" at bounding box center [749, 159] width 886 height 59
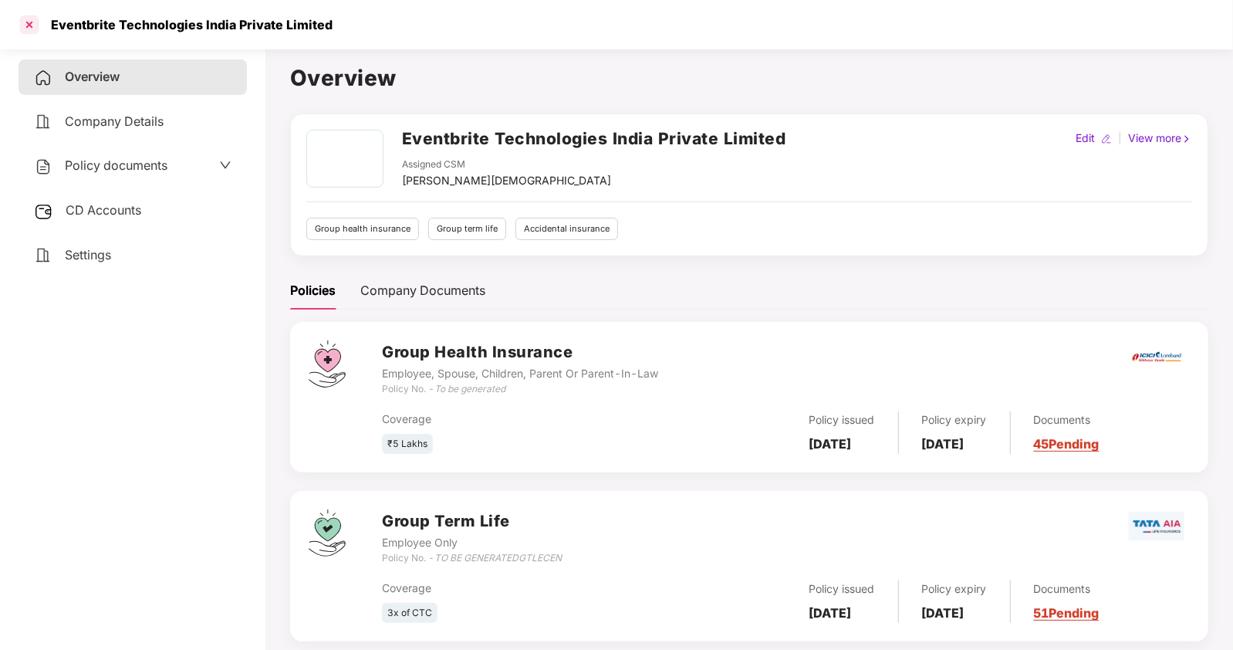
click at [31, 22] on div at bounding box center [29, 24] width 25 height 25
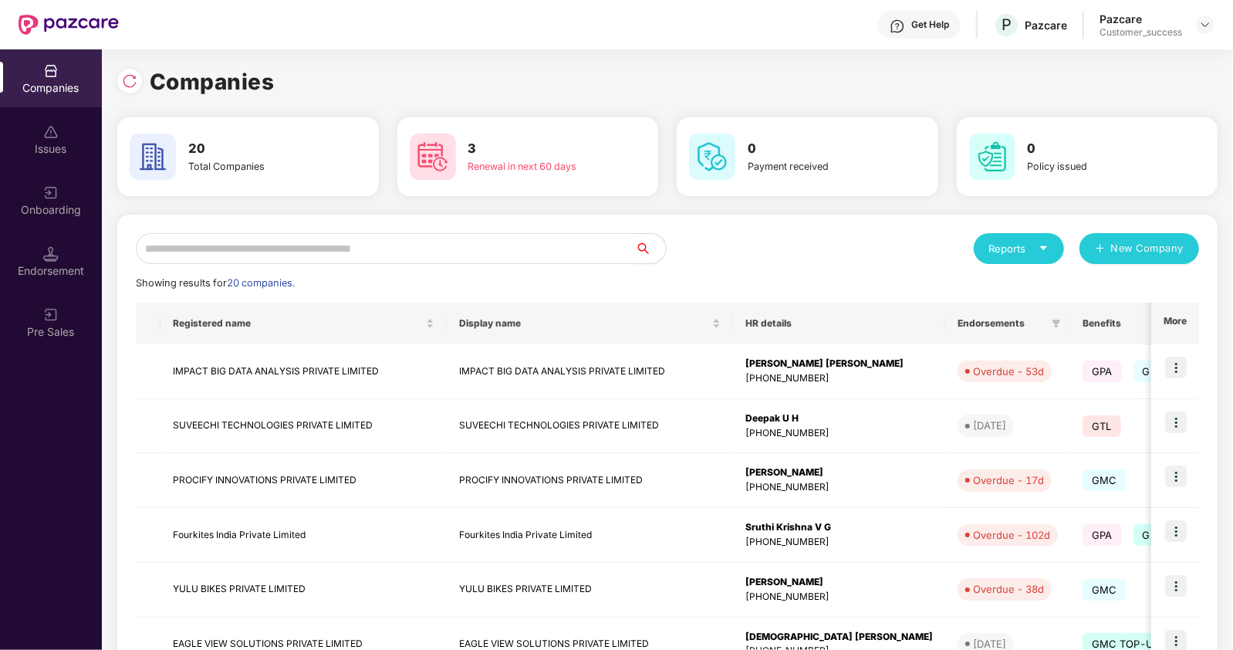
click at [314, 244] on input "text" at bounding box center [385, 248] width 499 height 31
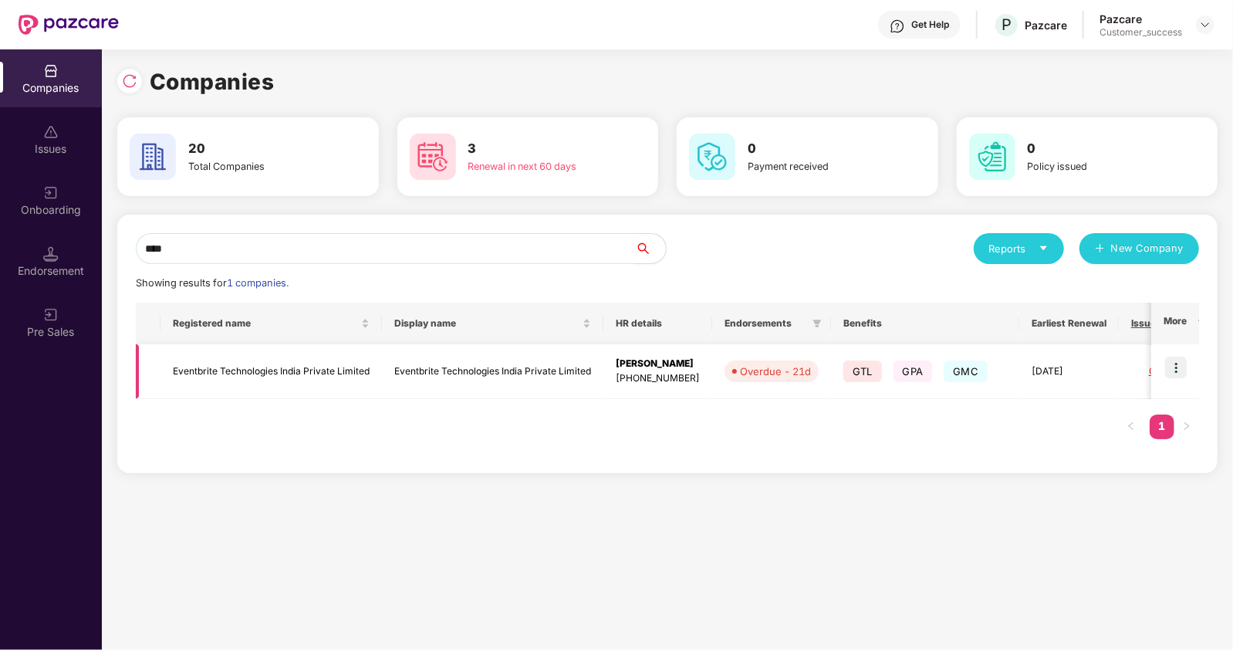
type input "****"
click at [1183, 373] on img at bounding box center [1176, 368] width 22 height 22
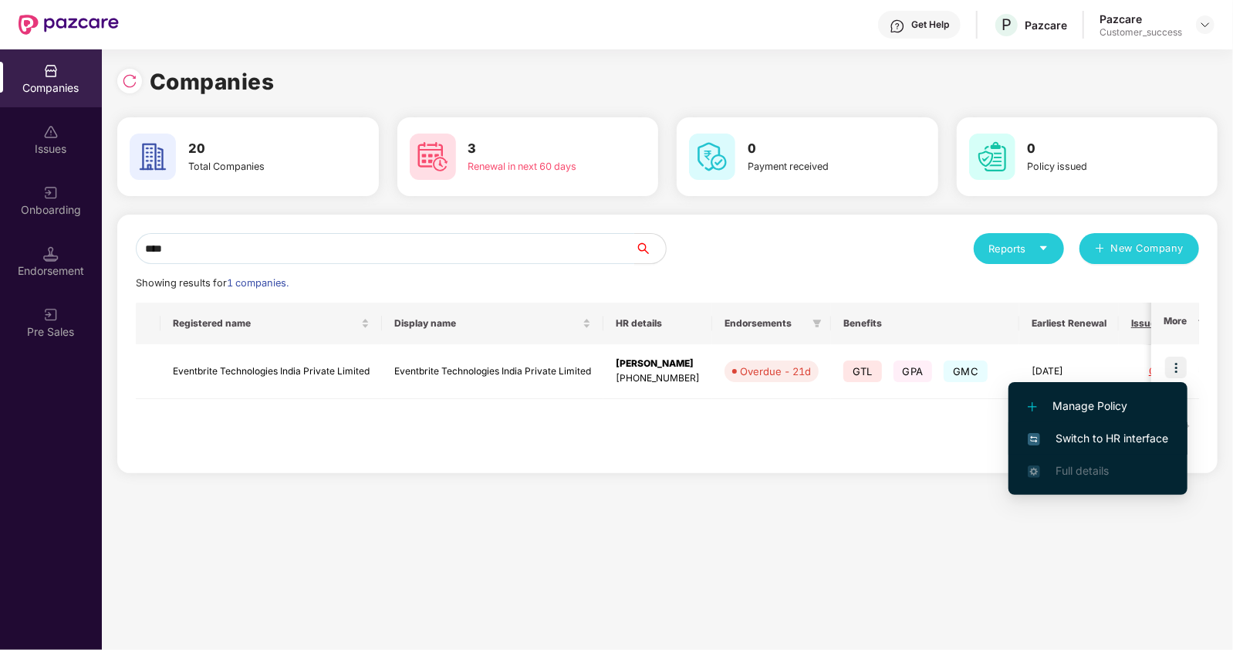
click at [1080, 437] on span "Switch to HR interface" at bounding box center [1098, 438] width 140 height 17
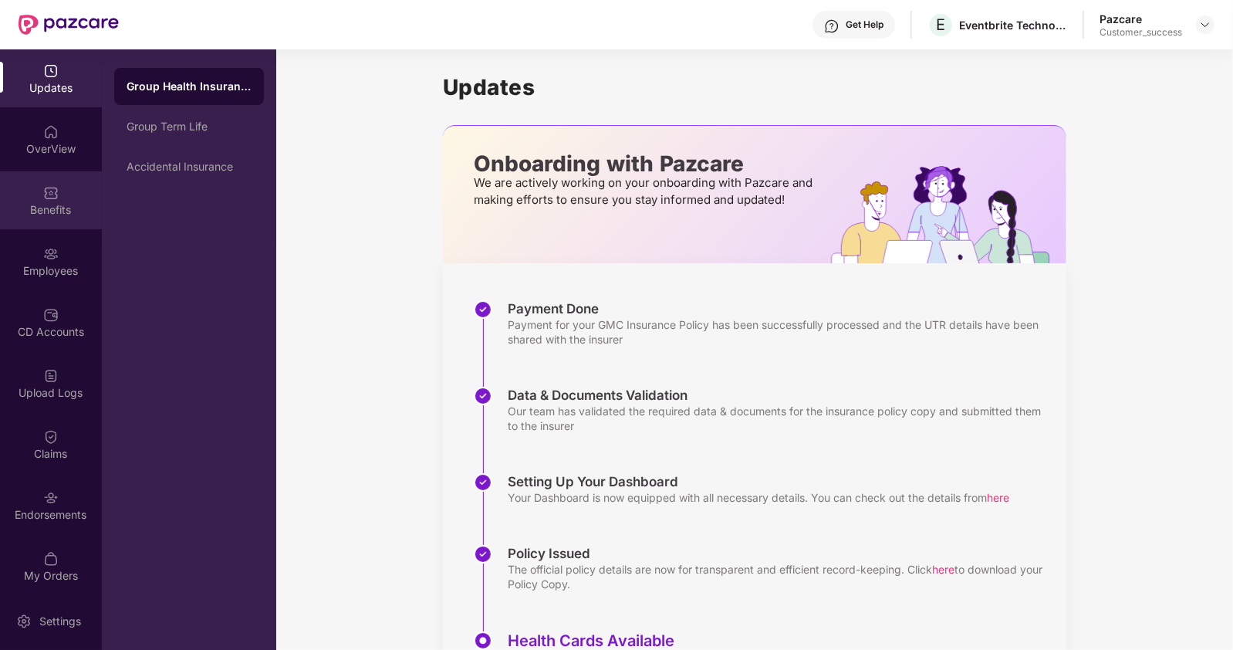
click at [65, 214] on div "Benefits" at bounding box center [51, 209] width 102 height 15
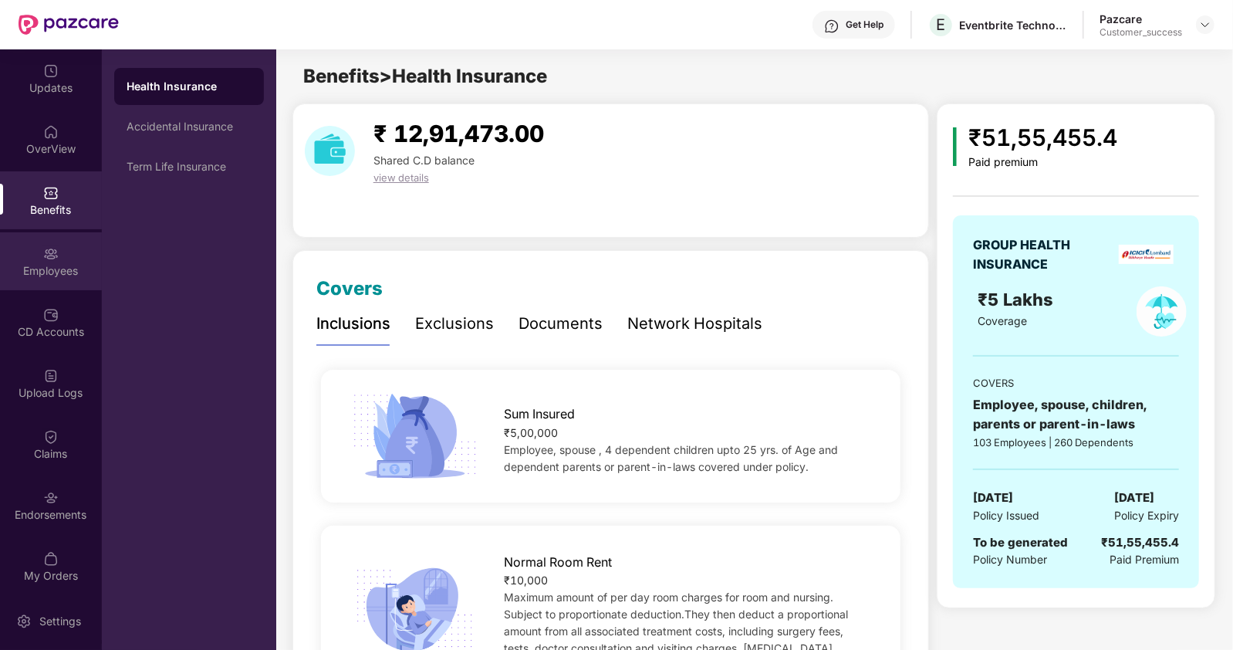
click at [40, 272] on div "Employees" at bounding box center [51, 270] width 102 height 15
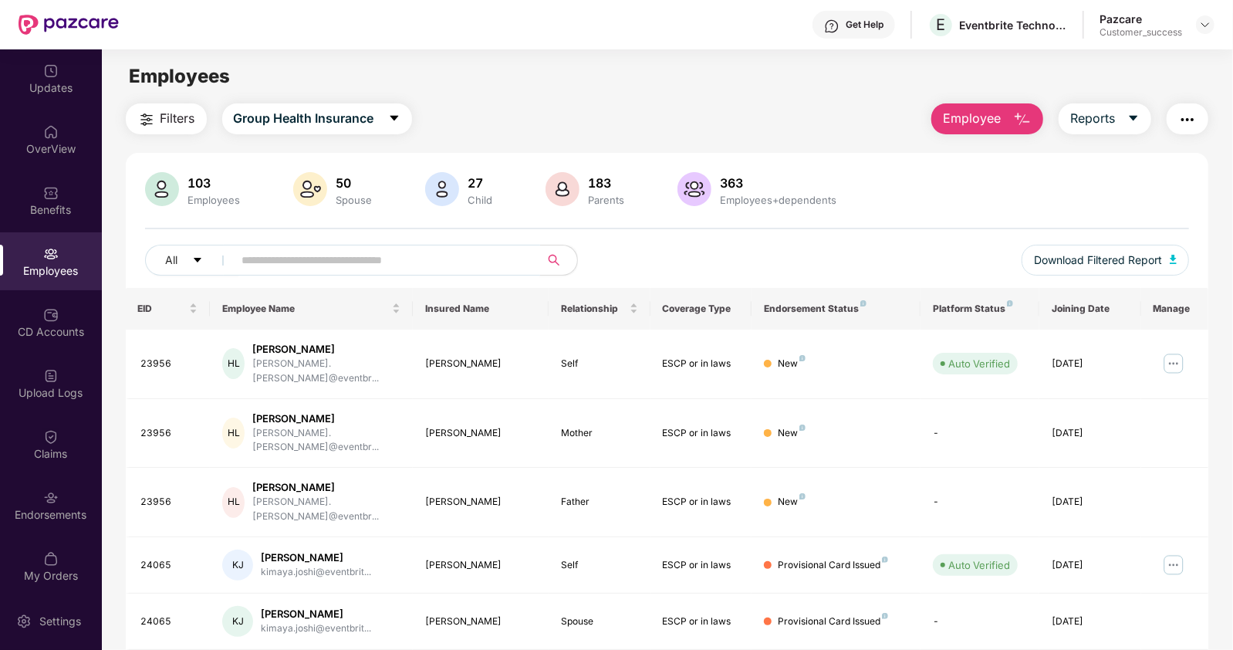
click at [365, 260] on input "text" at bounding box center [380, 259] width 277 height 23
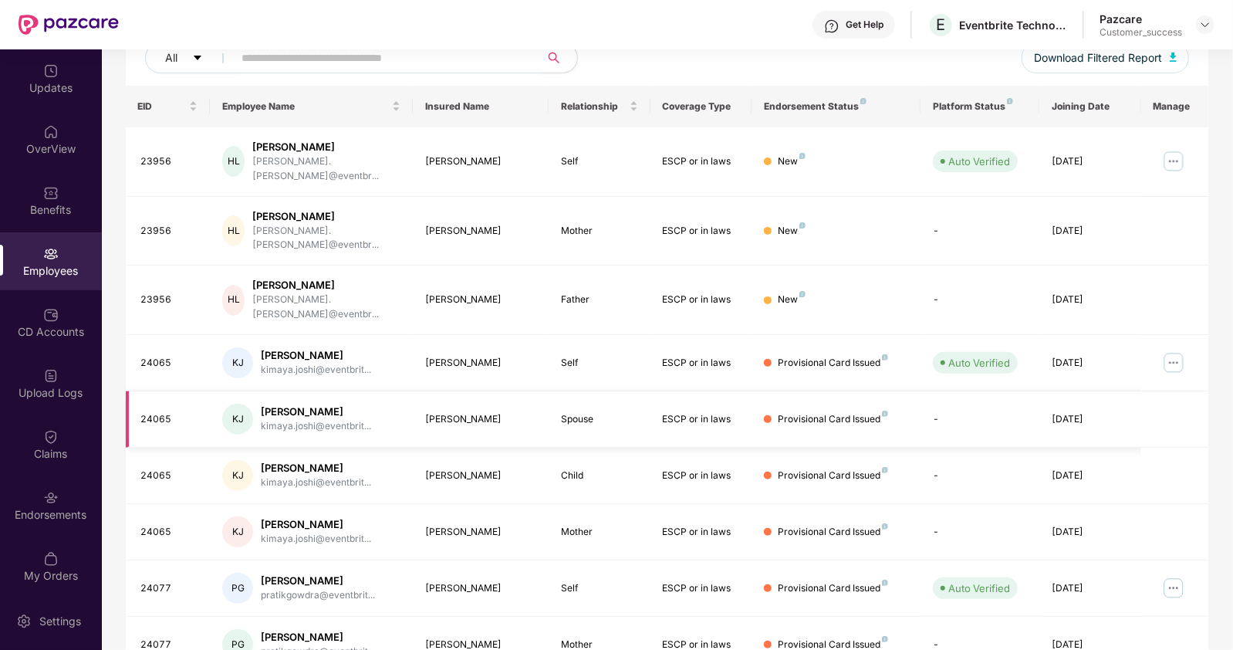
scroll to position [204, 0]
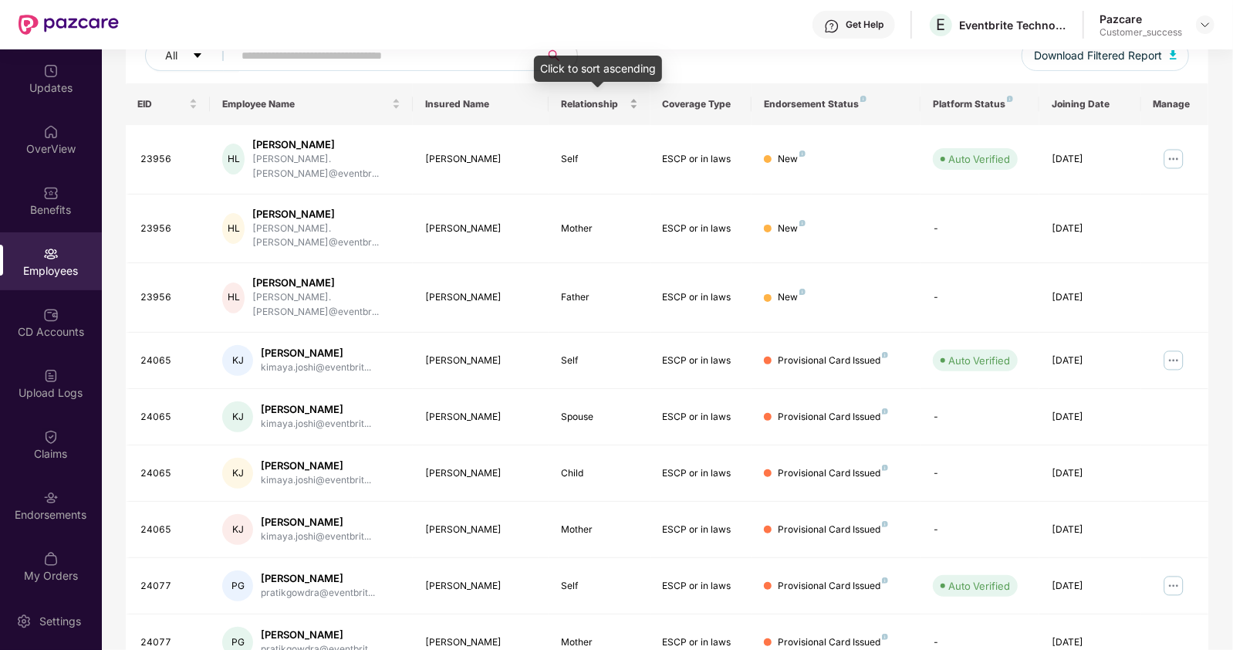
click at [633, 99] on div "Relationship" at bounding box center [599, 103] width 77 height 15
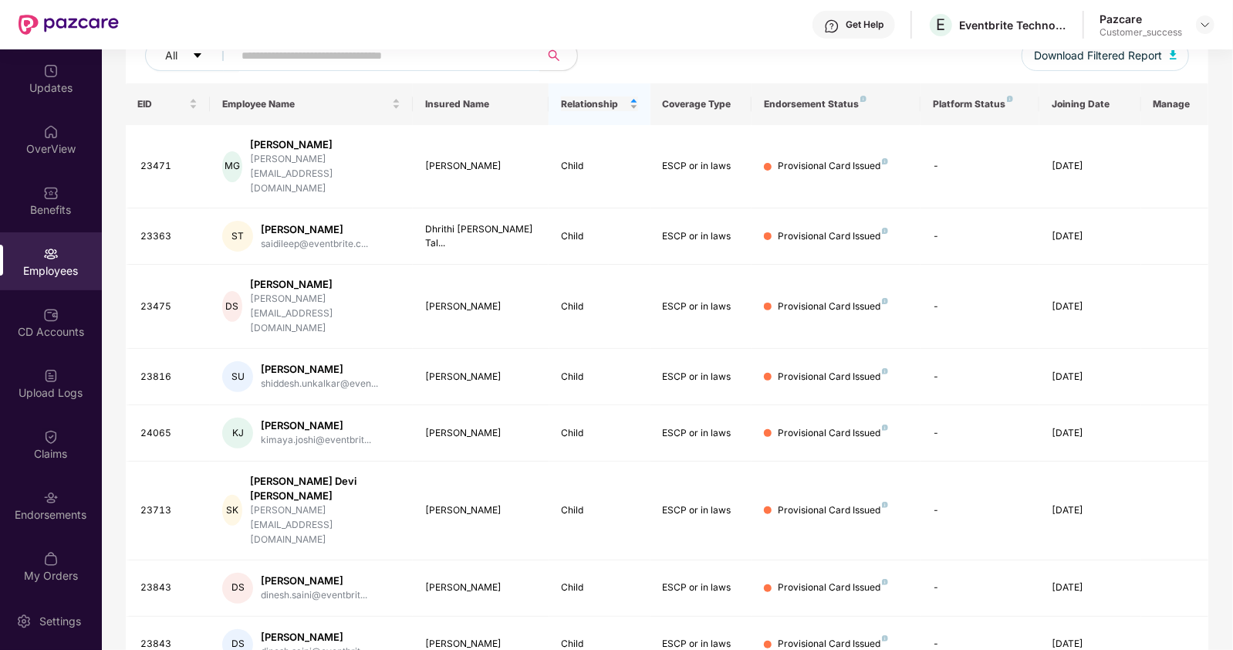
click at [633, 99] on div "Relationship" at bounding box center [599, 103] width 77 height 15
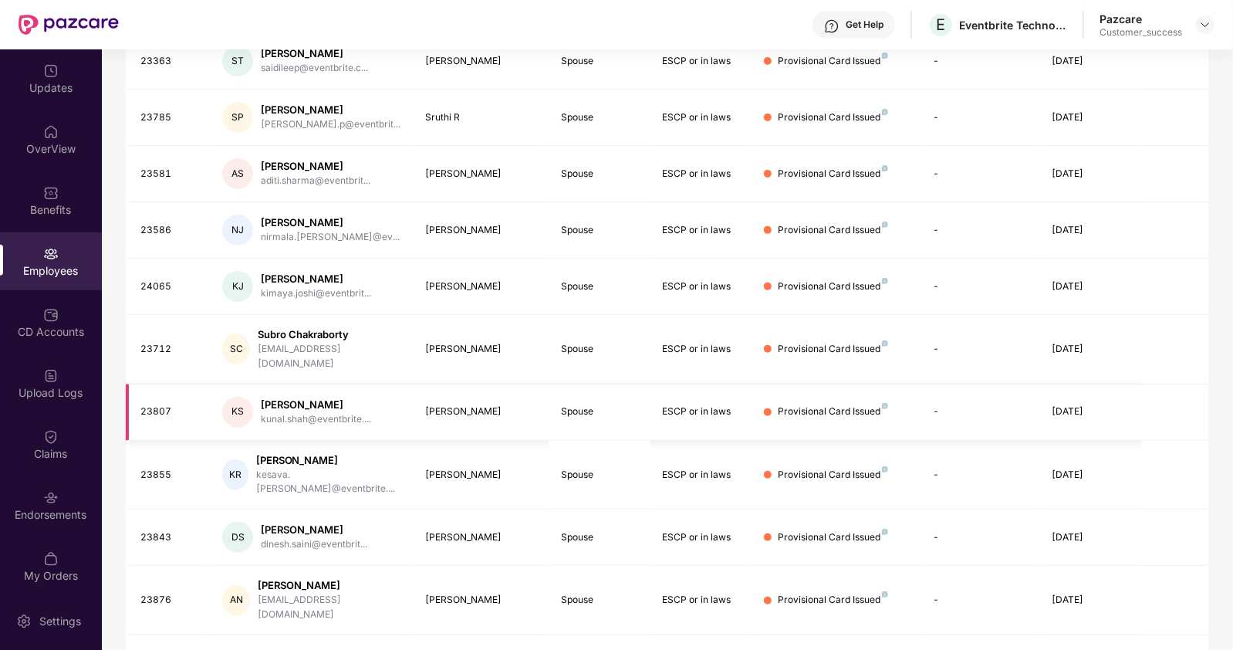
scroll to position [0, 0]
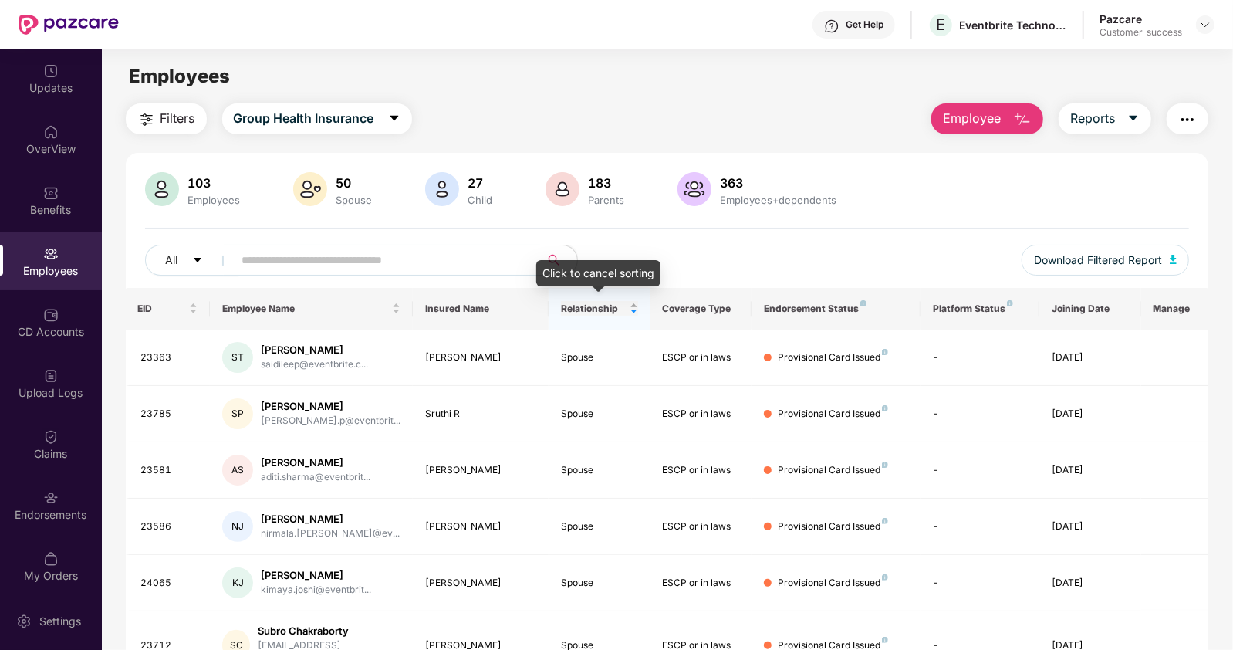
click at [630, 301] on div "Relationship" at bounding box center [599, 308] width 77 height 15
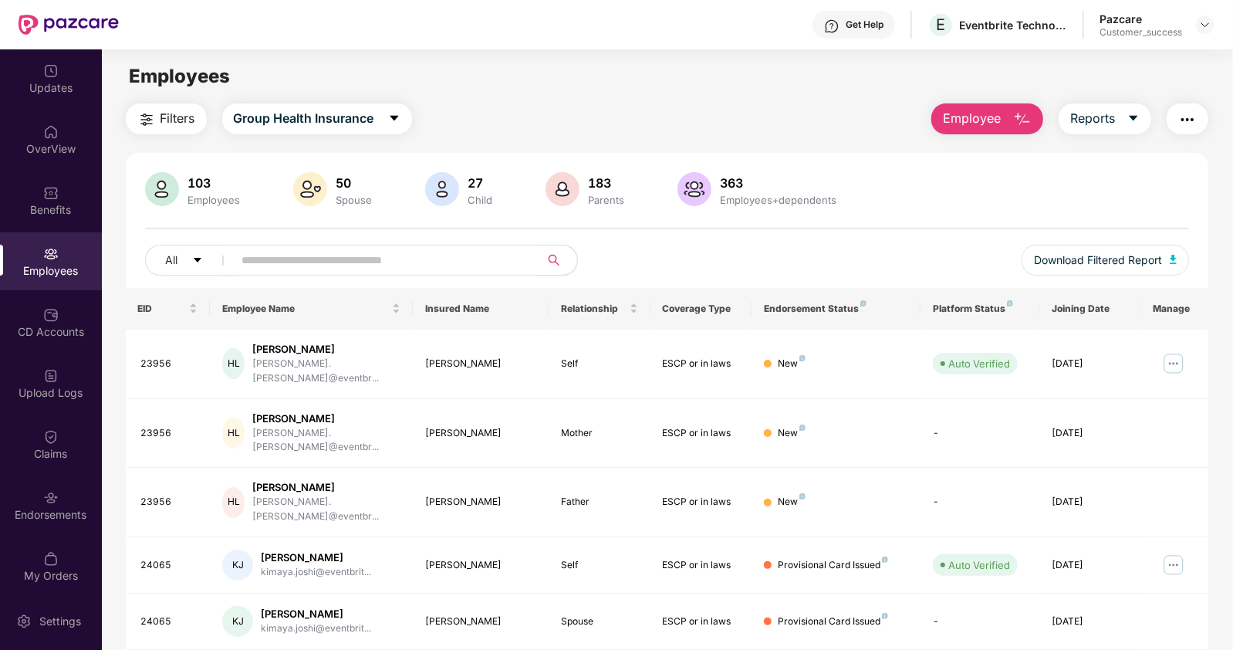
click at [633, 309] on div "Relationship" at bounding box center [599, 308] width 77 height 15
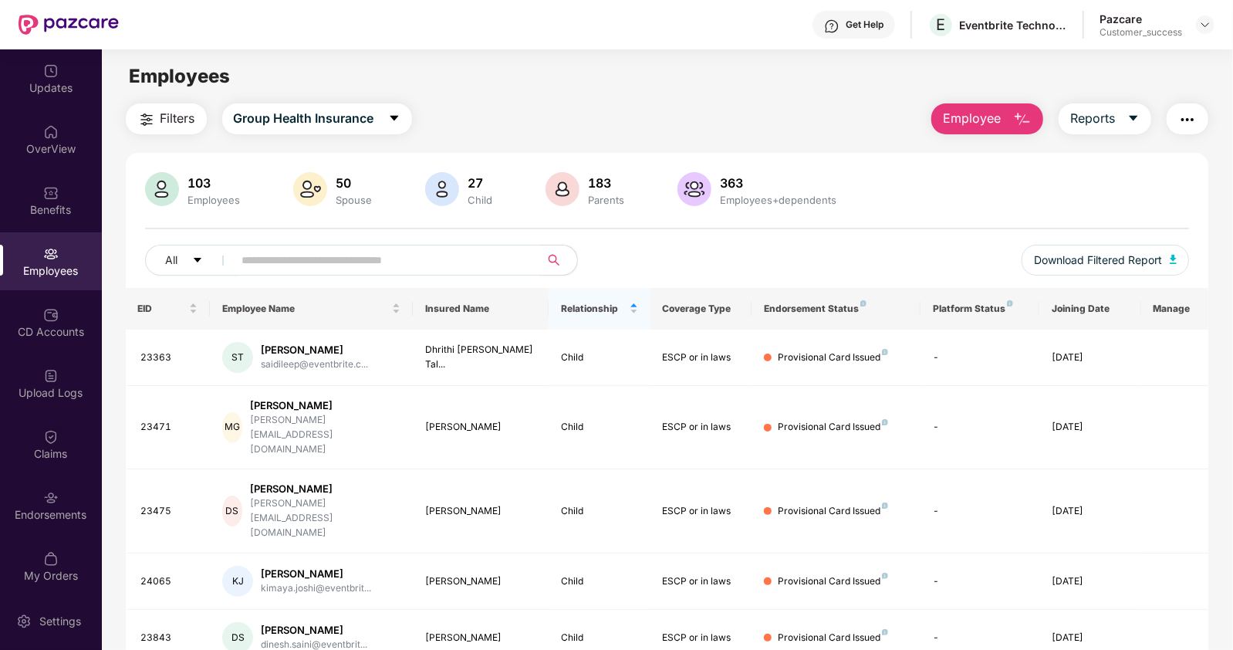
click at [633, 309] on div "Relationship" at bounding box center [599, 308] width 77 height 15
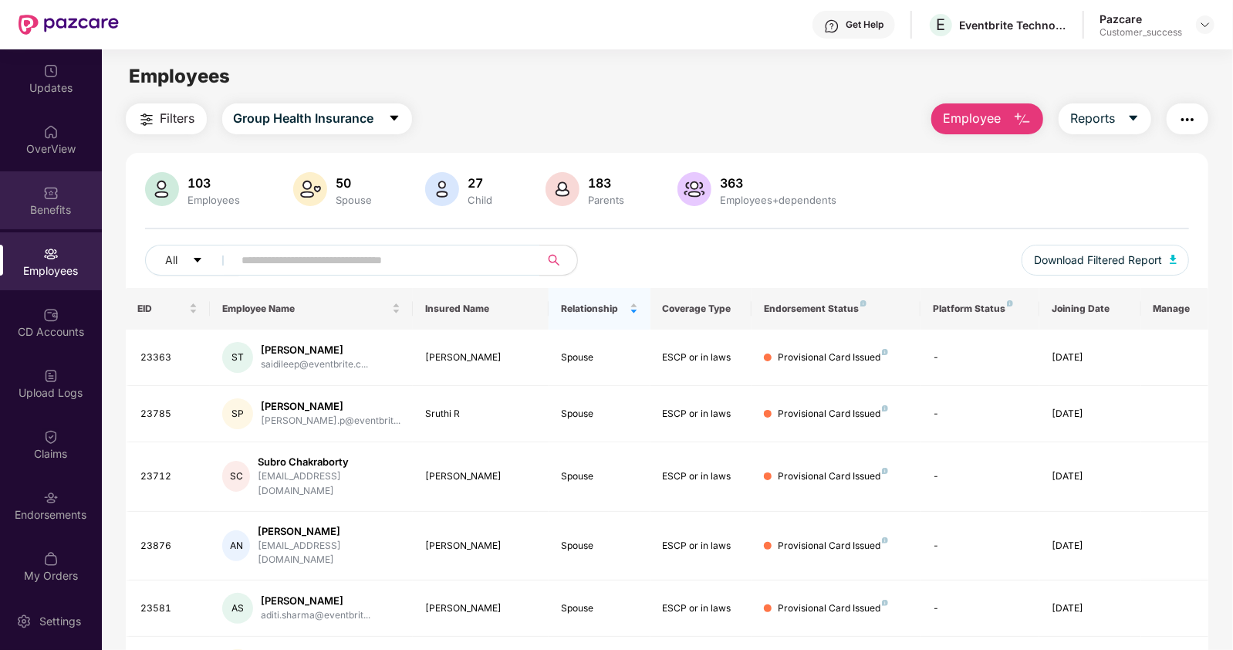
click at [44, 188] on img at bounding box center [50, 192] width 15 height 15
